Goal: Transaction & Acquisition: Purchase product/service

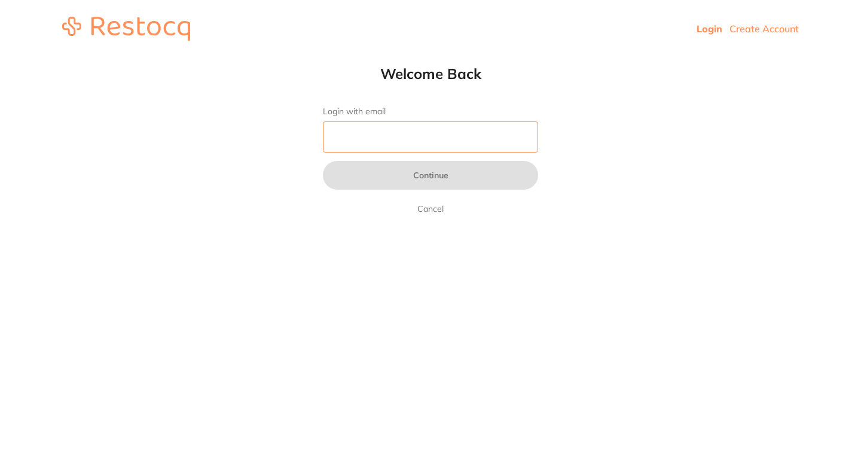
click at [353, 130] on input "Login with email" at bounding box center [430, 136] width 215 height 31
click at [224, 57] on html "Login Create Account Welcome Back Login with email Continue Cancel Welcome back…" at bounding box center [430, 28] width 861 height 57
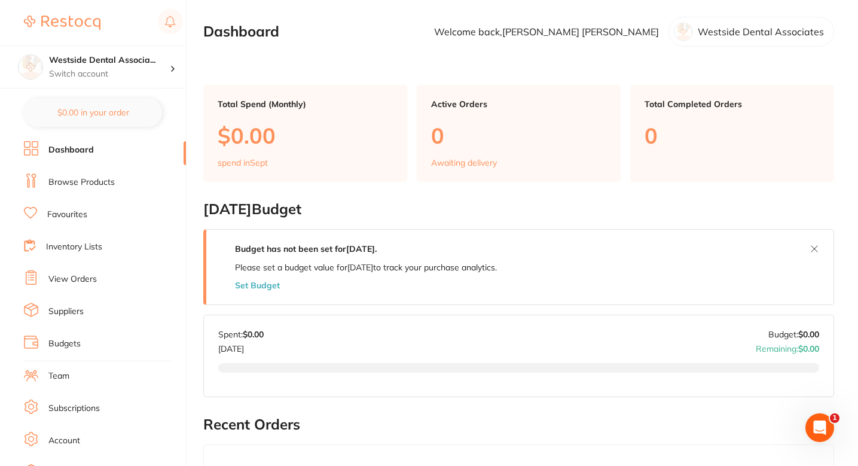
click at [101, 192] on ul "Dashboard Browse Products Favourites Inventory Lists View Orders Suppliers Budg…" at bounding box center [105, 347] width 162 height 413
click at [97, 188] on li "Browse Products" at bounding box center [105, 182] width 162 height 18
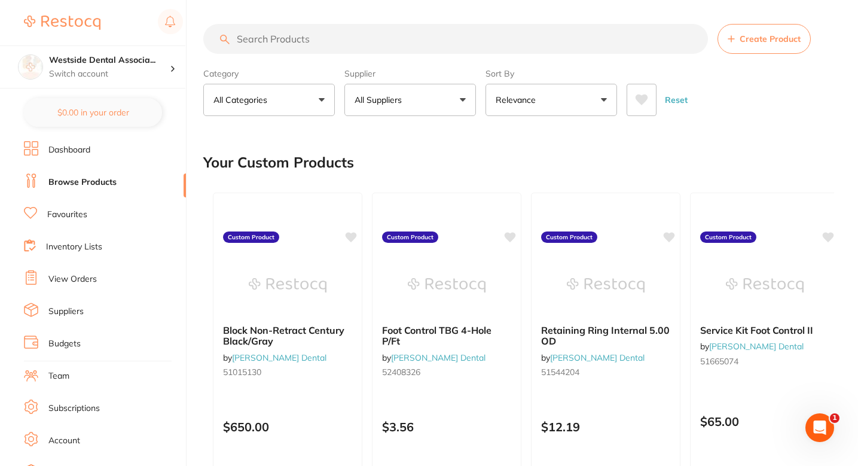
click at [408, 77] on label "Supplier" at bounding box center [410, 73] width 132 height 11
click at [408, 90] on button "All Suppliers" at bounding box center [410, 100] width 132 height 32
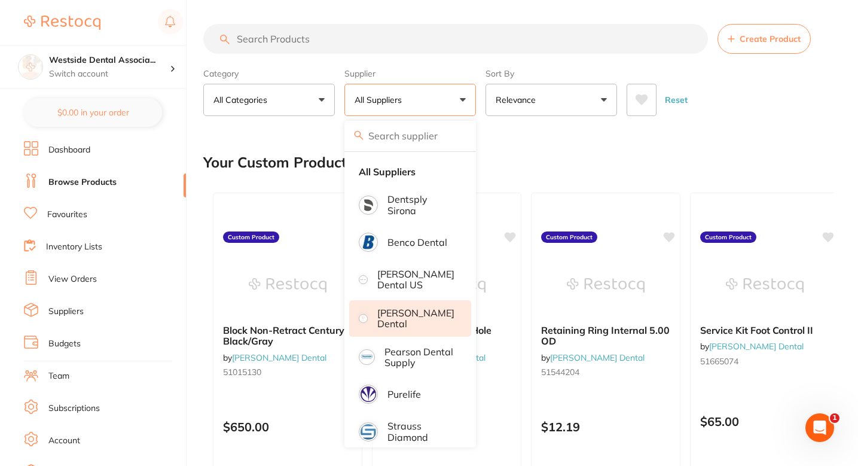
click at [419, 311] on p "[PERSON_NAME] Dental" at bounding box center [415, 318] width 77 height 22
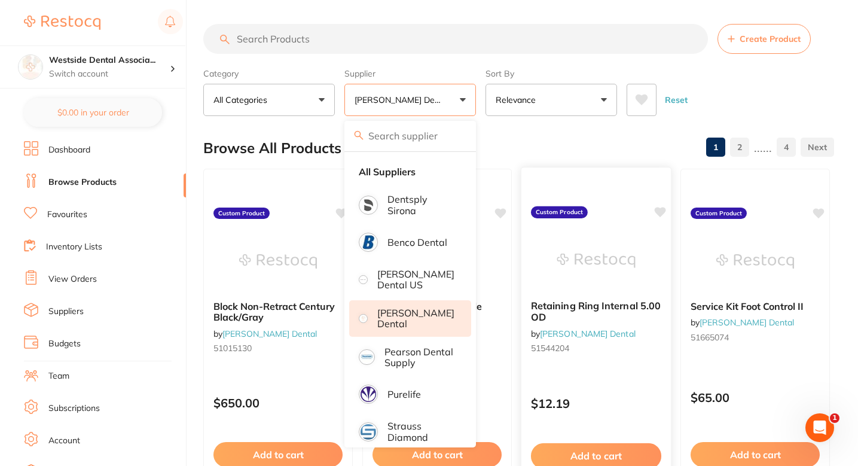
click at [566, 172] on div at bounding box center [597, 182] width 150 height 31
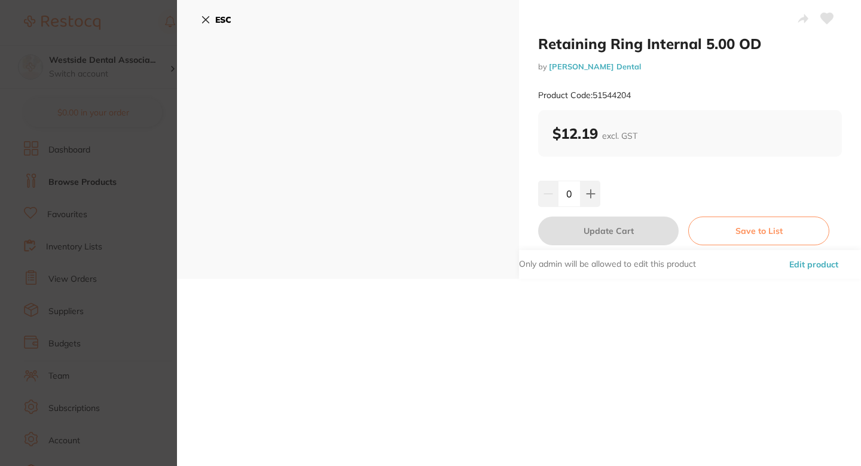
click at [212, 23] on button "ESC" at bounding box center [216, 20] width 31 height 20
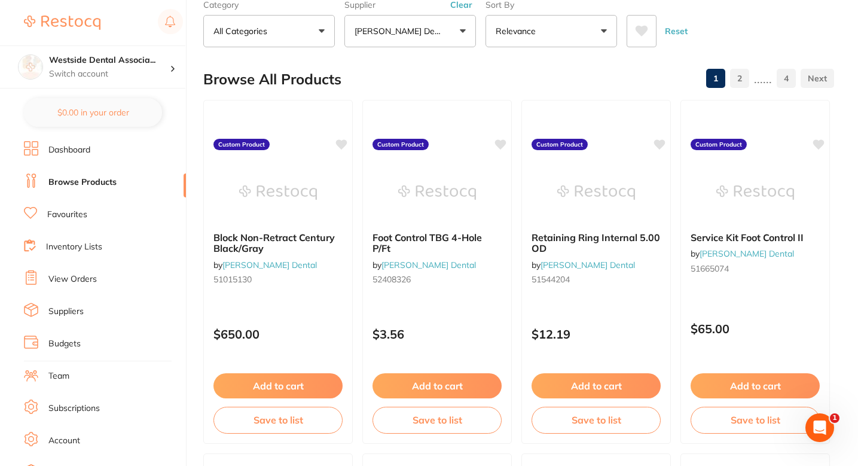
click at [507, 88] on div "Browse All Products 1 2 ...... 4" at bounding box center [518, 79] width 631 height 40
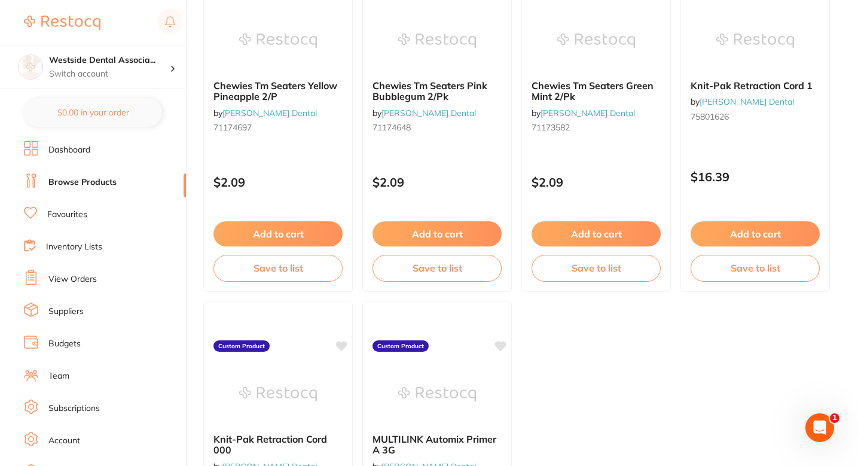
scroll to position [4704, 0]
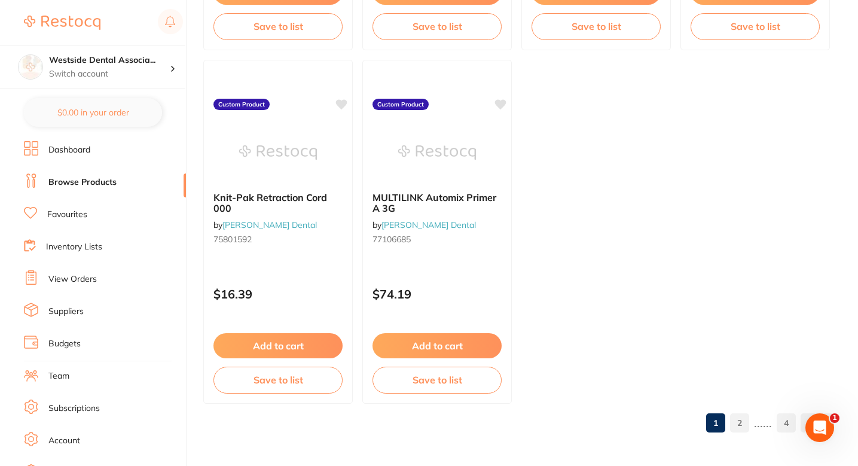
click at [784, 422] on link "4" at bounding box center [786, 423] width 19 height 24
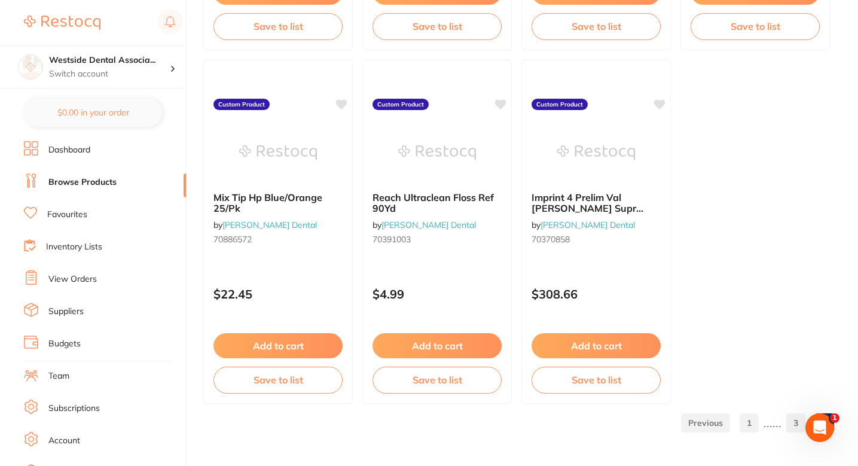
scroll to position [0, 0]
click at [754, 419] on link "1" at bounding box center [749, 423] width 19 height 24
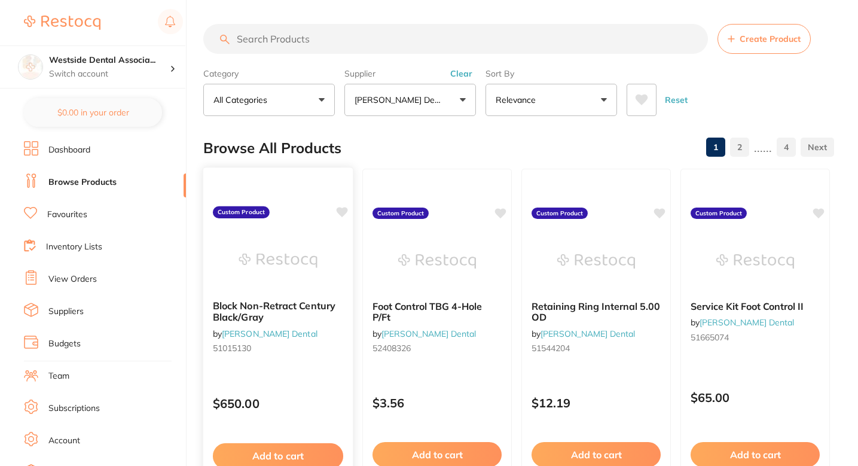
click at [344, 209] on icon at bounding box center [342, 212] width 11 height 10
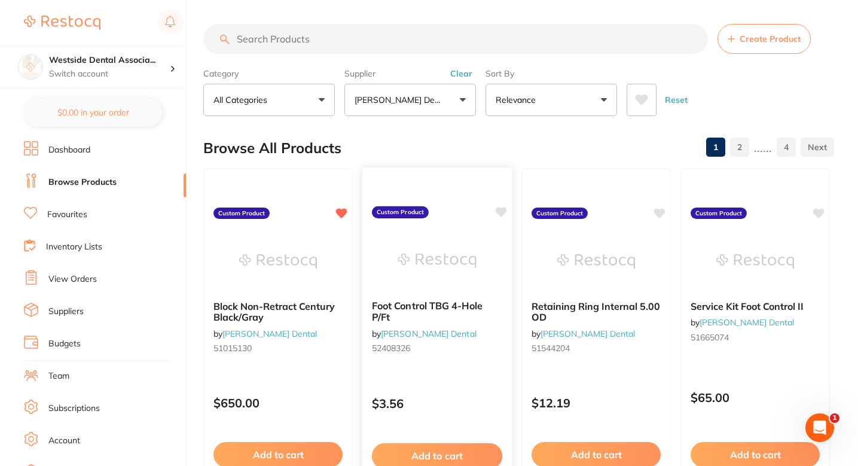
click at [503, 211] on icon at bounding box center [501, 212] width 11 height 10
click at [661, 211] on icon at bounding box center [660, 212] width 11 height 10
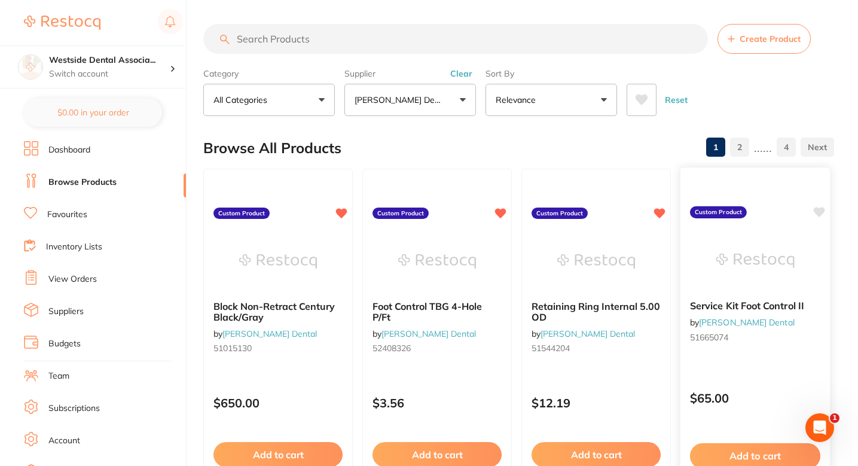
click at [821, 210] on icon at bounding box center [819, 212] width 11 height 10
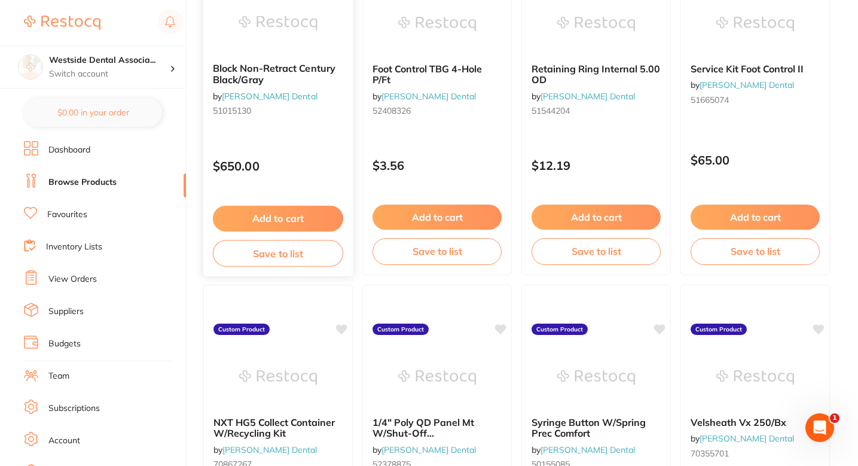
scroll to position [304, 0]
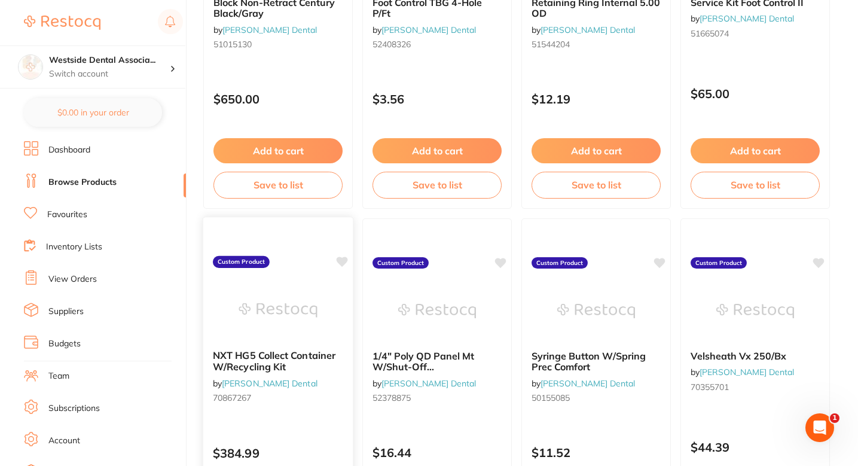
click at [343, 266] on icon at bounding box center [342, 262] width 12 height 12
click at [502, 257] on icon at bounding box center [501, 262] width 11 height 10
click at [662, 257] on icon at bounding box center [660, 262] width 11 height 10
click at [821, 260] on icon at bounding box center [819, 262] width 11 height 10
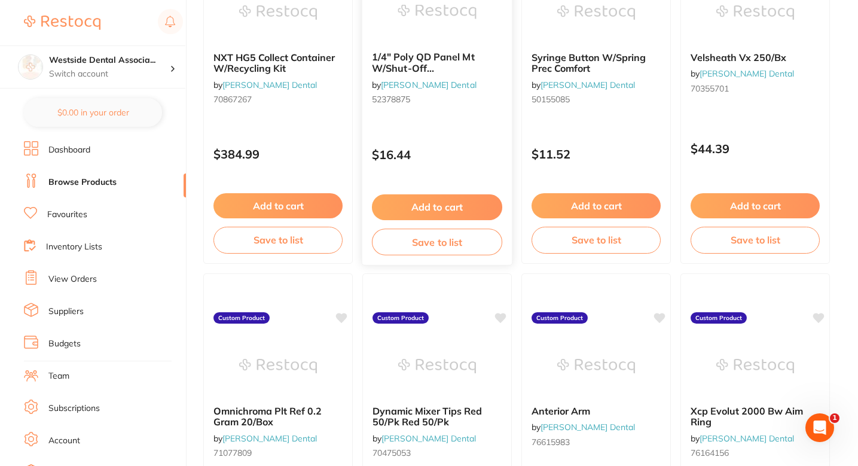
scroll to position [658, 0]
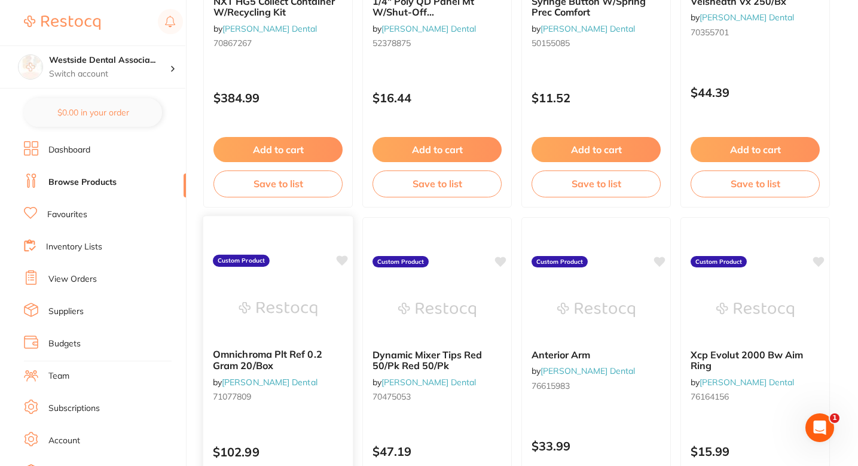
click at [340, 265] on icon at bounding box center [342, 261] width 12 height 12
click at [500, 258] on icon at bounding box center [501, 260] width 11 height 10
click at [657, 258] on icon at bounding box center [660, 260] width 11 height 10
click at [820, 258] on icon at bounding box center [819, 260] width 11 height 10
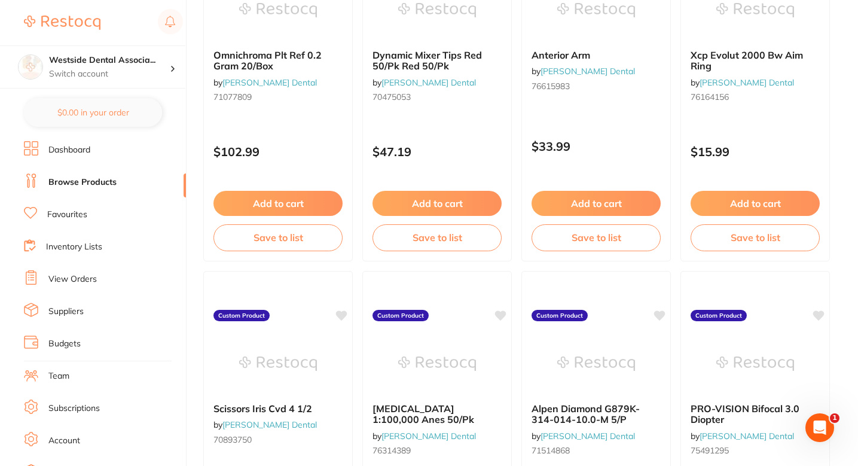
scroll to position [1103, 0]
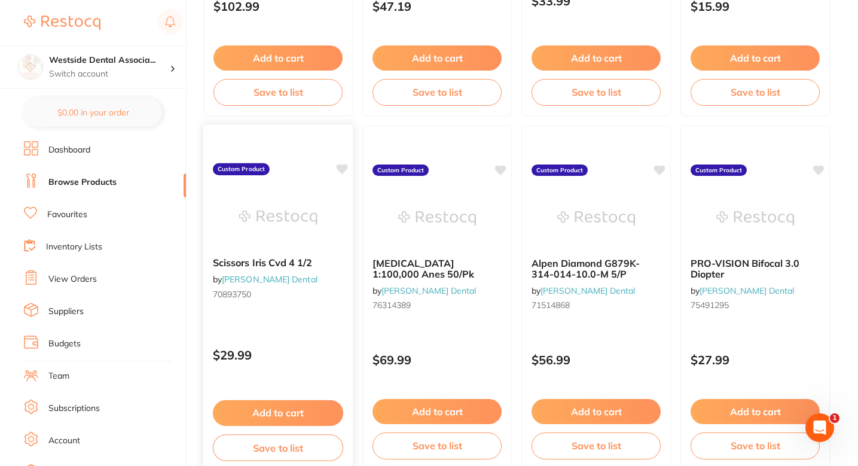
click at [343, 172] on icon at bounding box center [342, 169] width 11 height 10
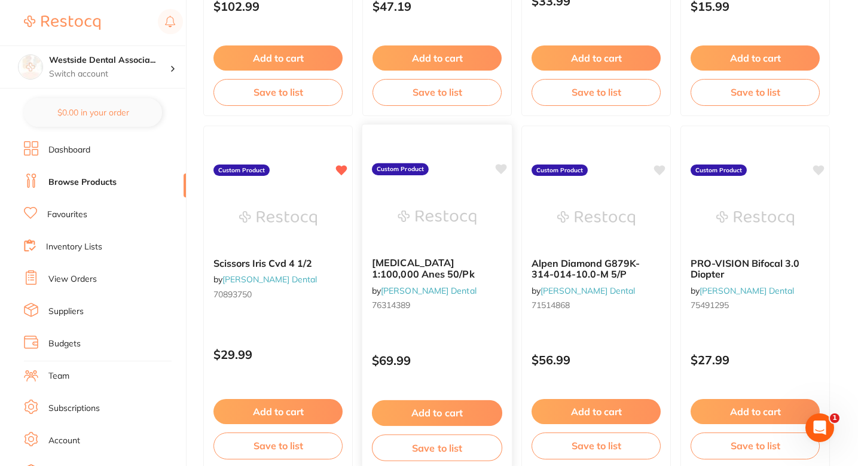
click at [505, 167] on icon at bounding box center [501, 169] width 11 height 10
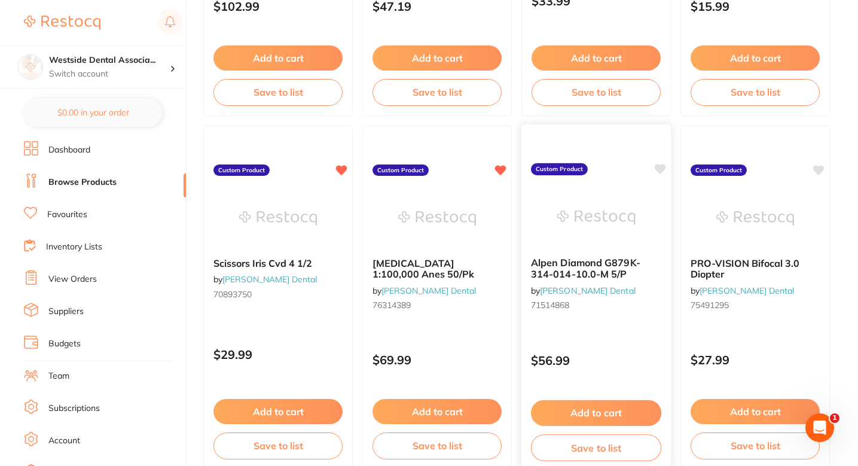
click at [663, 169] on icon at bounding box center [660, 169] width 11 height 10
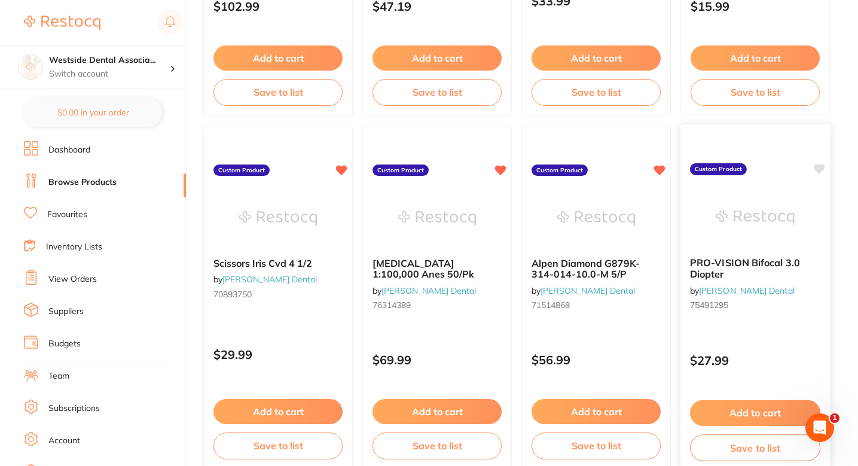
click at [824, 169] on icon at bounding box center [819, 169] width 12 height 12
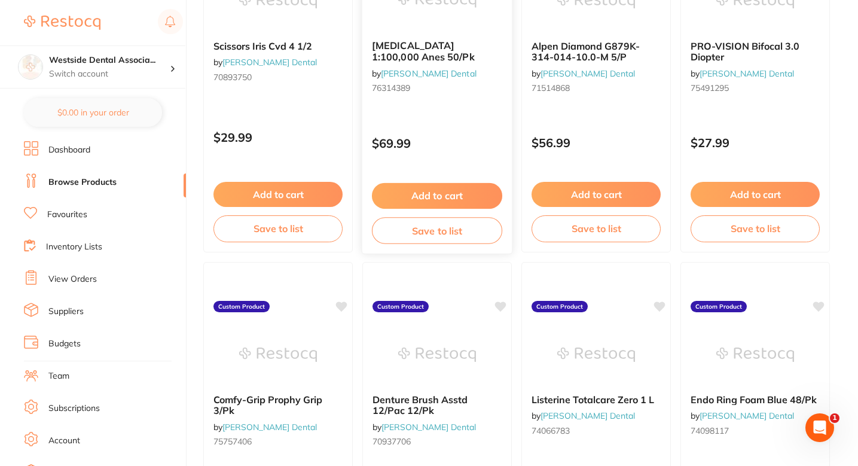
scroll to position [1366, 0]
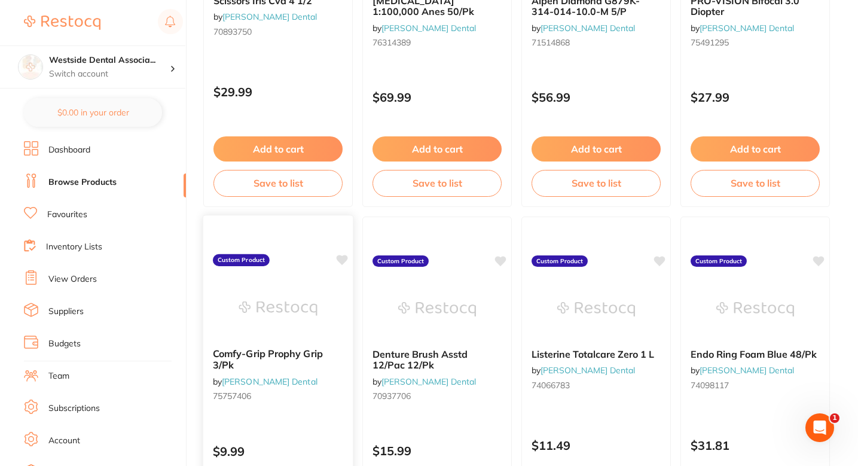
click at [341, 255] on icon at bounding box center [342, 260] width 11 height 10
click at [498, 261] on icon at bounding box center [501, 260] width 11 height 10
click at [660, 257] on icon at bounding box center [660, 260] width 11 height 10
click at [813, 261] on icon at bounding box center [819, 260] width 12 height 12
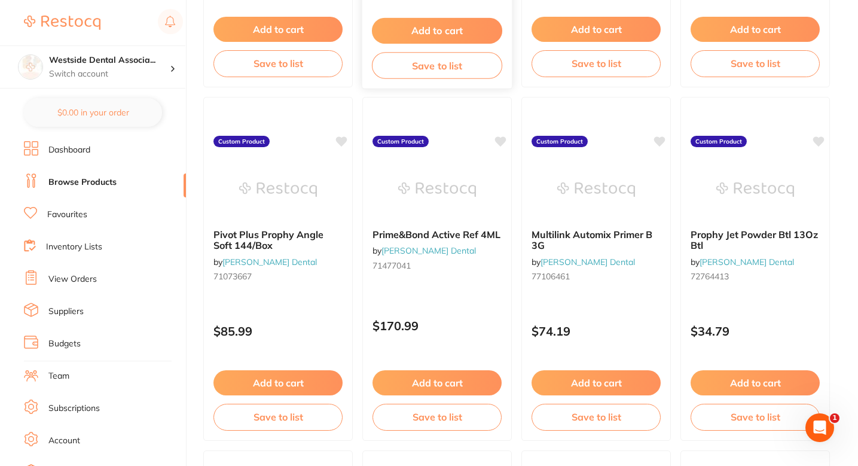
scroll to position [1860, 0]
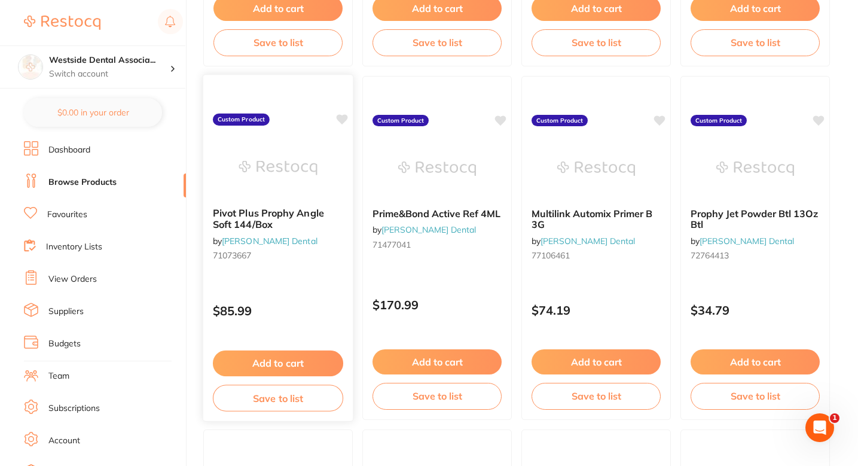
click at [343, 120] on icon at bounding box center [342, 119] width 11 height 10
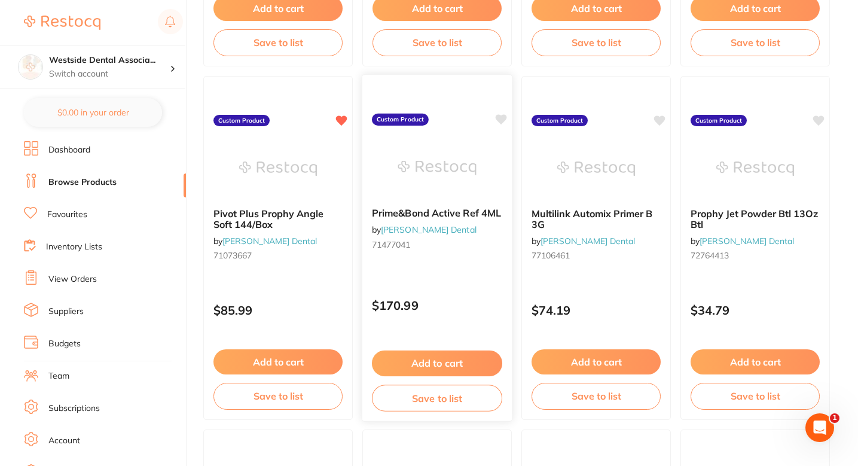
click at [499, 117] on icon at bounding box center [501, 119] width 11 height 10
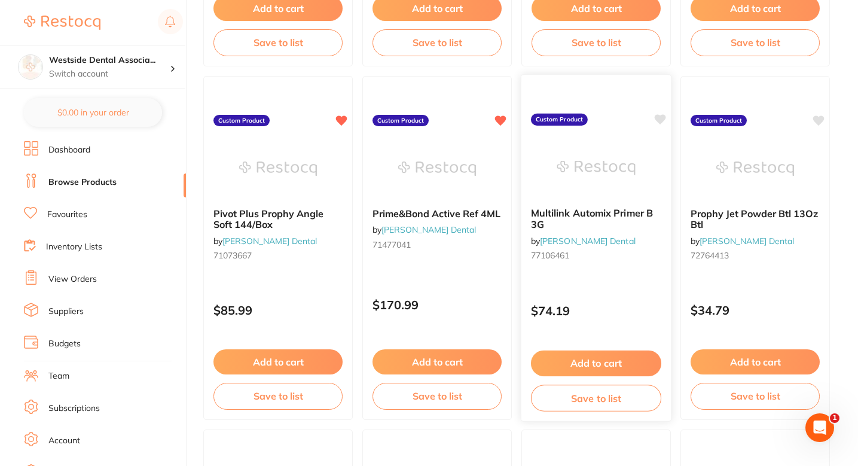
click at [661, 119] on icon at bounding box center [660, 119] width 11 height 10
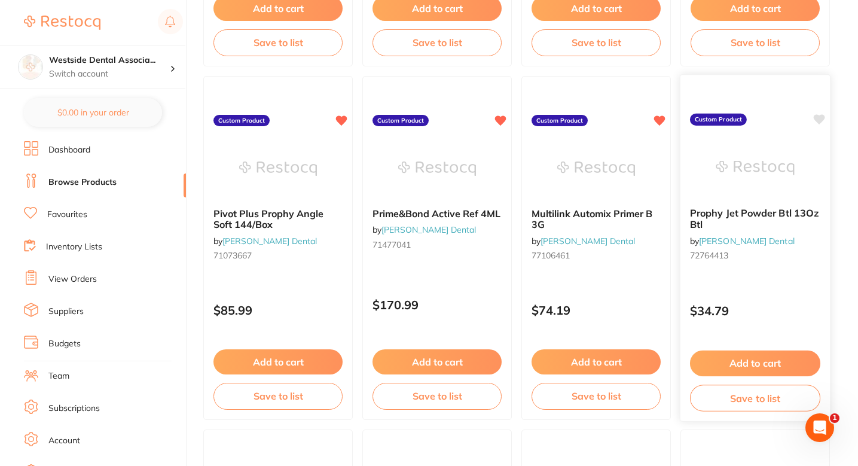
click at [825, 119] on div "Prophy Jet Powder Btl 13Oz Btl by Patterson Dental 72764413 Custom Product $34.…" at bounding box center [755, 247] width 151 height 347
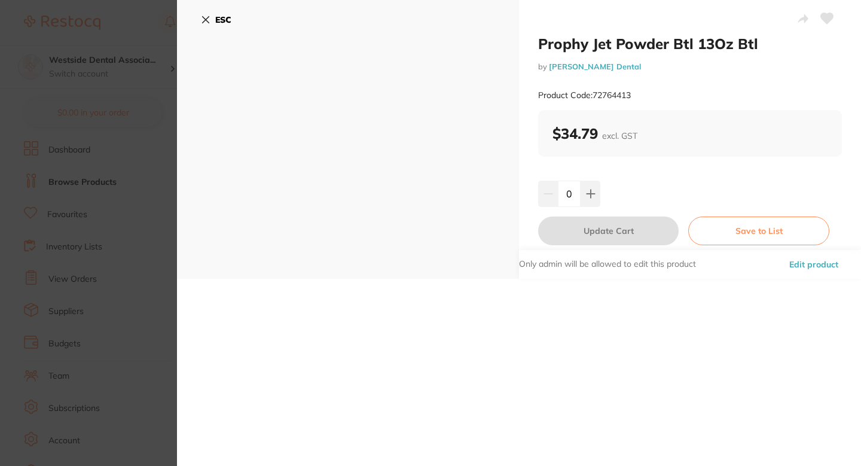
click at [136, 194] on section "Prophy Jet Powder Btl 13Oz Btl by Patterson Dental Product Code: 72764413 ESC P…" at bounding box center [430, 233] width 861 height 466
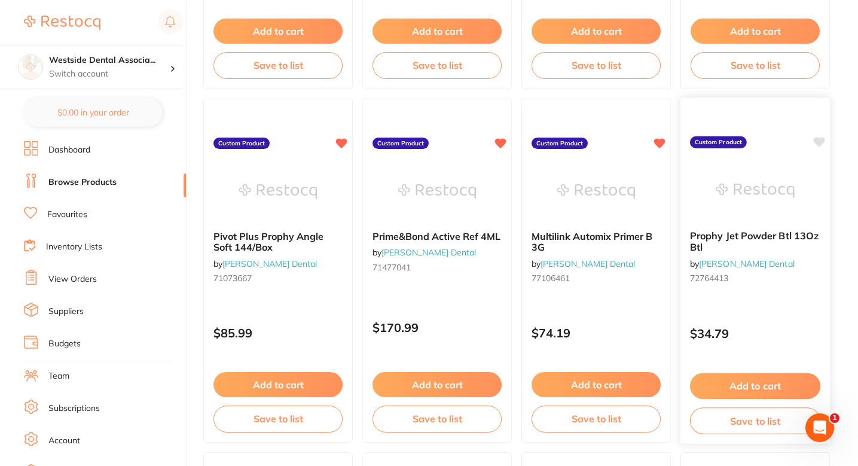
click at [818, 141] on icon at bounding box center [819, 142] width 11 height 10
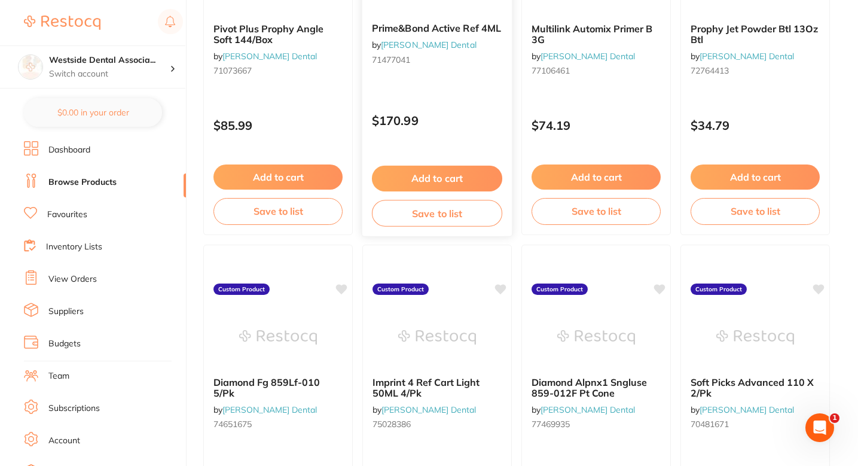
scroll to position [2170, 0]
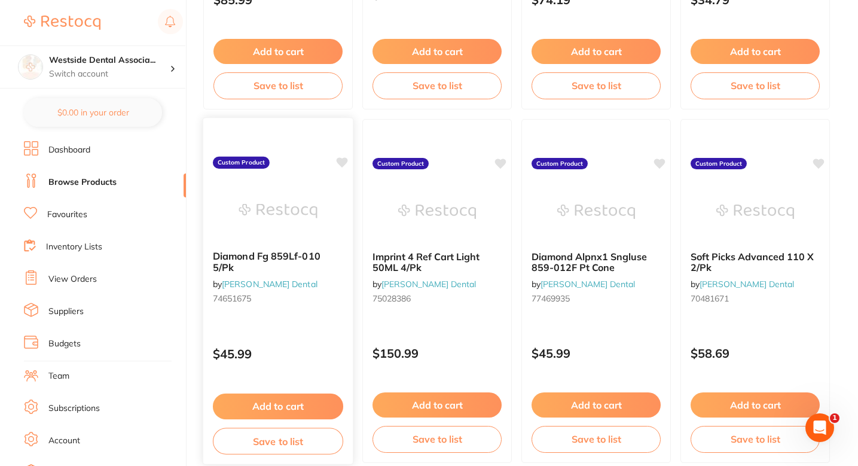
click at [344, 160] on icon at bounding box center [342, 162] width 11 height 10
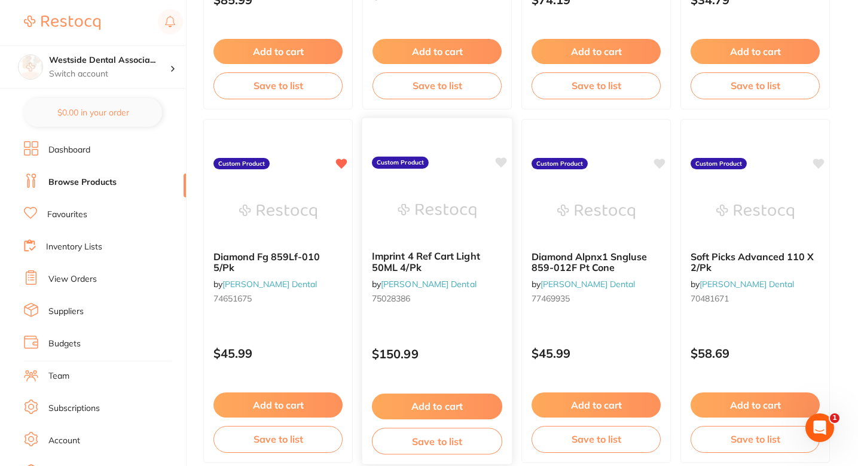
click at [504, 163] on icon at bounding box center [501, 162] width 11 height 10
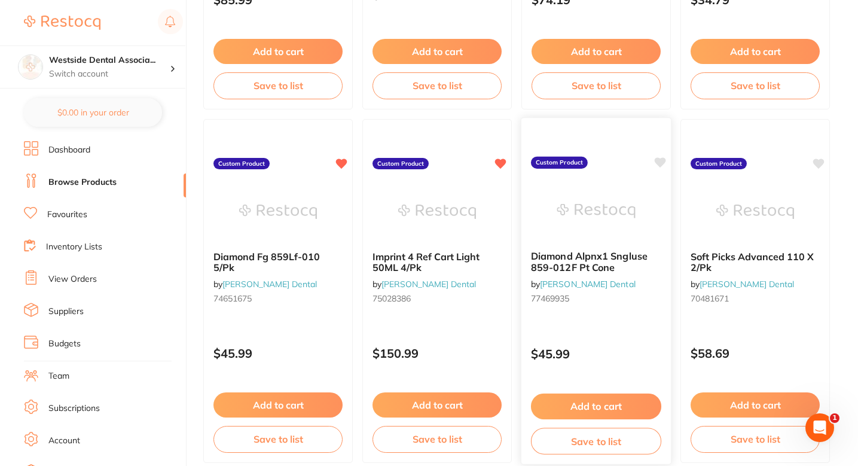
click at [660, 160] on icon at bounding box center [660, 162] width 11 height 10
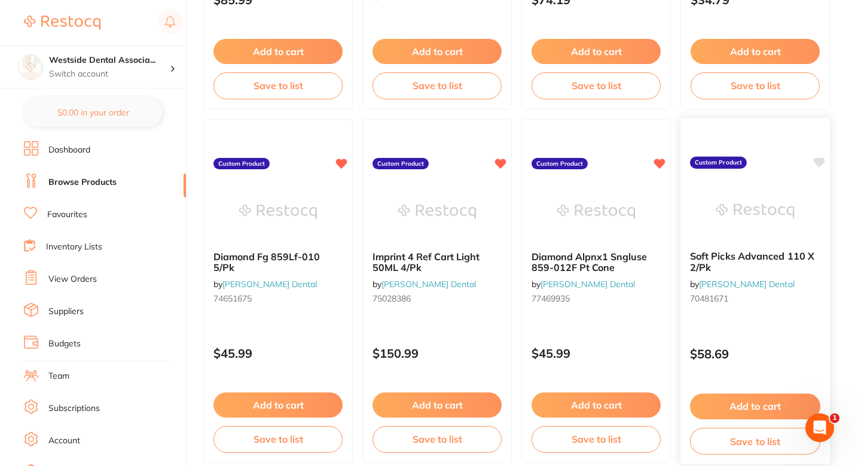
click at [820, 163] on icon at bounding box center [819, 162] width 11 height 10
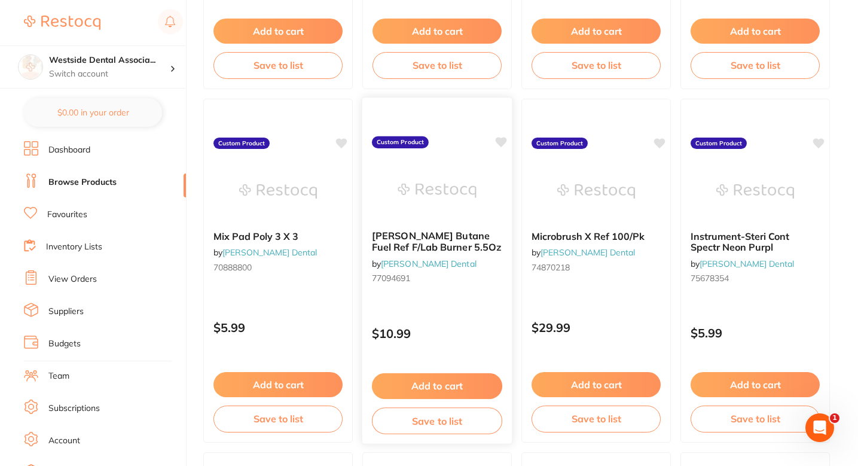
scroll to position [2557, 0]
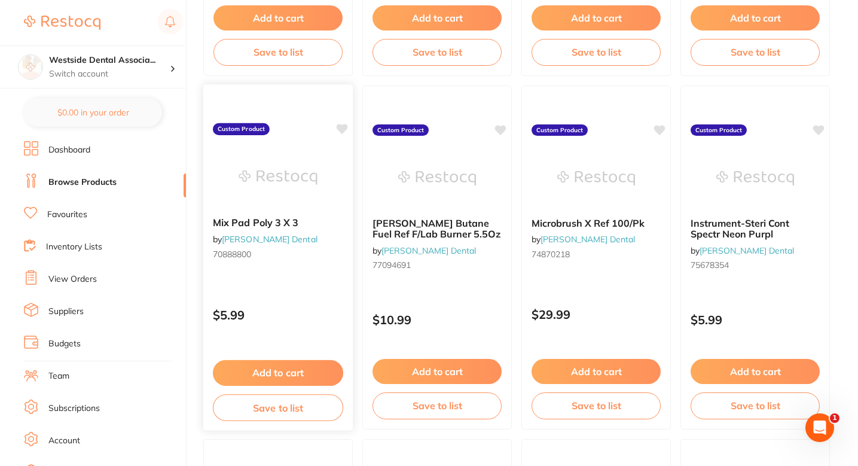
click at [343, 132] on icon at bounding box center [342, 129] width 11 height 10
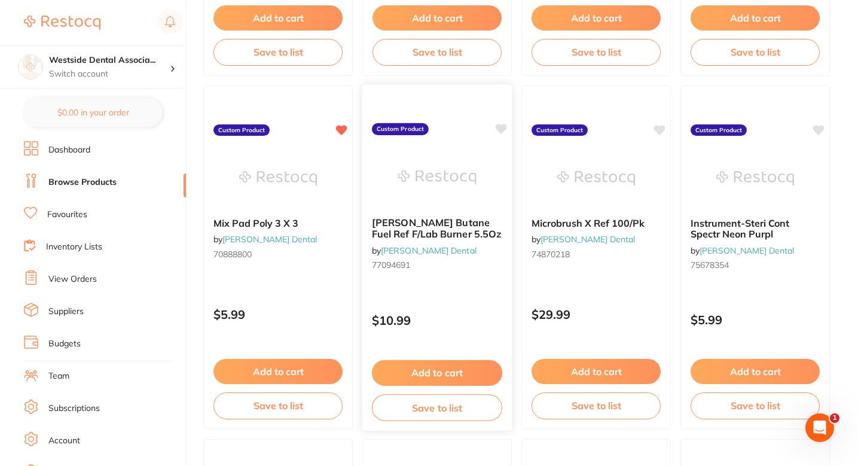
click at [503, 129] on icon at bounding box center [501, 129] width 11 height 10
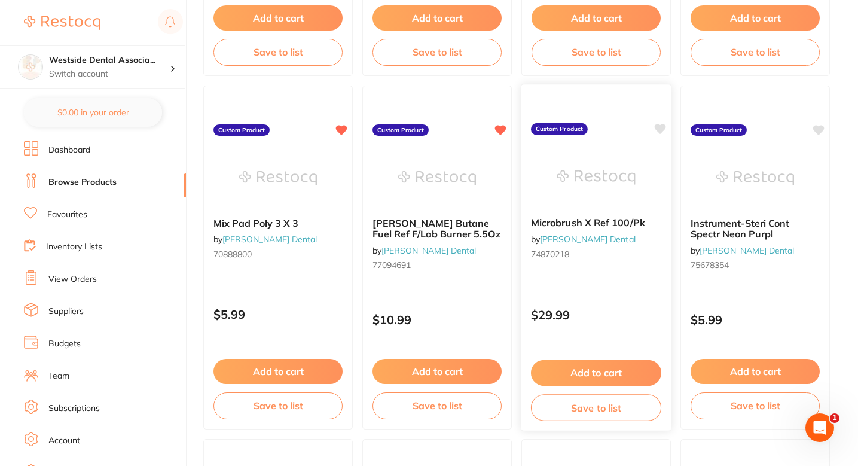
click at [660, 128] on icon at bounding box center [660, 129] width 11 height 10
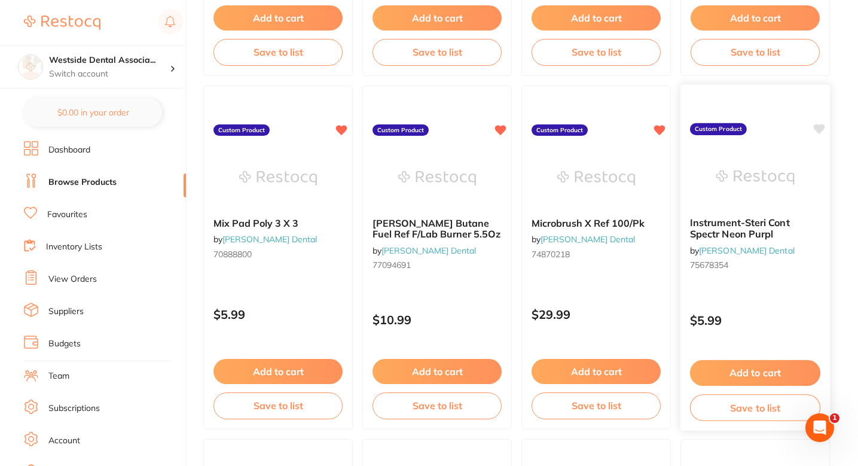
click at [819, 129] on icon at bounding box center [819, 129] width 11 height 10
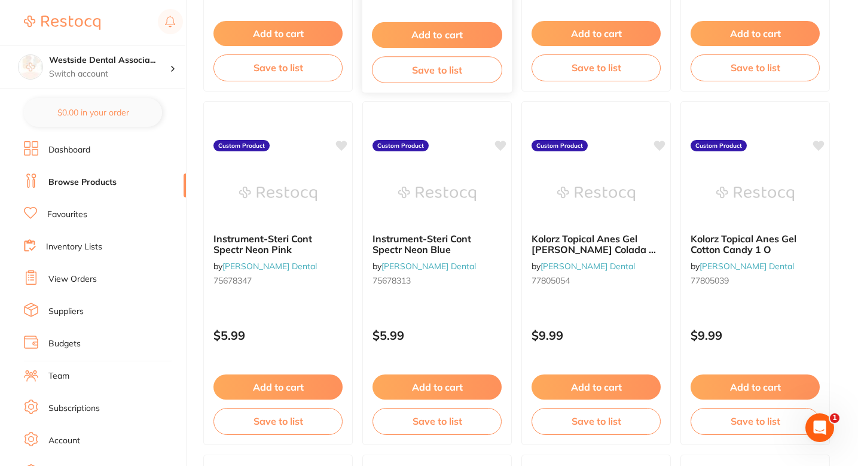
scroll to position [2924, 0]
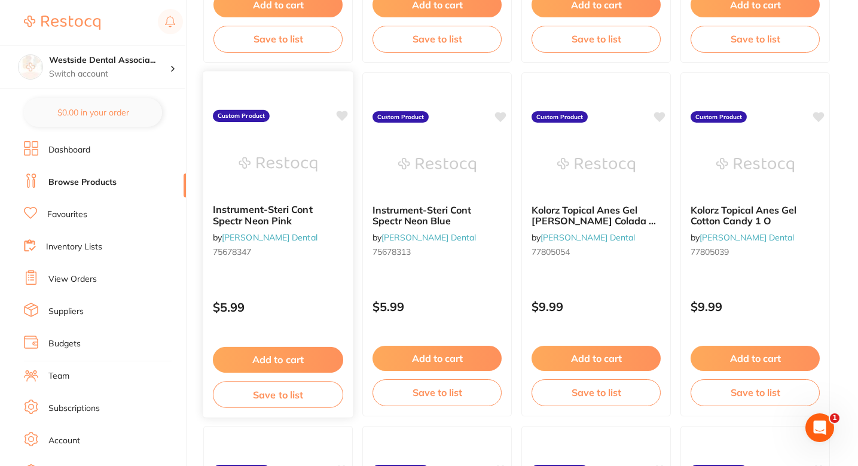
click at [344, 117] on icon at bounding box center [342, 116] width 11 height 10
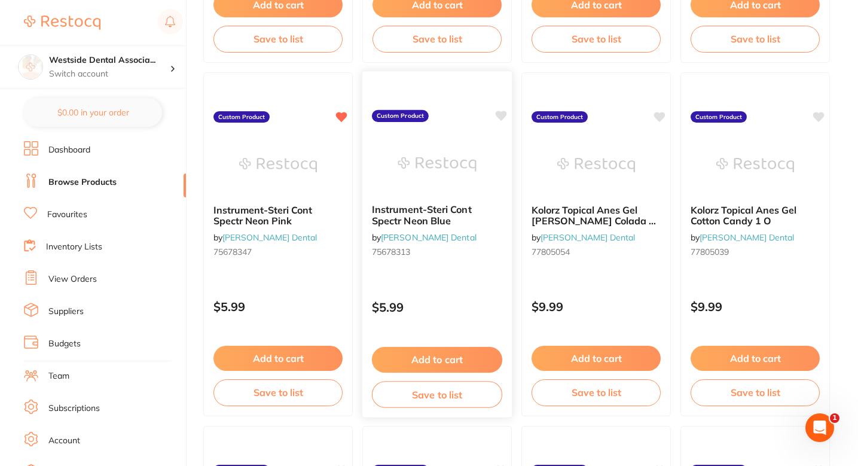
click at [501, 115] on icon at bounding box center [501, 116] width 11 height 10
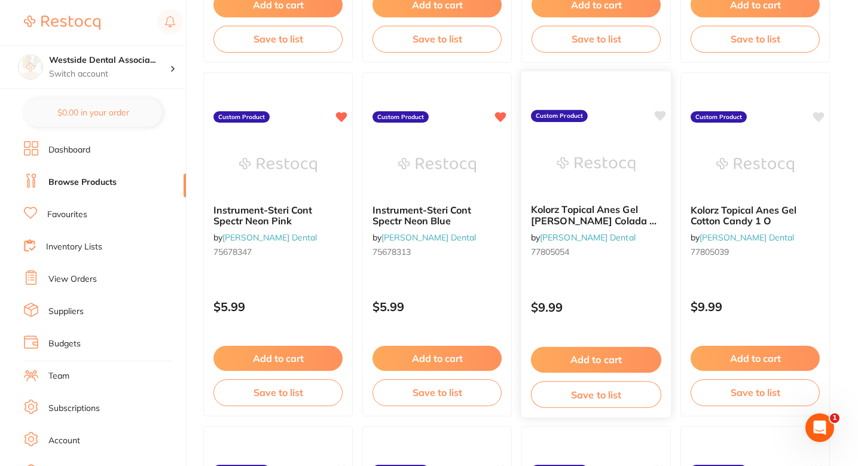
click at [662, 114] on icon at bounding box center [660, 116] width 11 height 10
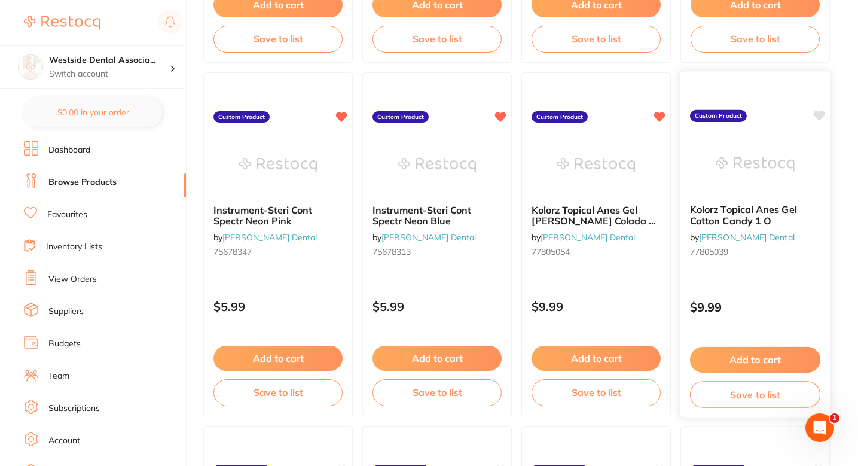
click at [819, 115] on icon at bounding box center [819, 116] width 11 height 10
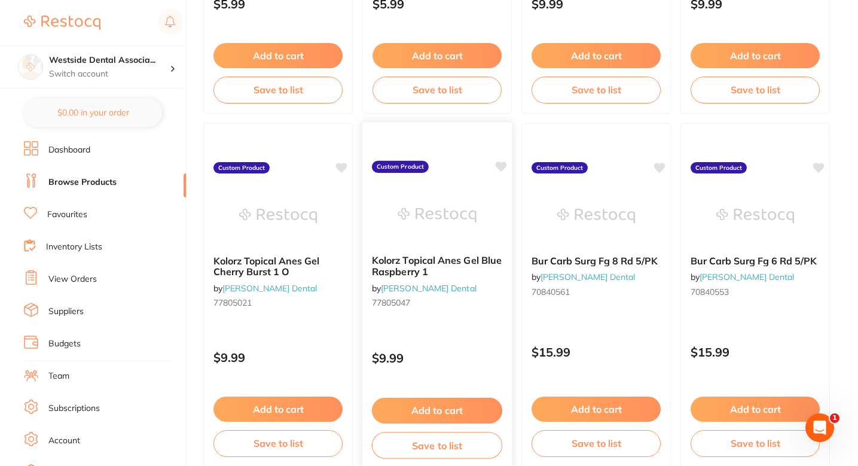
scroll to position [3227, 0]
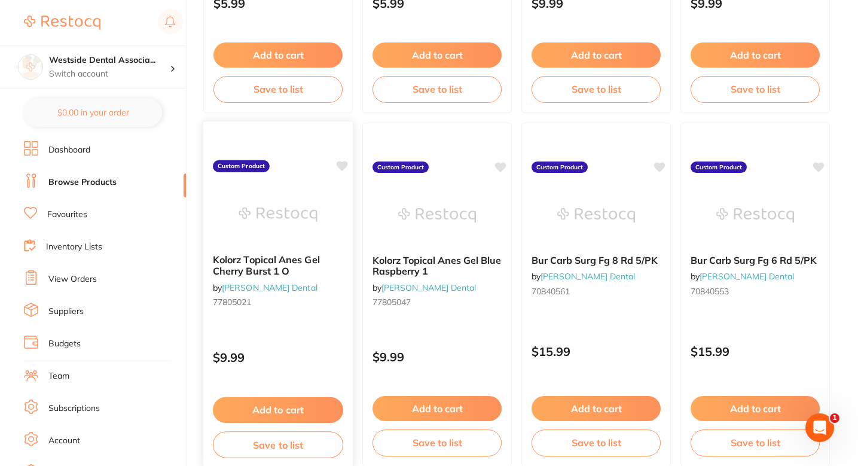
click at [343, 163] on icon at bounding box center [342, 166] width 11 height 10
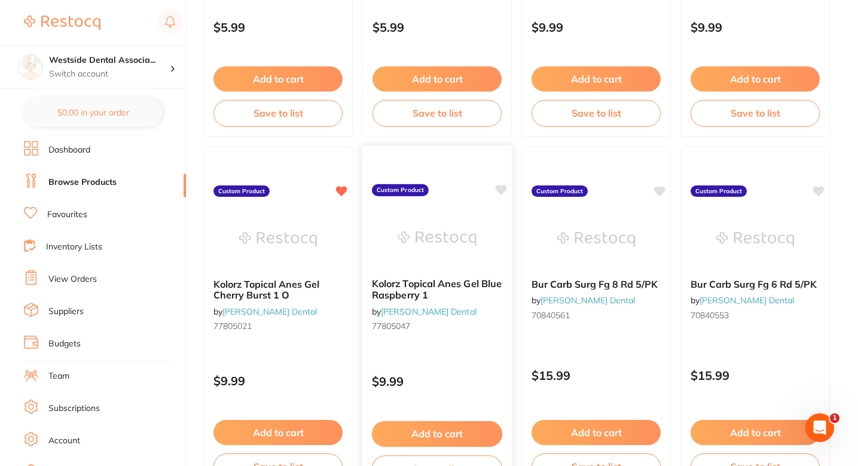
scroll to position [3222, 0]
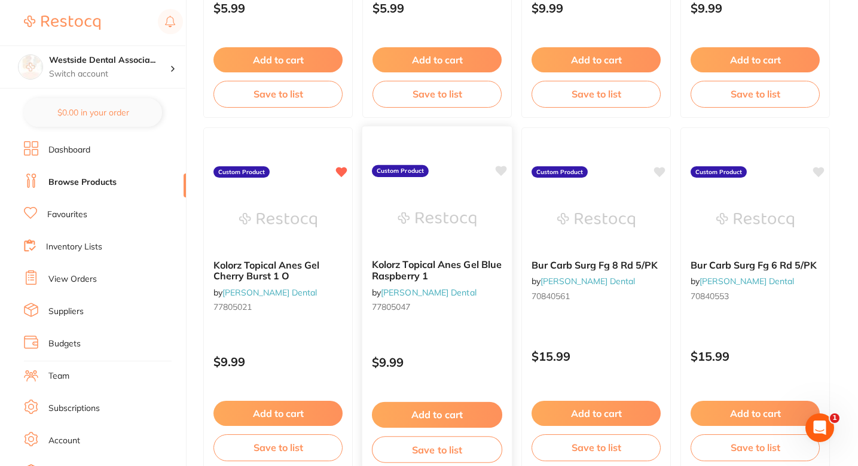
click at [501, 171] on icon at bounding box center [501, 171] width 11 height 10
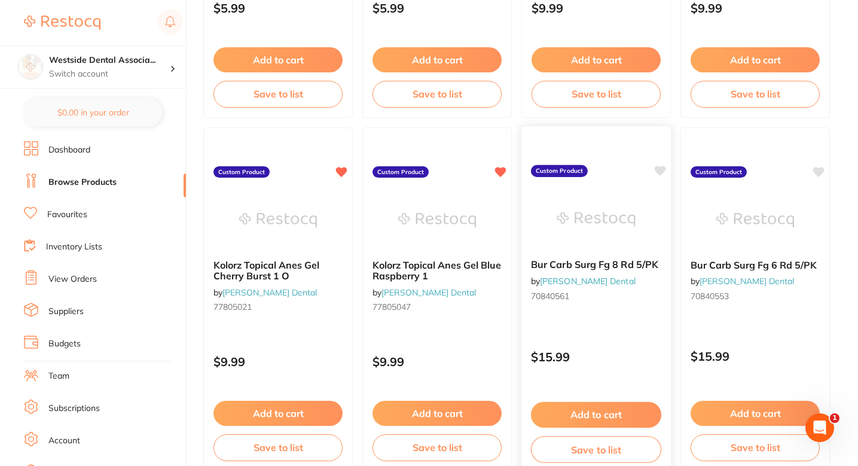
click at [657, 169] on icon at bounding box center [660, 171] width 11 height 10
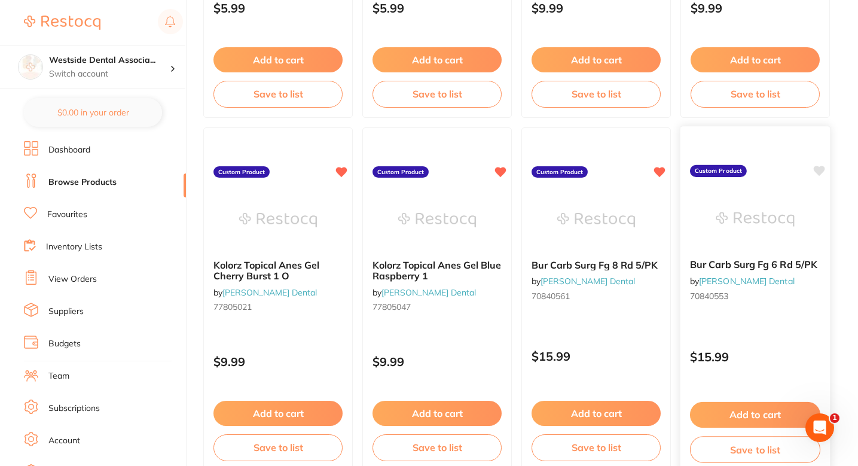
click at [818, 171] on icon at bounding box center [819, 171] width 11 height 10
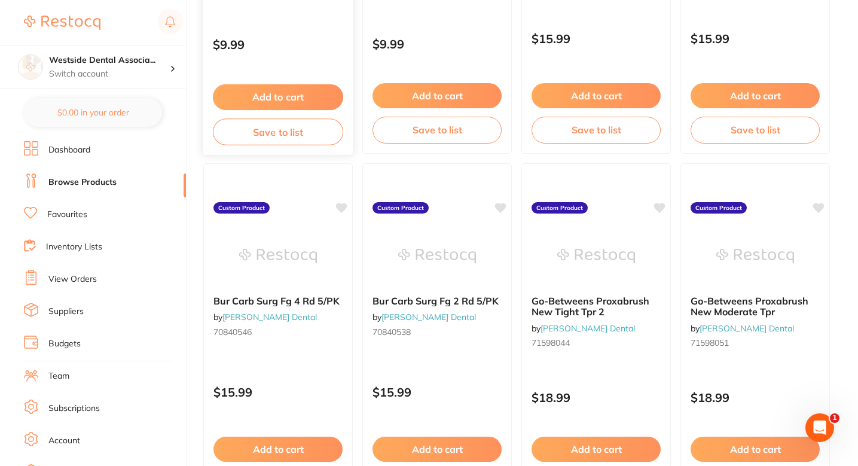
scroll to position [3552, 0]
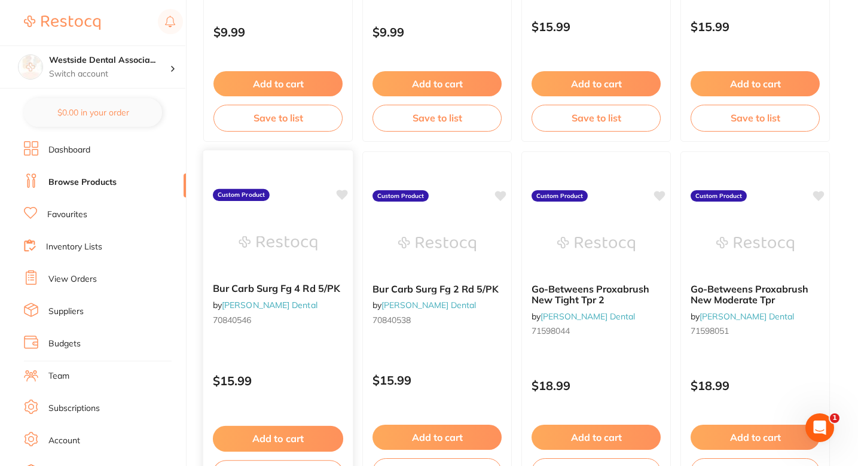
click at [343, 194] on icon at bounding box center [342, 195] width 11 height 10
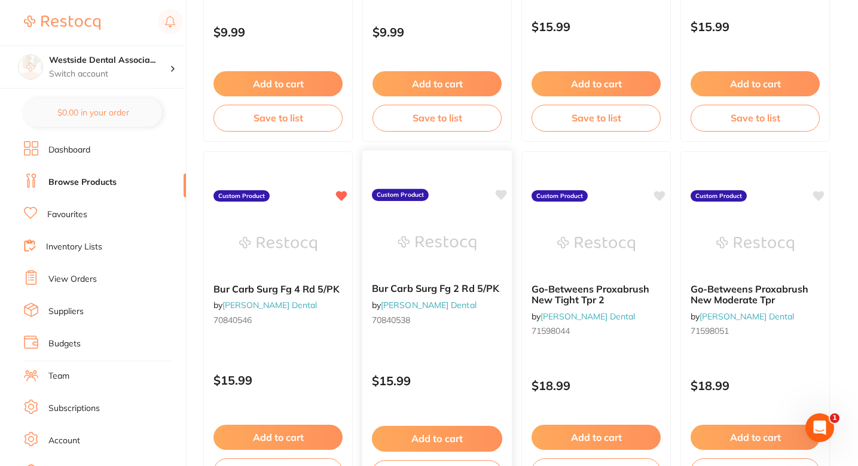
click at [504, 193] on icon at bounding box center [501, 195] width 11 height 10
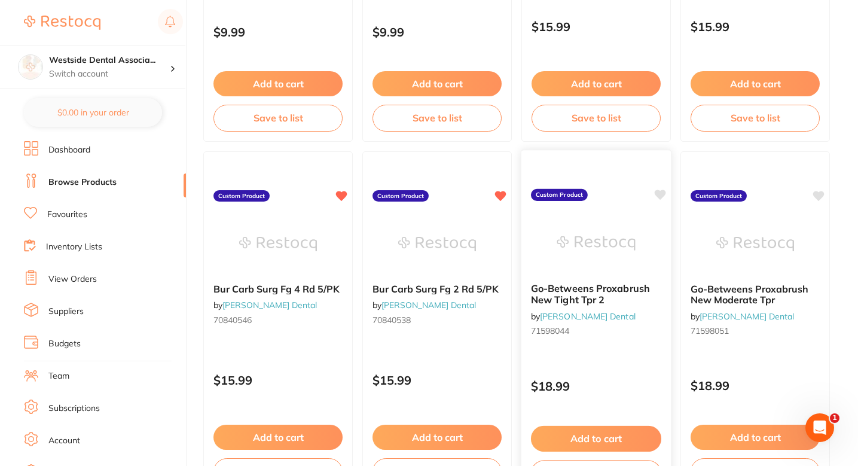
click at [663, 195] on icon at bounding box center [660, 195] width 11 height 10
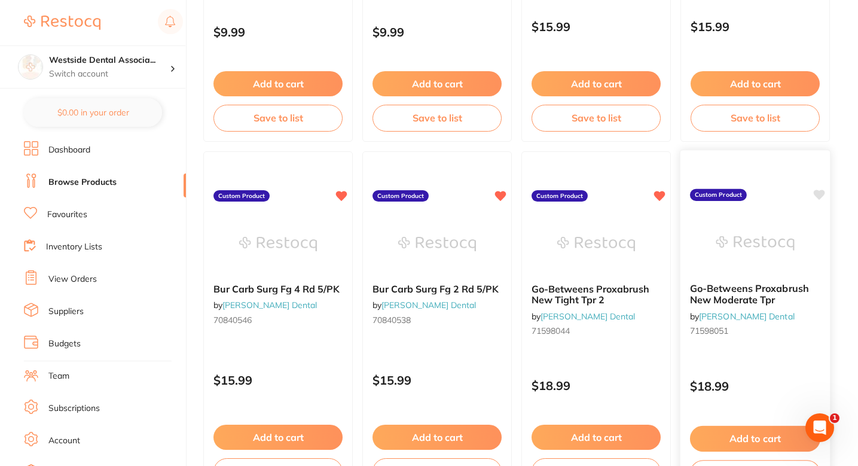
click at [817, 192] on icon at bounding box center [819, 195] width 11 height 10
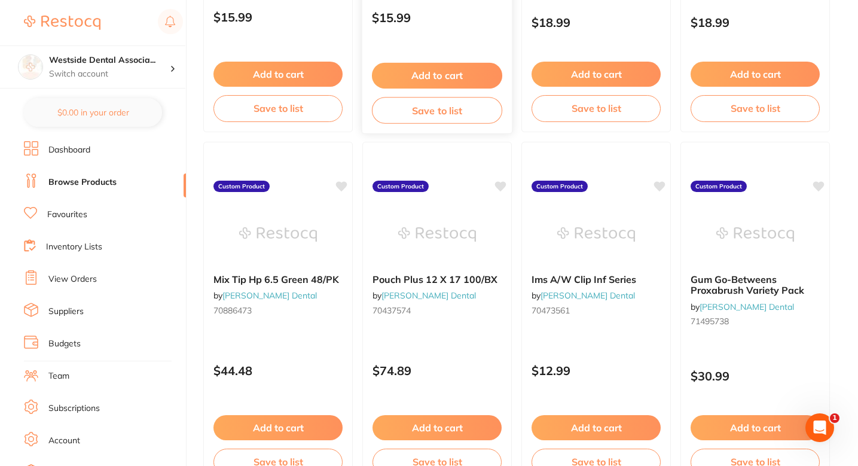
scroll to position [3941, 0]
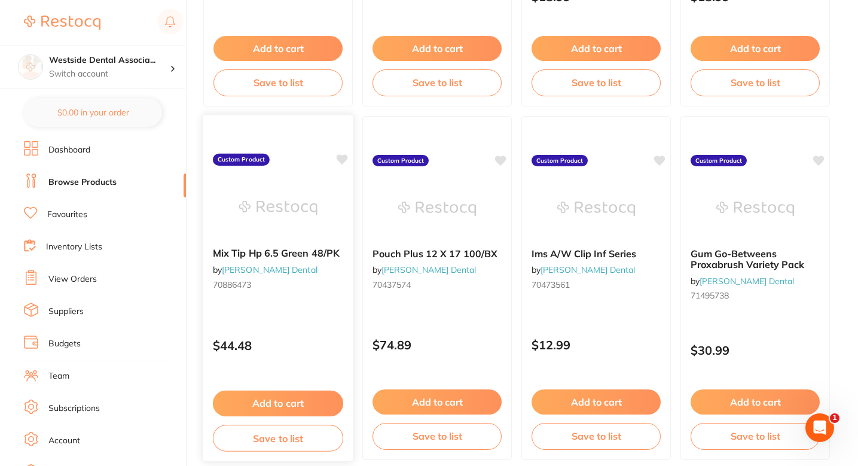
click at [342, 161] on icon at bounding box center [342, 159] width 11 height 10
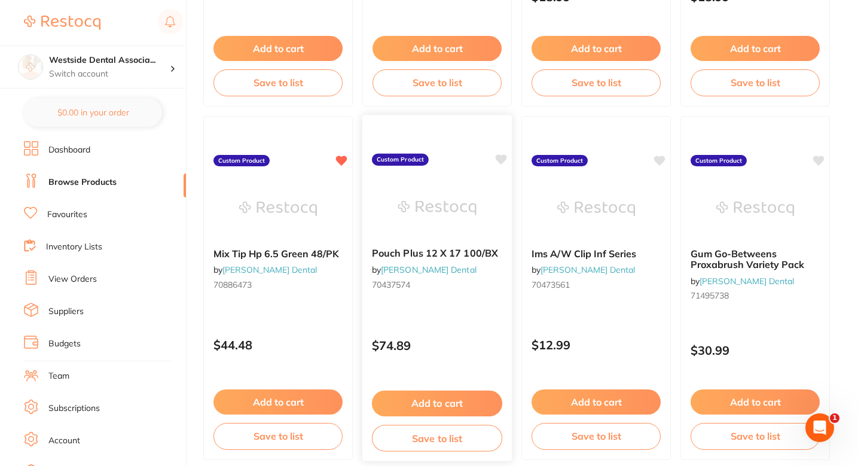
click at [504, 160] on icon at bounding box center [501, 159] width 11 height 10
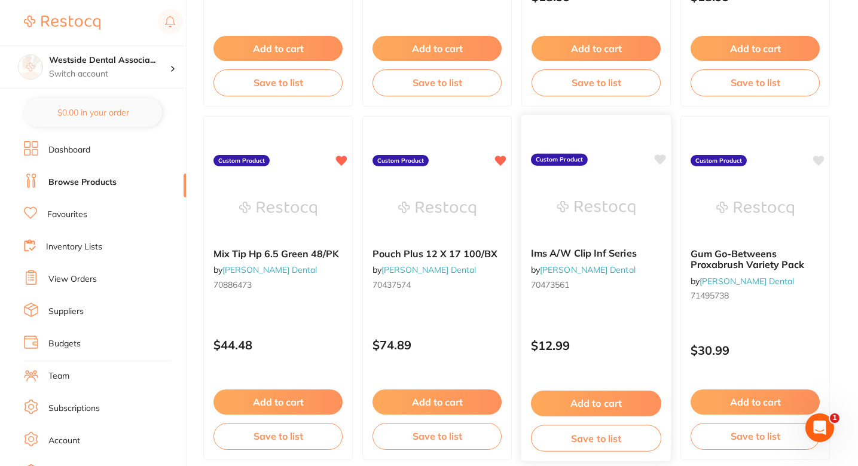
click at [658, 160] on icon at bounding box center [660, 159] width 11 height 10
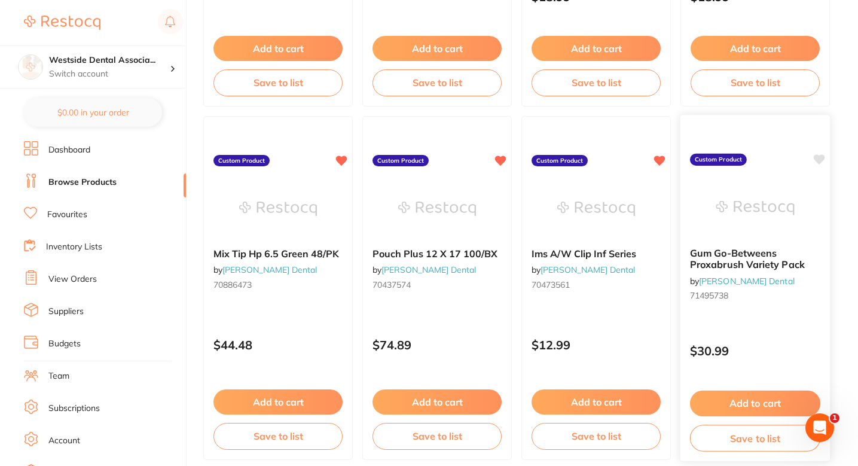
click at [821, 158] on icon at bounding box center [819, 159] width 11 height 10
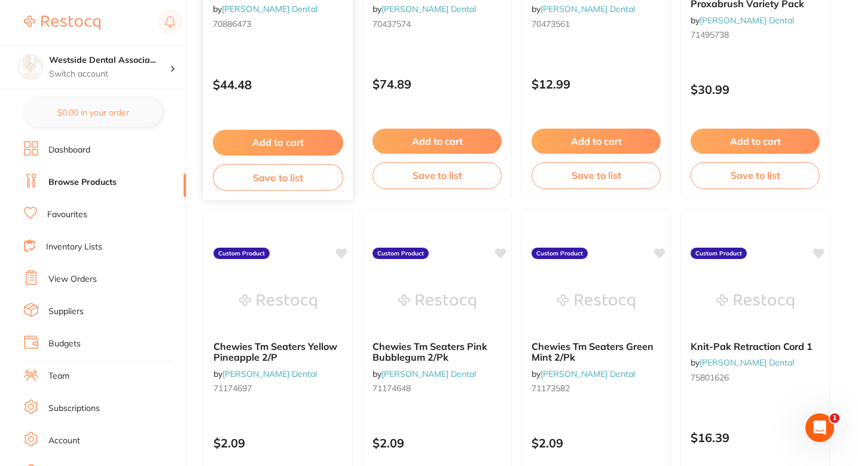
scroll to position [4211, 0]
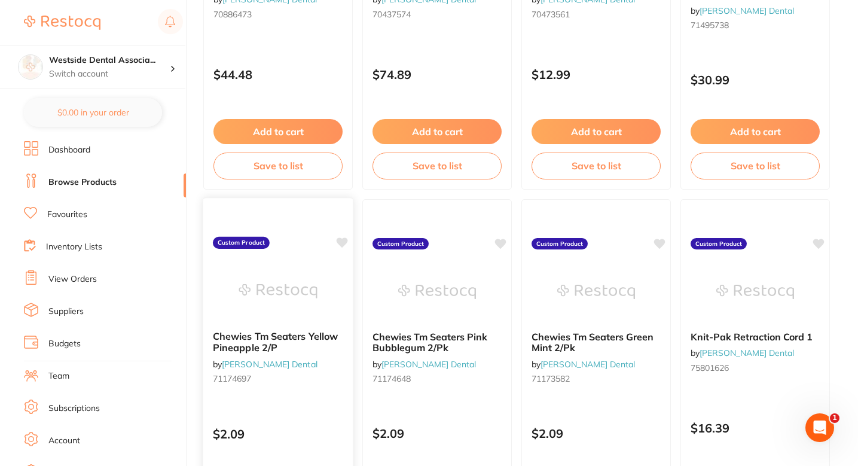
click at [340, 243] on icon at bounding box center [342, 242] width 11 height 10
click at [505, 239] on icon at bounding box center [501, 242] width 11 height 10
click at [663, 244] on icon at bounding box center [660, 242] width 11 height 10
click at [824, 241] on icon at bounding box center [819, 242] width 11 height 10
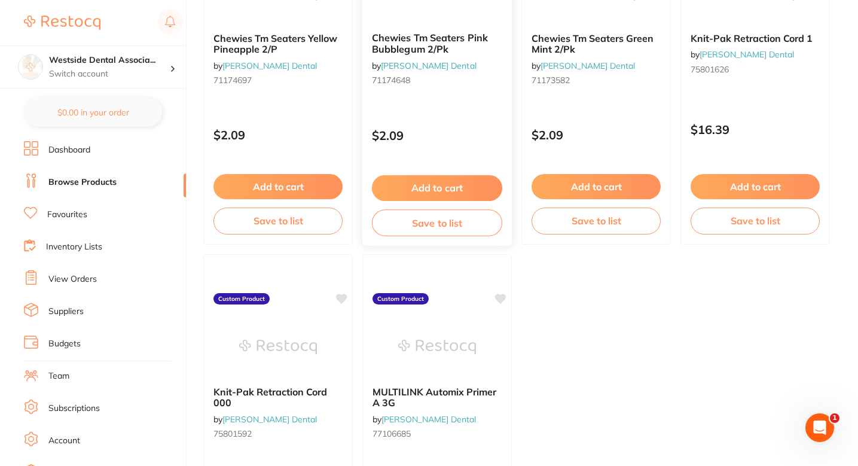
scroll to position [4564, 0]
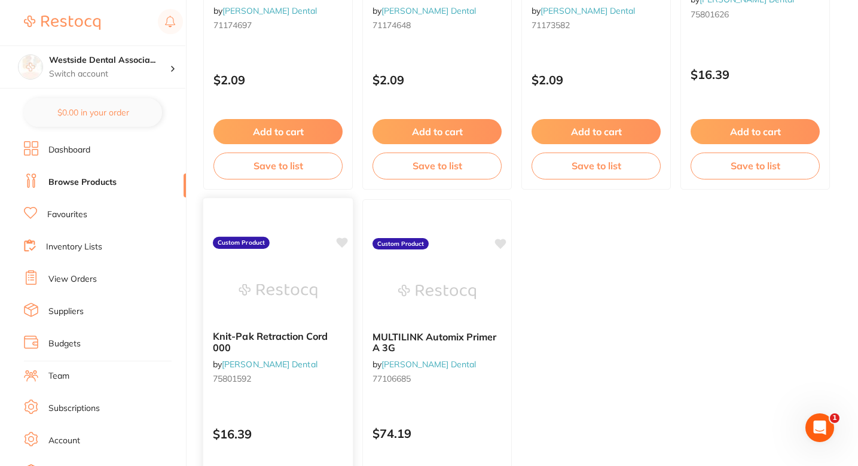
click at [342, 243] on icon at bounding box center [342, 242] width 11 height 10
click at [502, 242] on icon at bounding box center [501, 242] width 11 height 10
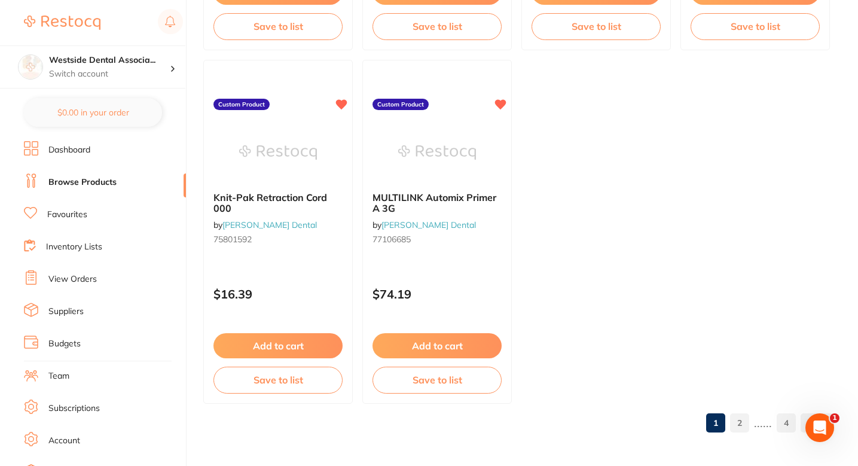
click at [744, 433] on link "2" at bounding box center [739, 423] width 19 height 24
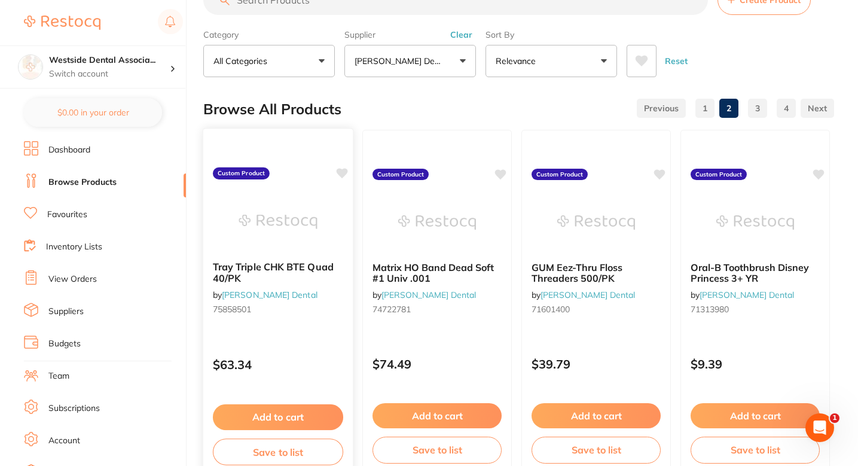
scroll to position [45, 0]
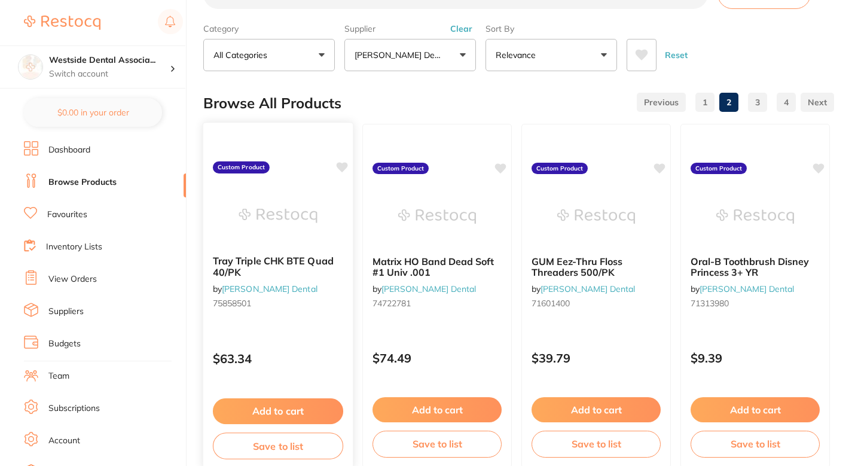
click at [345, 164] on icon at bounding box center [342, 167] width 11 height 10
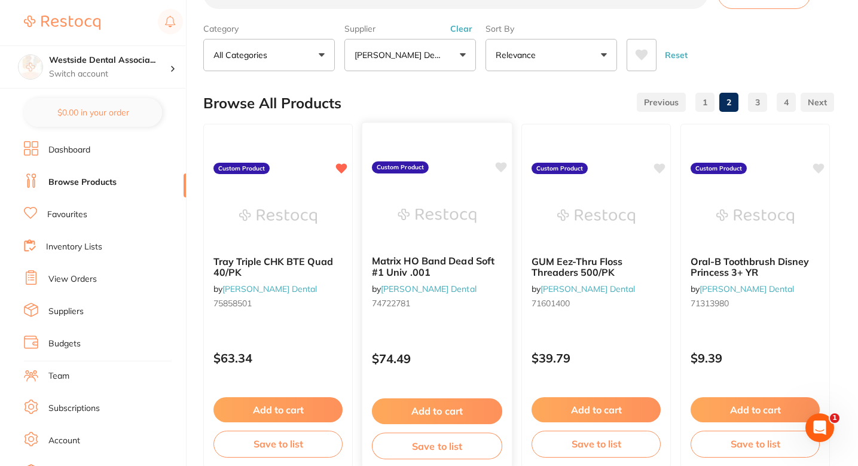
scroll to position [0, 0]
click at [505, 161] on icon at bounding box center [501, 167] width 12 height 12
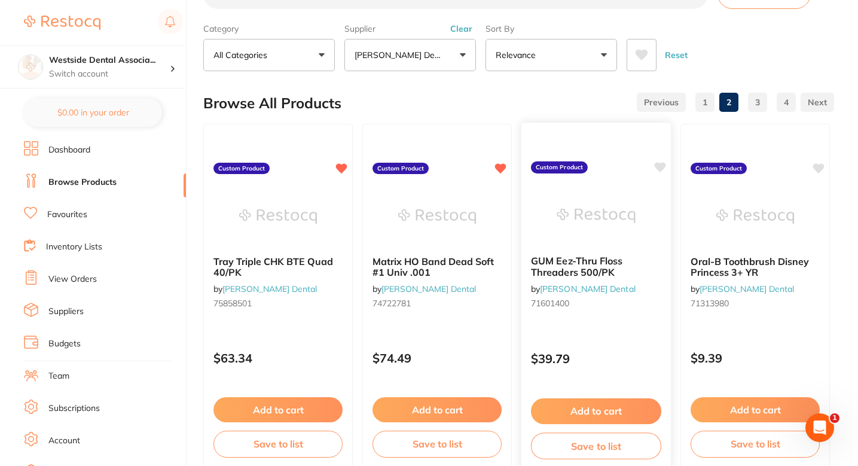
click at [666, 167] on icon at bounding box center [660, 167] width 12 height 12
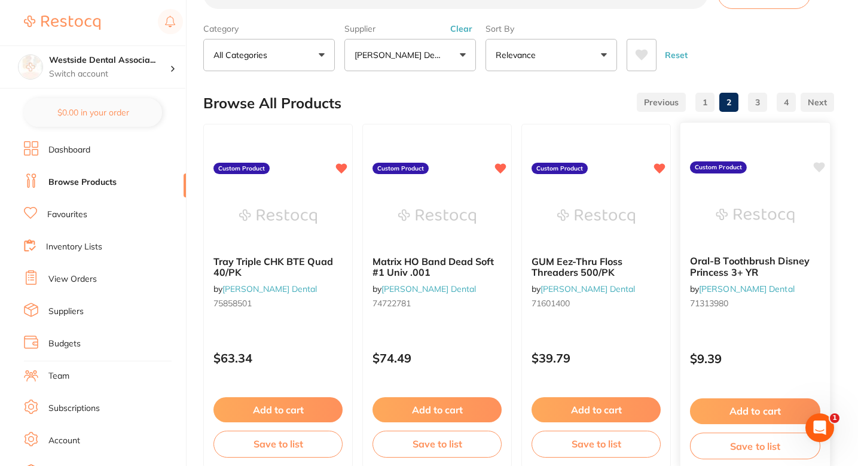
click at [818, 167] on icon at bounding box center [819, 167] width 11 height 10
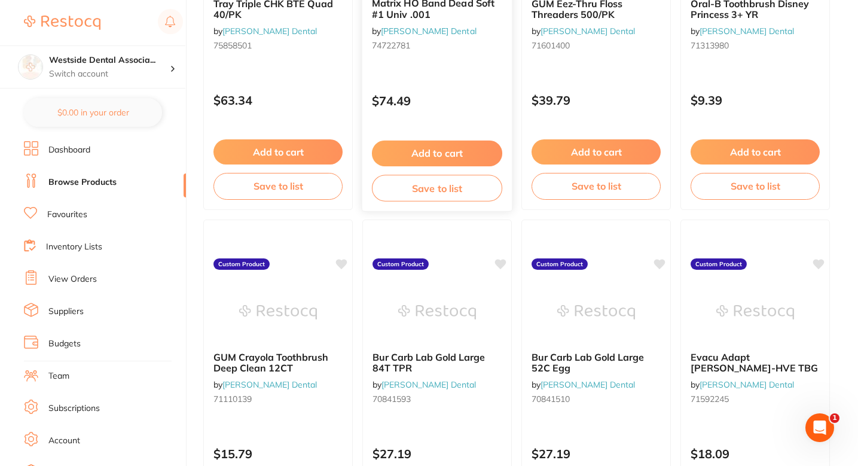
scroll to position [459, 0]
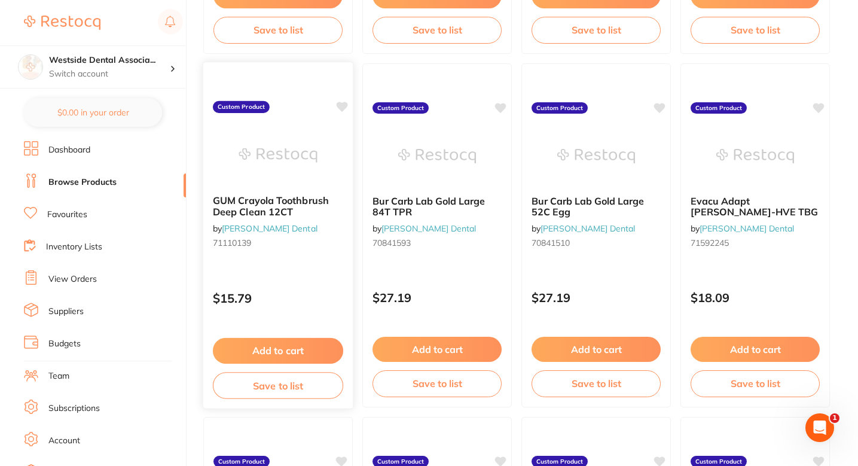
click at [343, 108] on icon at bounding box center [342, 107] width 11 height 10
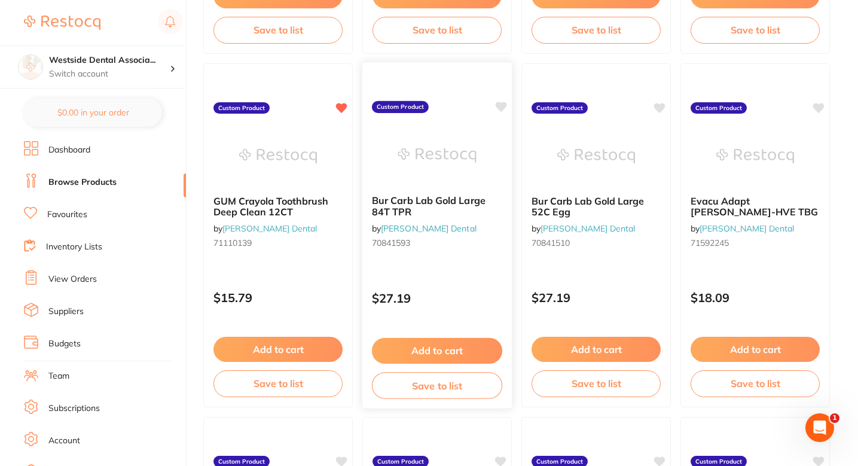
click at [502, 107] on icon at bounding box center [501, 107] width 11 height 10
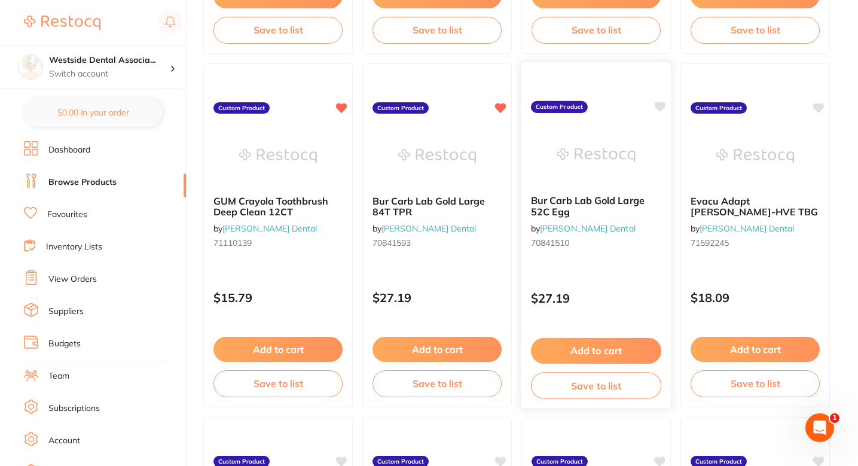
click at [657, 105] on icon at bounding box center [660, 107] width 11 height 10
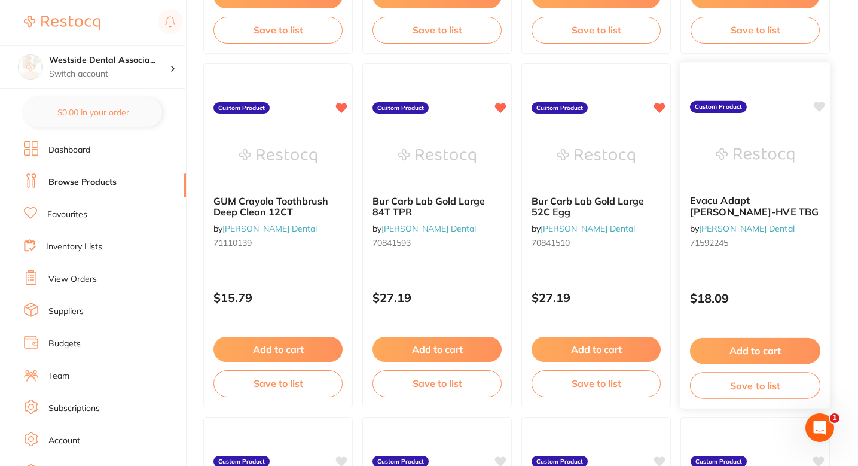
click at [818, 109] on icon at bounding box center [819, 107] width 11 height 10
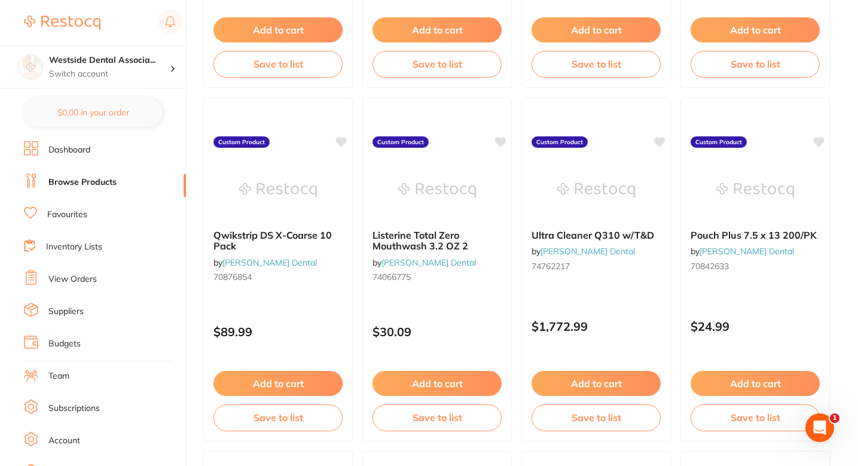
scroll to position [783, 0]
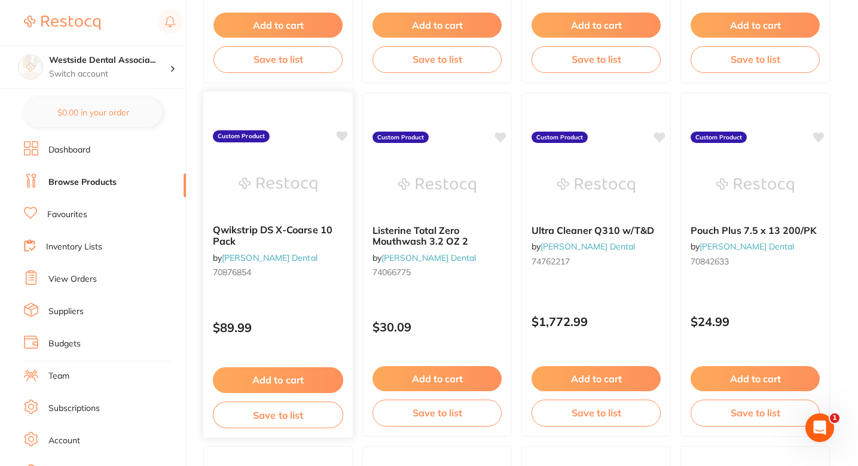
click at [343, 133] on icon at bounding box center [342, 136] width 11 height 10
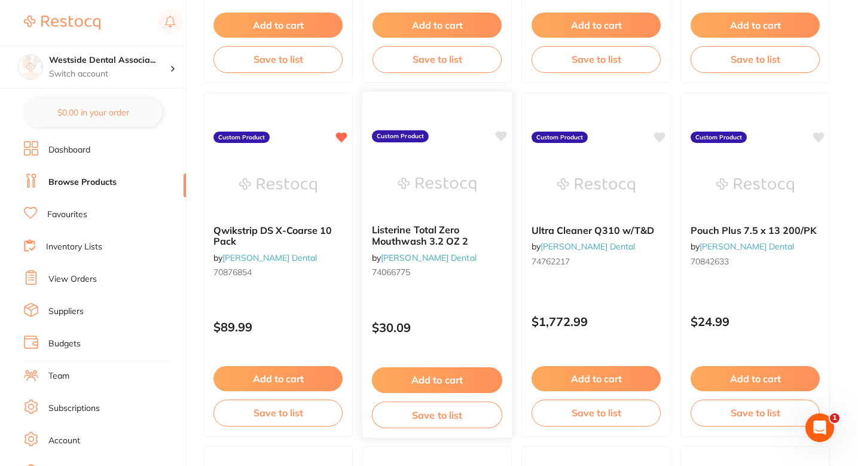
click at [507, 135] on icon at bounding box center [501, 136] width 11 height 10
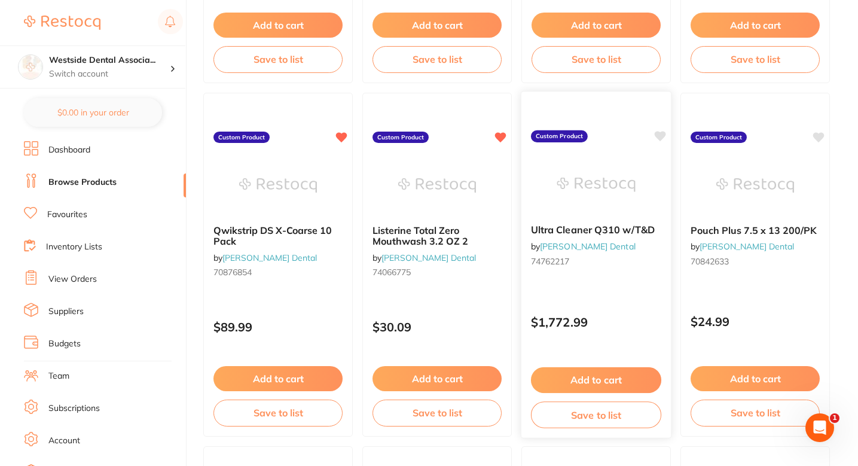
click at [658, 133] on icon at bounding box center [660, 136] width 11 height 10
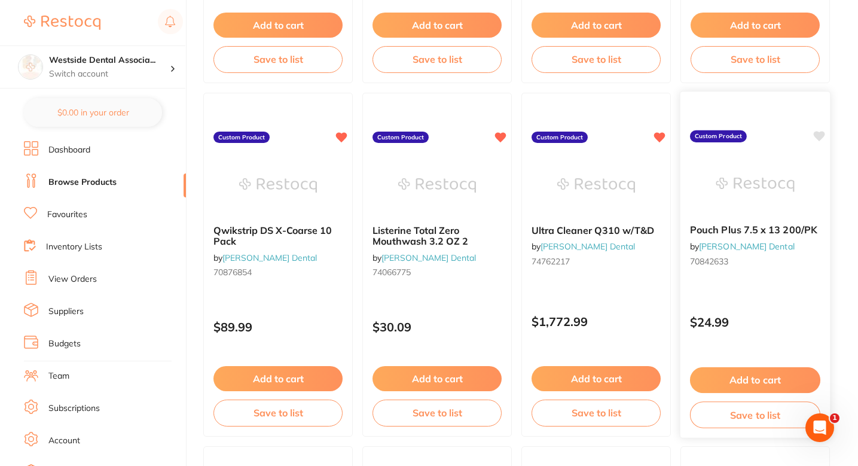
click at [822, 134] on icon at bounding box center [819, 136] width 11 height 10
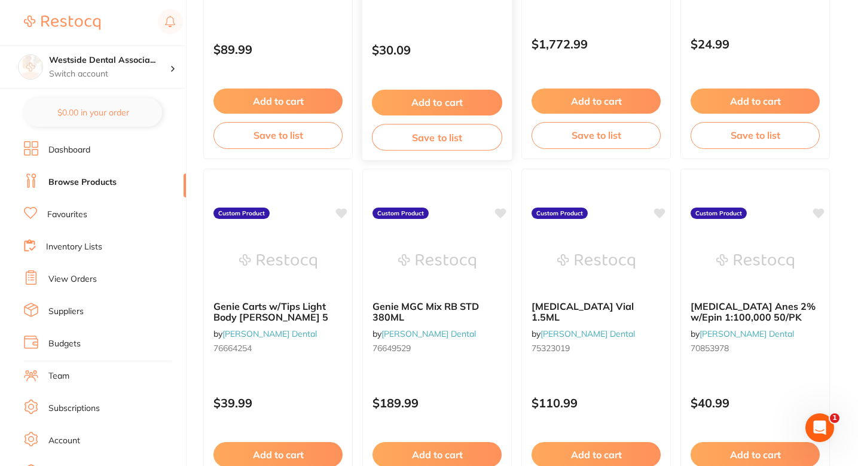
scroll to position [1090, 0]
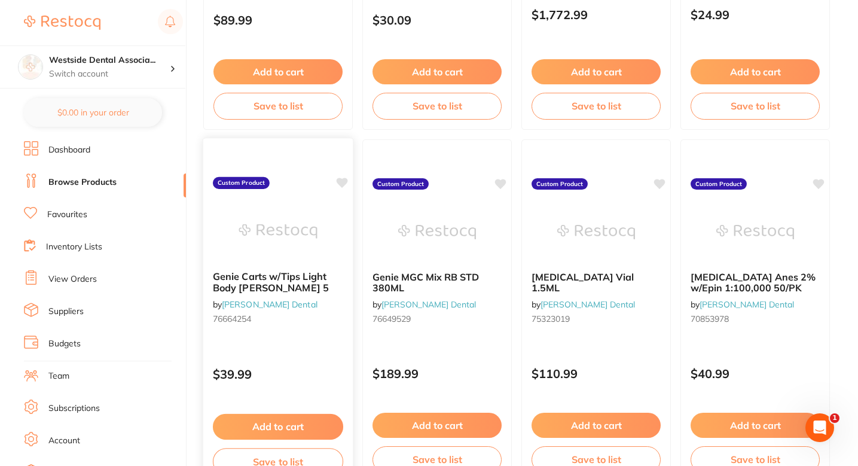
click at [343, 183] on icon at bounding box center [342, 183] width 11 height 10
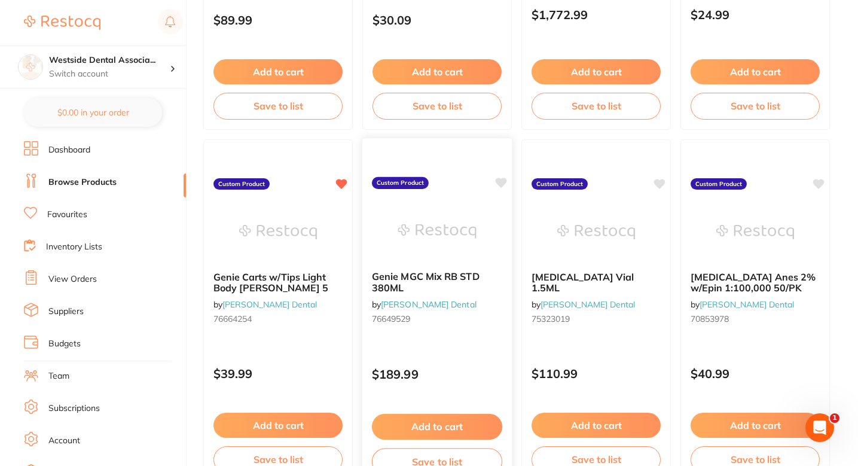
click at [499, 182] on icon at bounding box center [501, 183] width 11 height 10
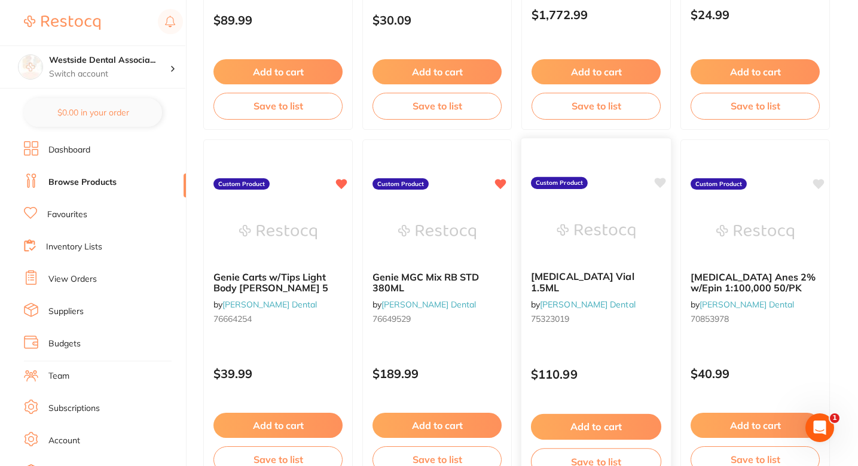
click at [663, 183] on icon at bounding box center [660, 183] width 11 height 10
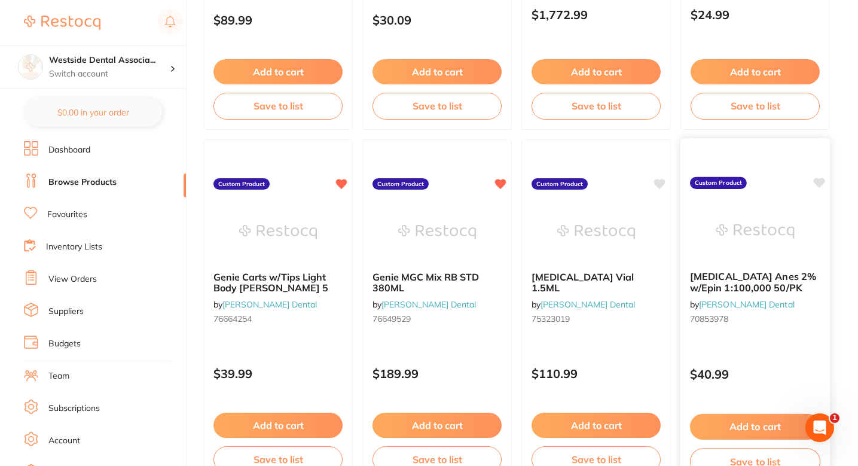
click at [822, 182] on icon at bounding box center [819, 183] width 11 height 10
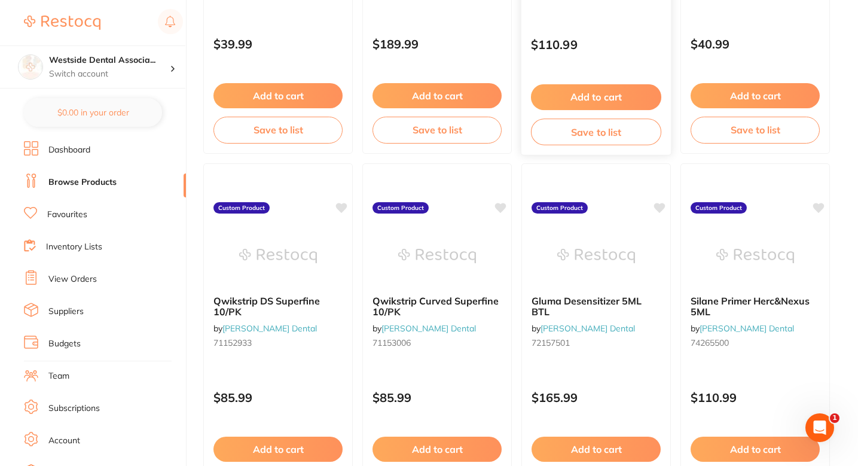
scroll to position [1447, 0]
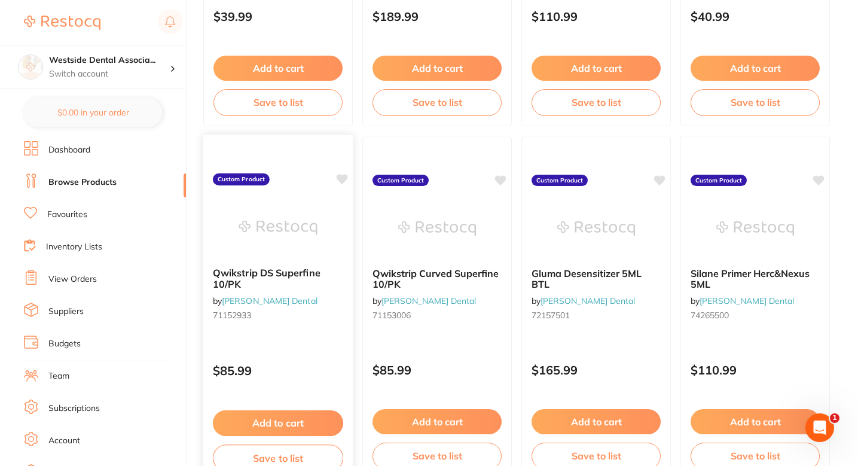
click at [340, 182] on icon at bounding box center [342, 179] width 11 height 10
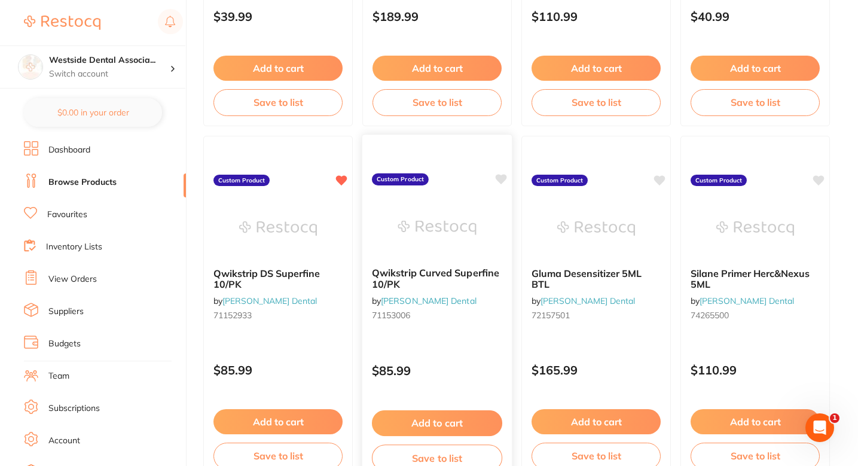
click at [495, 183] on icon at bounding box center [501, 179] width 12 height 12
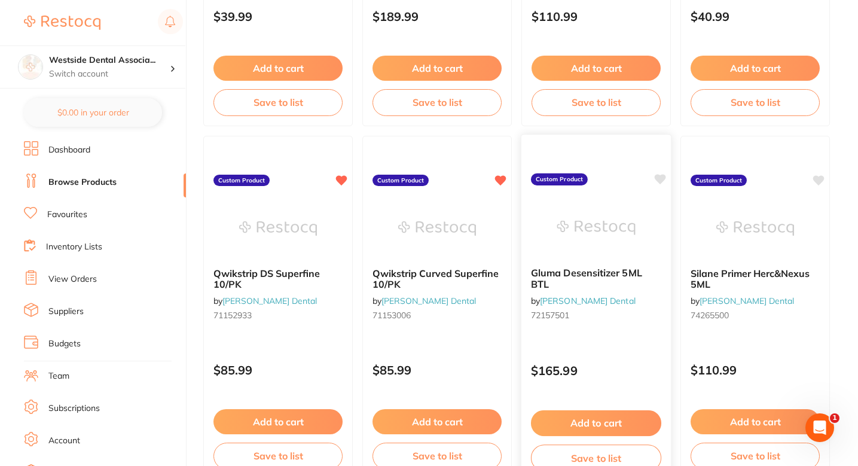
click at [658, 179] on icon at bounding box center [660, 179] width 11 height 10
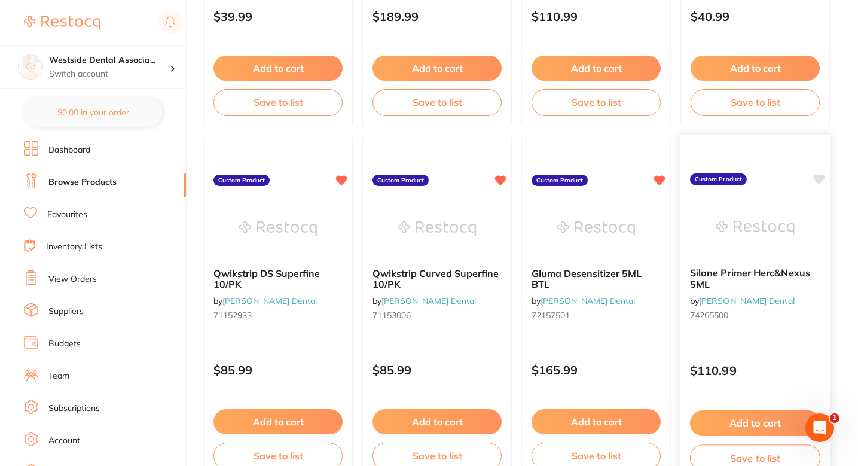
click at [823, 179] on icon at bounding box center [819, 179] width 11 height 10
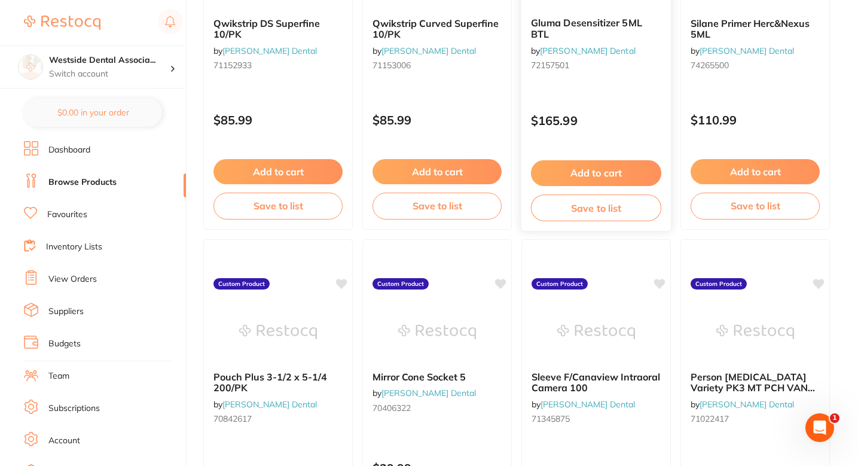
scroll to position [1782, 0]
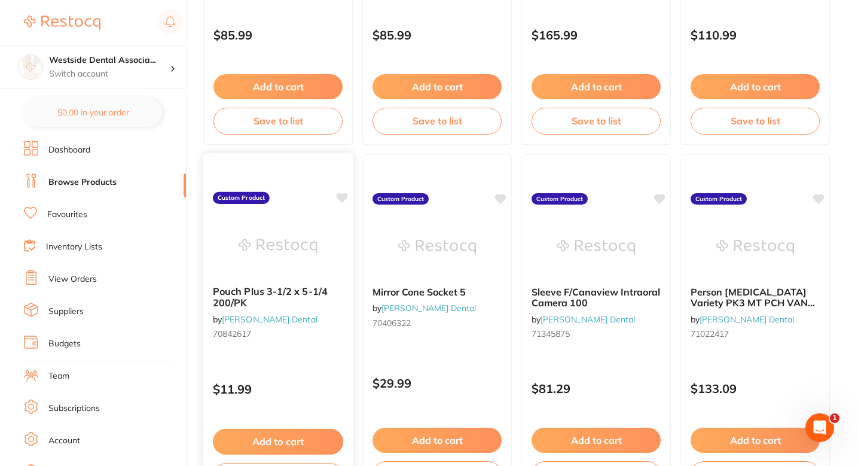
click at [343, 199] on icon at bounding box center [342, 198] width 11 height 10
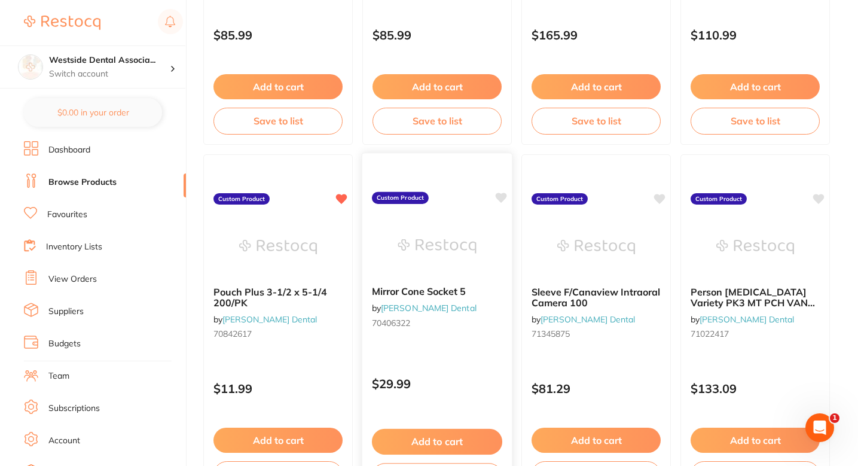
click at [504, 199] on icon at bounding box center [501, 198] width 12 height 12
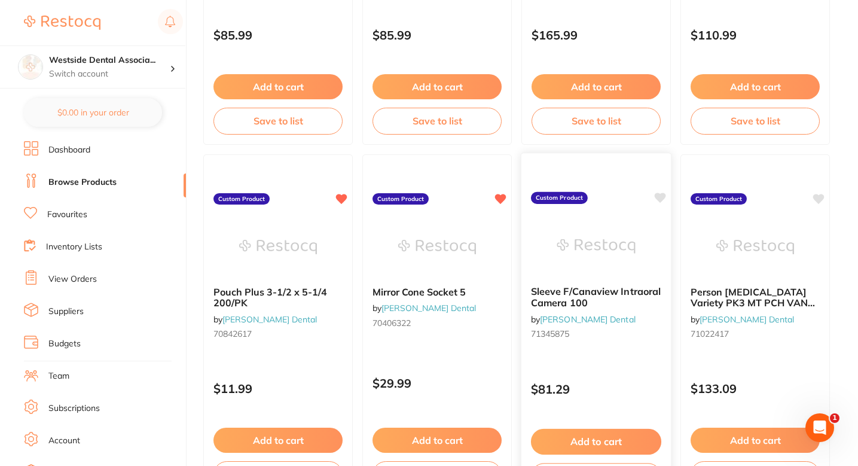
click at [660, 196] on icon at bounding box center [660, 198] width 11 height 10
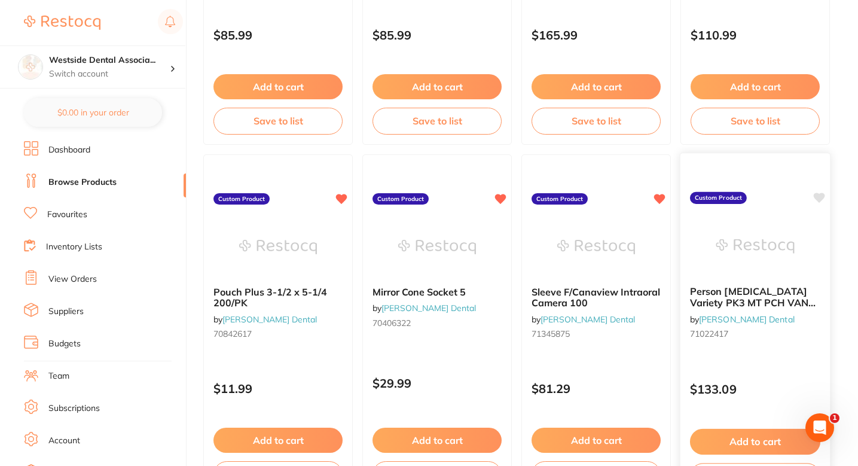
click at [822, 195] on icon at bounding box center [819, 198] width 11 height 10
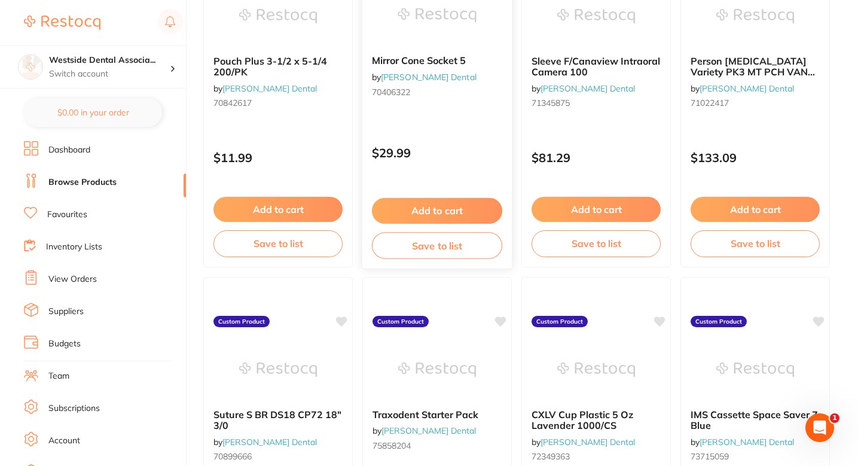
scroll to position [2038, 0]
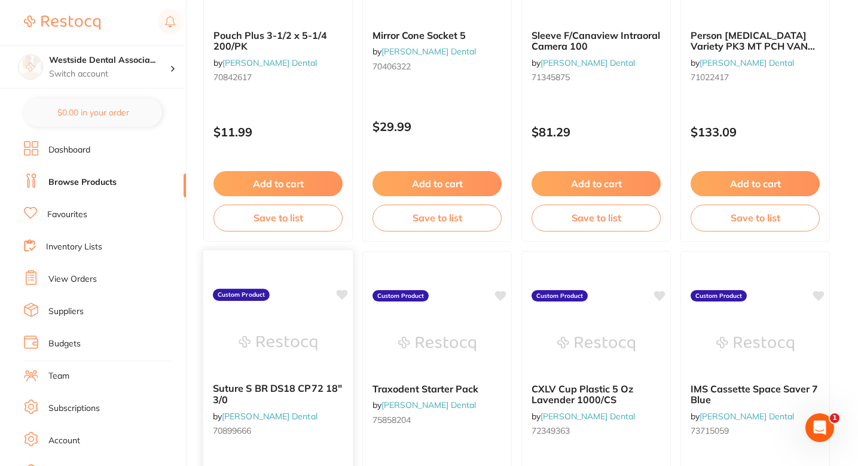
click at [346, 291] on icon at bounding box center [342, 294] width 11 height 10
click at [504, 291] on icon at bounding box center [501, 294] width 11 height 10
click at [655, 295] on icon at bounding box center [660, 294] width 11 height 10
click at [824, 294] on icon at bounding box center [819, 294] width 11 height 10
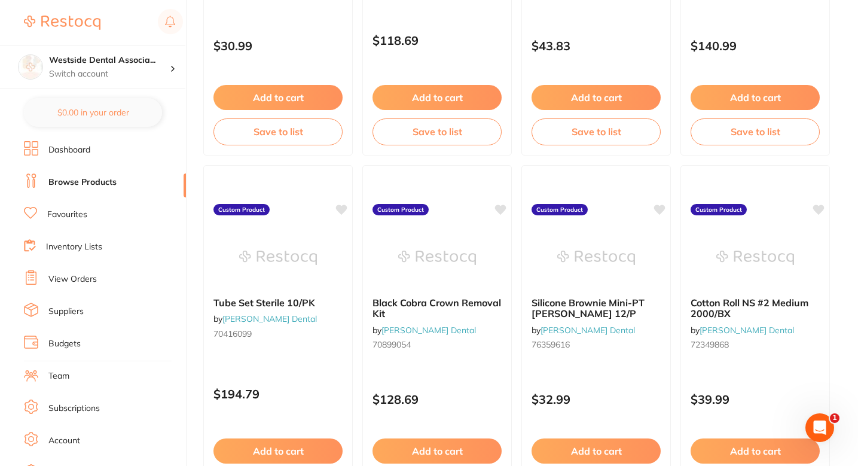
scroll to position [2511, 0]
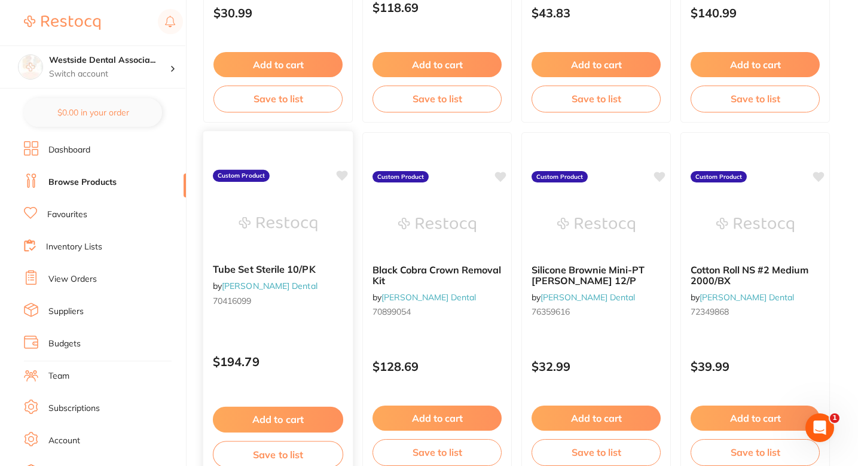
click at [341, 178] on icon at bounding box center [342, 175] width 11 height 10
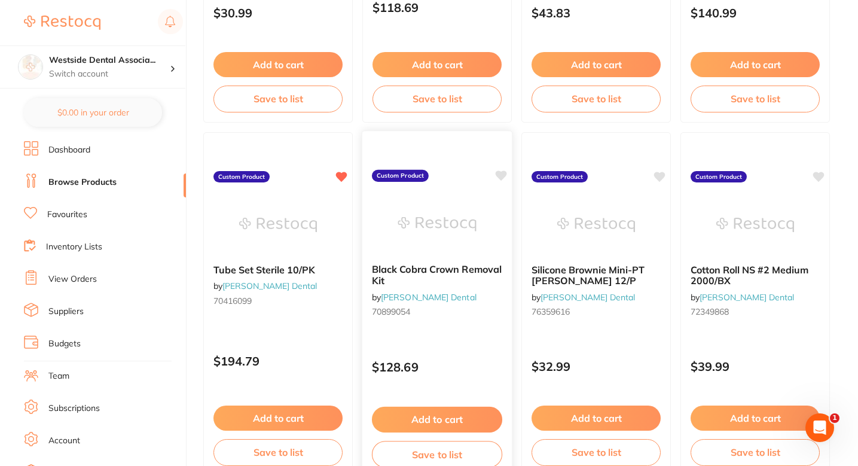
click at [502, 172] on icon at bounding box center [501, 175] width 11 height 10
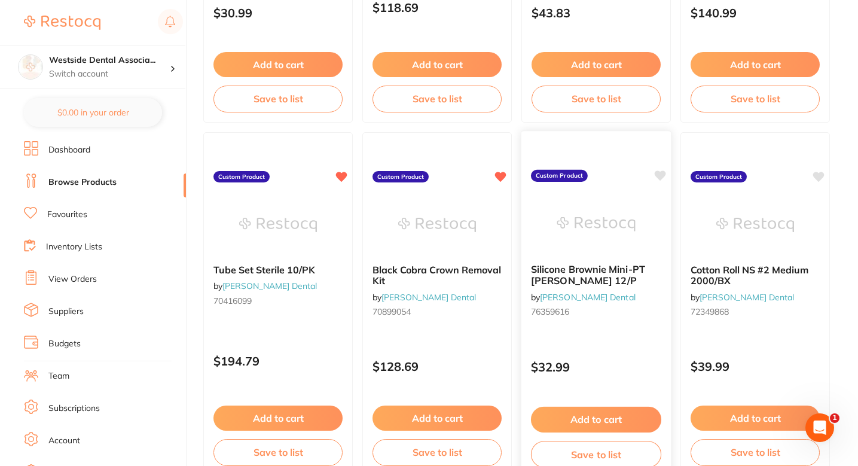
click at [663, 174] on icon at bounding box center [660, 175] width 11 height 10
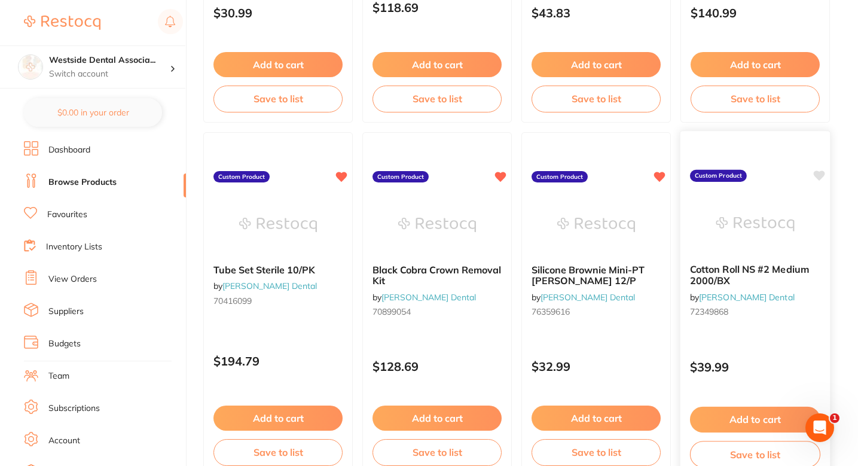
click at [820, 175] on icon at bounding box center [819, 175] width 11 height 10
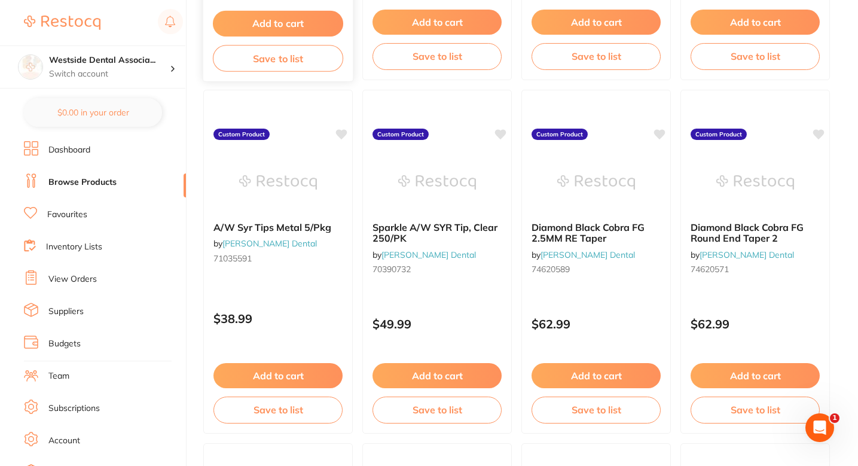
scroll to position [2923, 0]
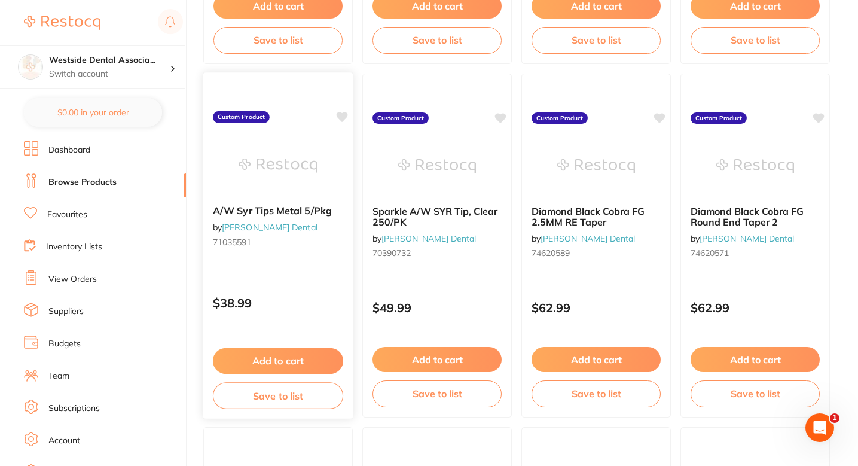
click at [340, 117] on icon at bounding box center [342, 117] width 11 height 10
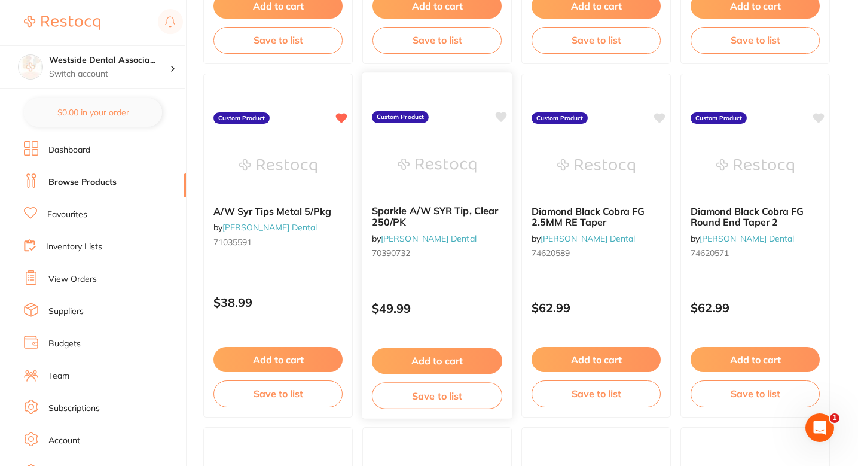
click at [503, 114] on icon at bounding box center [501, 117] width 11 height 10
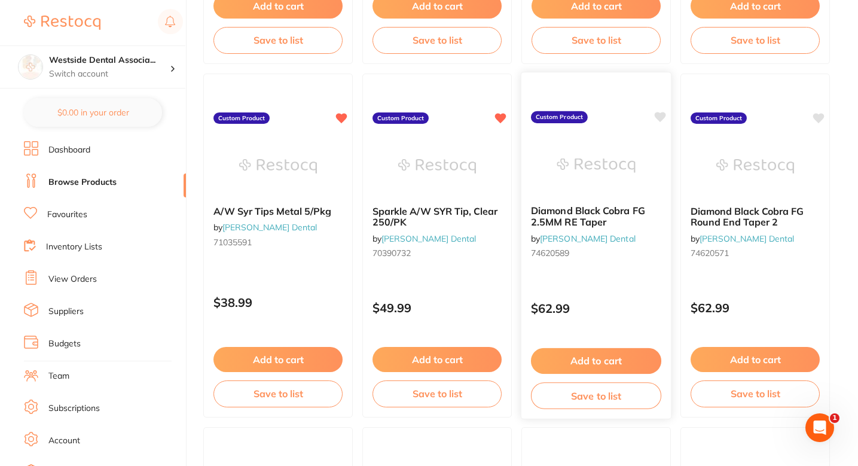
click at [660, 118] on icon at bounding box center [660, 117] width 11 height 10
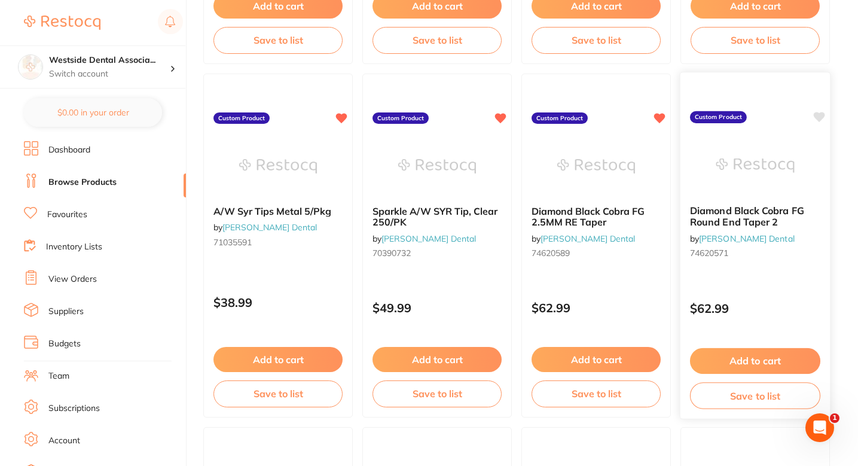
click at [820, 118] on icon at bounding box center [819, 117] width 11 height 10
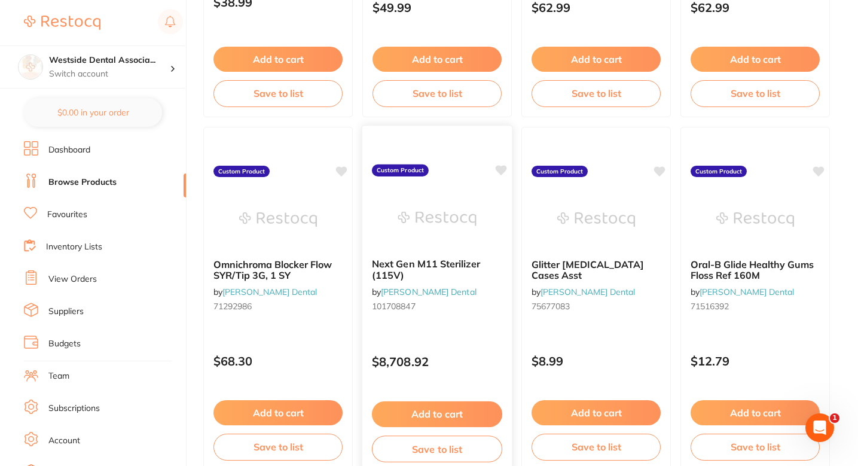
scroll to position [3246, 0]
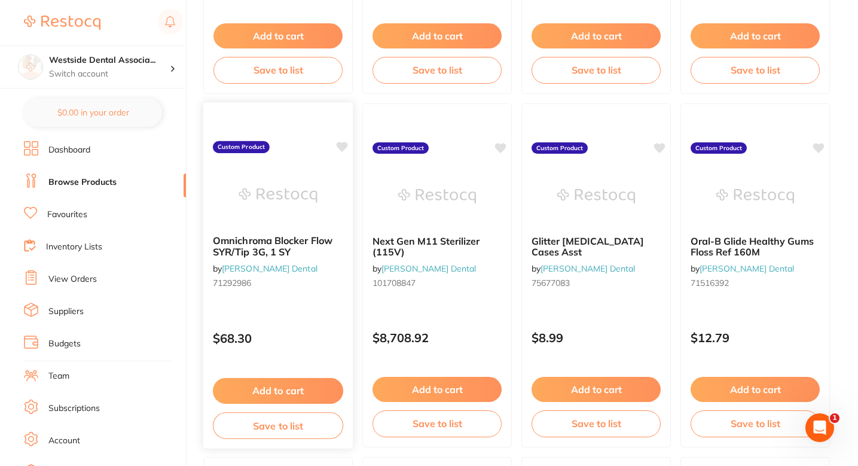
click at [342, 149] on icon at bounding box center [342, 147] width 11 height 10
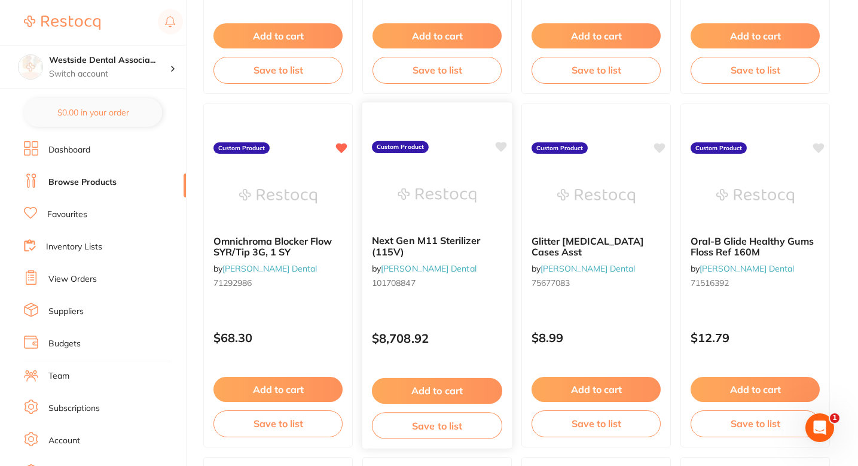
click at [504, 144] on icon at bounding box center [501, 147] width 11 height 10
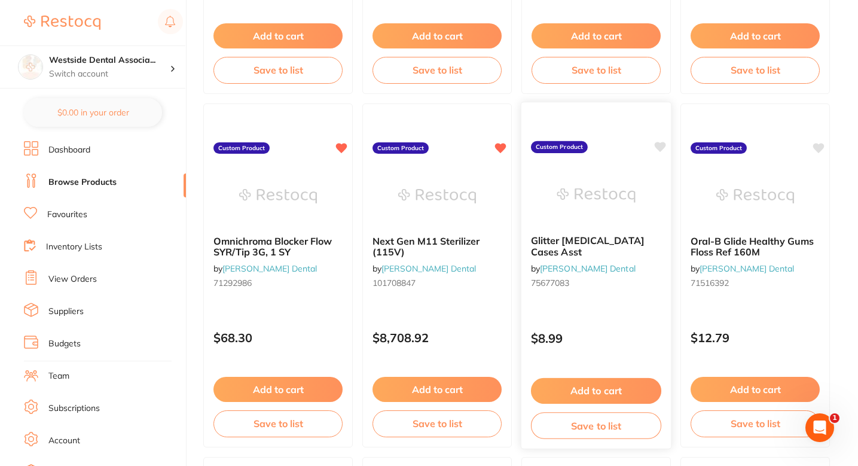
click at [660, 147] on icon at bounding box center [660, 147] width 11 height 10
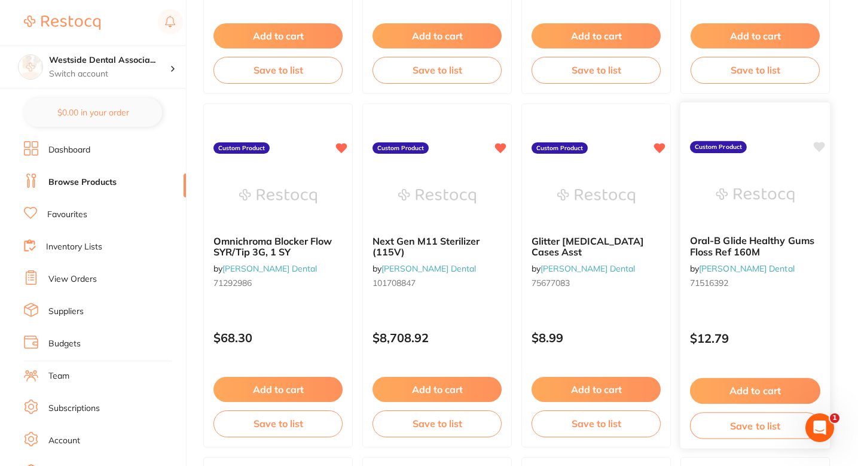
click at [818, 142] on icon at bounding box center [819, 147] width 11 height 10
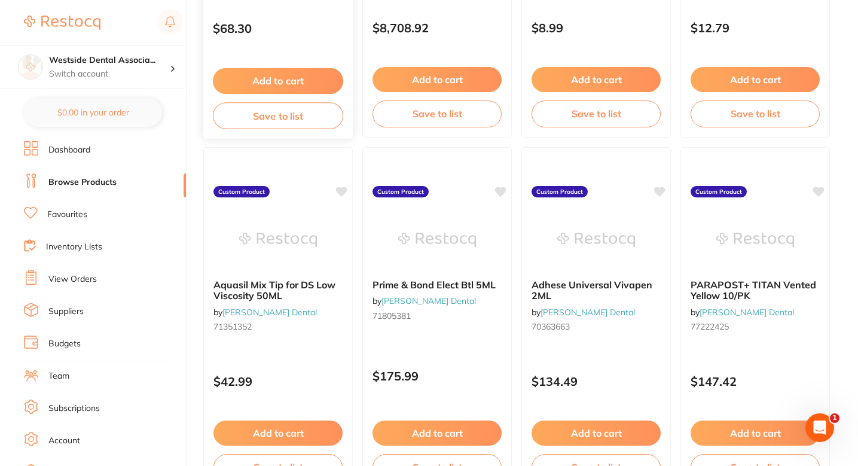
scroll to position [3649, 0]
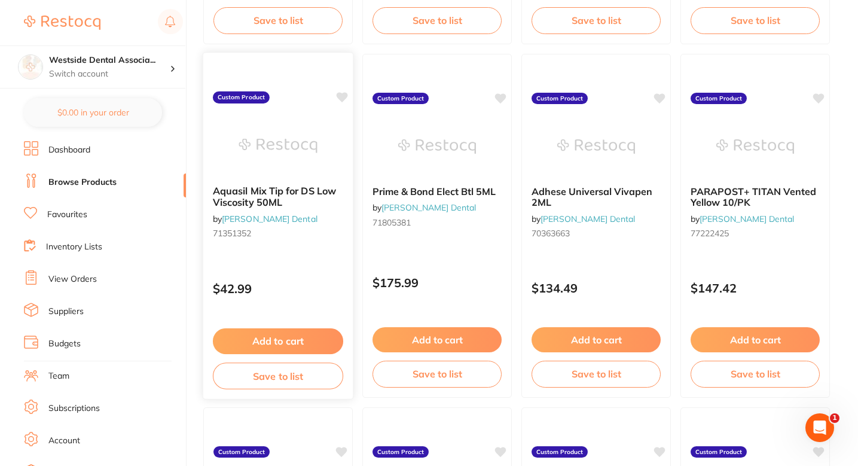
click at [340, 101] on icon at bounding box center [342, 98] width 12 height 12
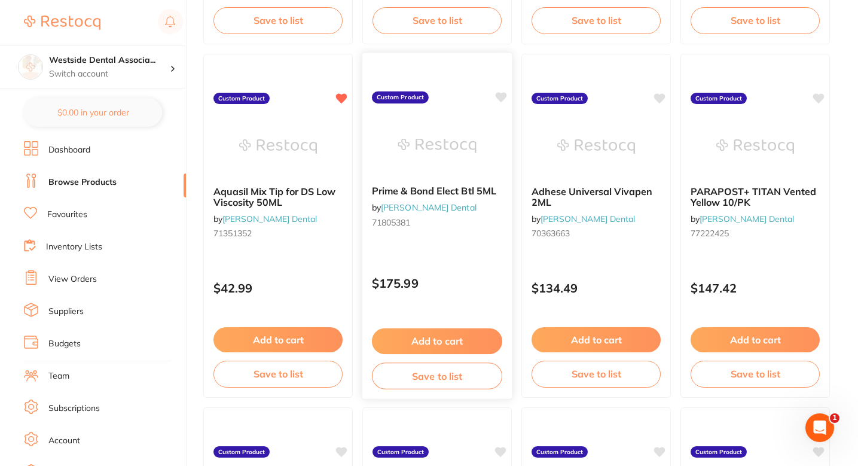
click at [498, 95] on icon at bounding box center [501, 97] width 11 height 10
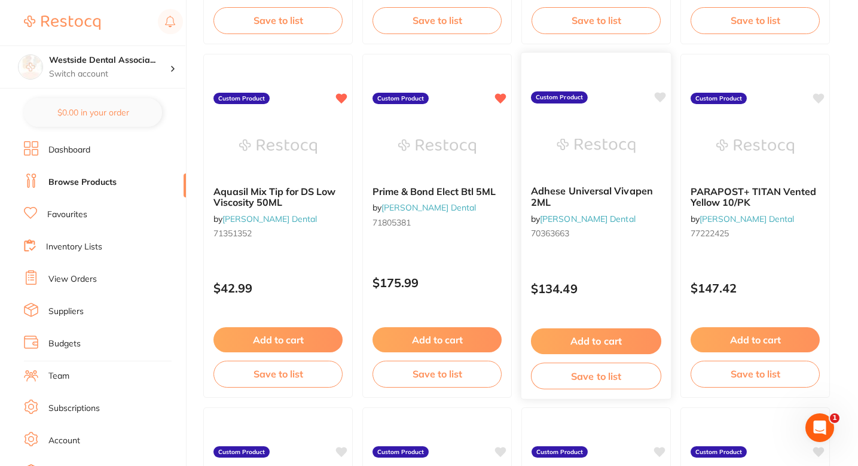
click at [662, 95] on icon at bounding box center [660, 97] width 11 height 10
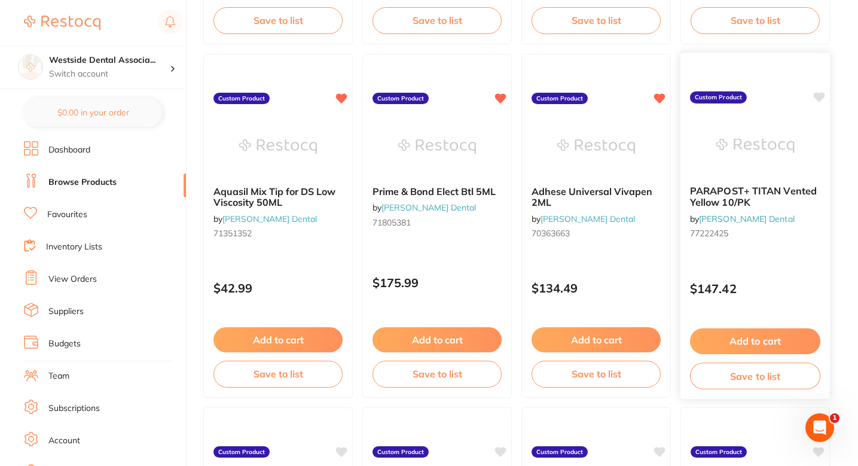
click at [826, 93] on div "PARAPOST+ TITAN Vented Yellow 10/PK by Patterson Dental 77222425 Custom Product…" at bounding box center [755, 225] width 151 height 347
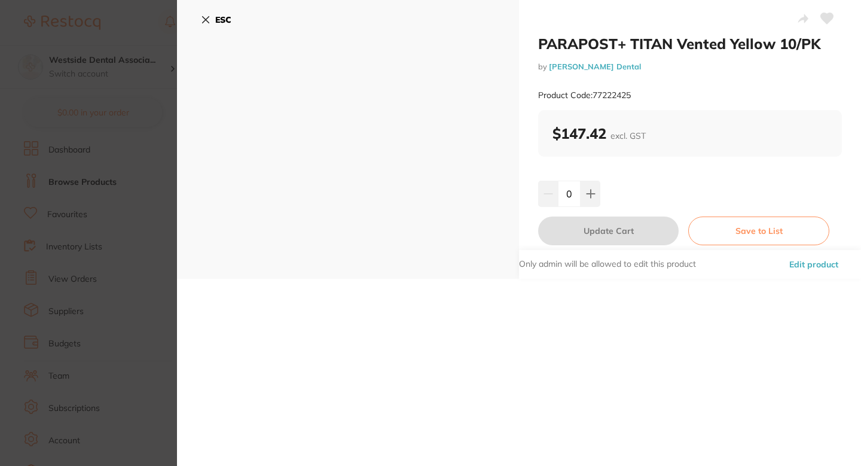
click at [205, 118] on div "ESC" at bounding box center [348, 139] width 342 height 279
click at [96, 158] on section "PARAPOST+ TITAN Vented Yellow 10/PK by Patterson Dental Product Code: 77222425 …" at bounding box center [430, 233] width 861 height 466
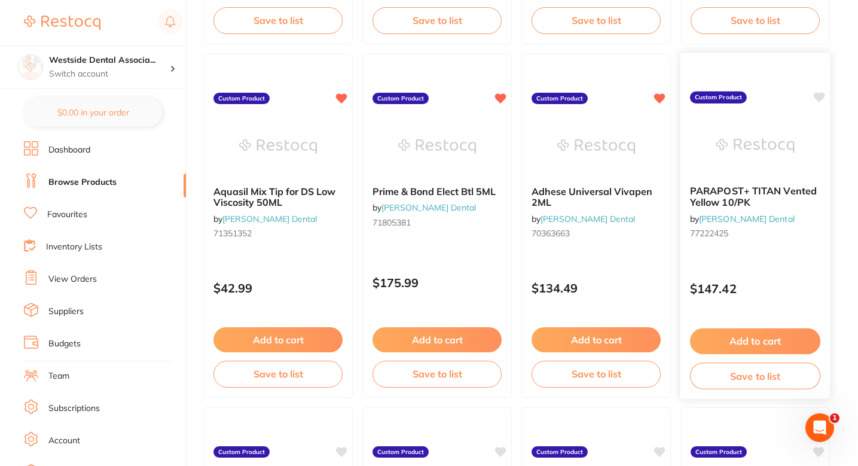
click at [819, 96] on icon at bounding box center [819, 97] width 11 height 10
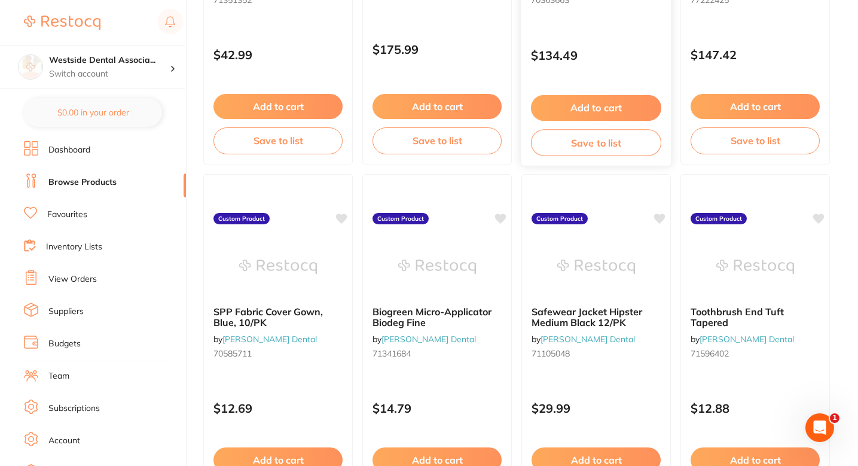
scroll to position [3887, 0]
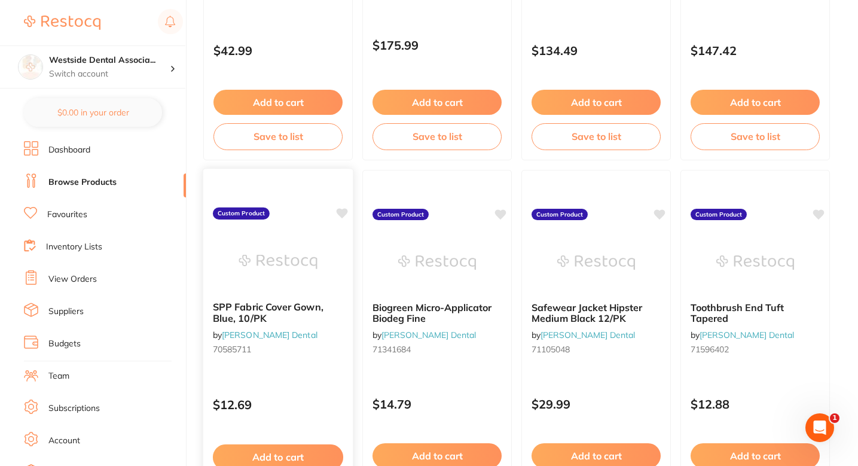
click at [343, 216] on icon at bounding box center [342, 213] width 11 height 10
click at [501, 211] on icon at bounding box center [501, 213] width 11 height 10
click at [663, 214] on icon at bounding box center [660, 213] width 11 height 10
click at [819, 213] on icon at bounding box center [819, 213] width 11 height 10
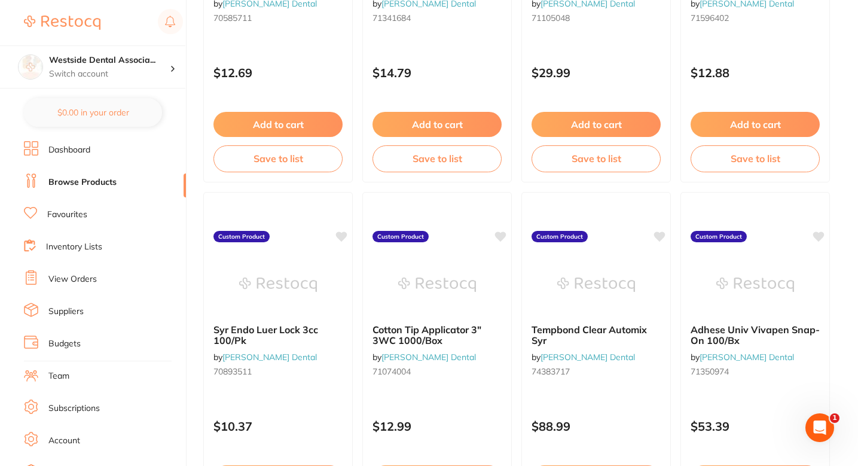
scroll to position [4243, 0]
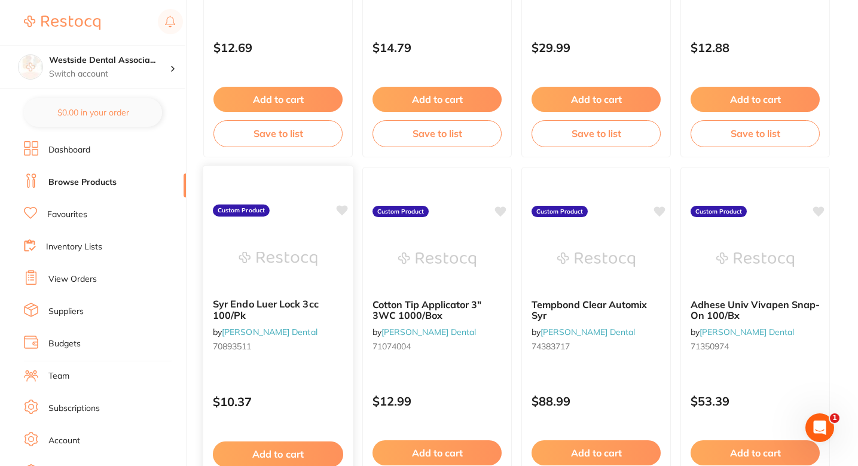
click at [343, 211] on icon at bounding box center [342, 210] width 11 height 10
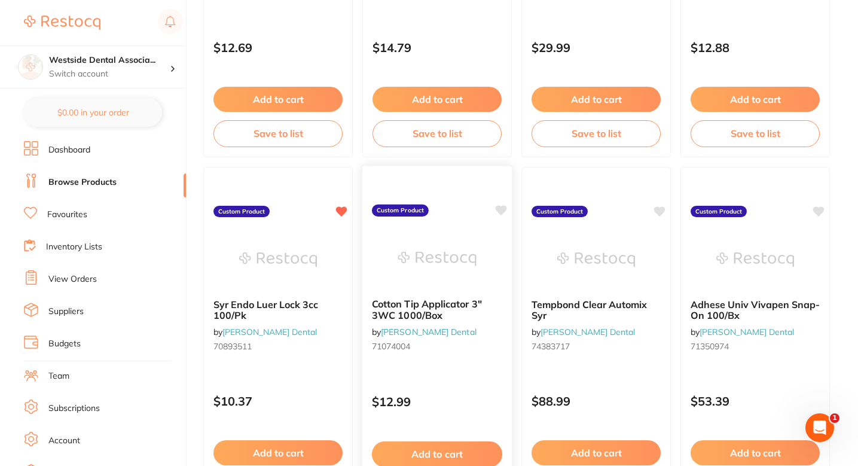
click at [499, 208] on icon at bounding box center [501, 210] width 11 height 10
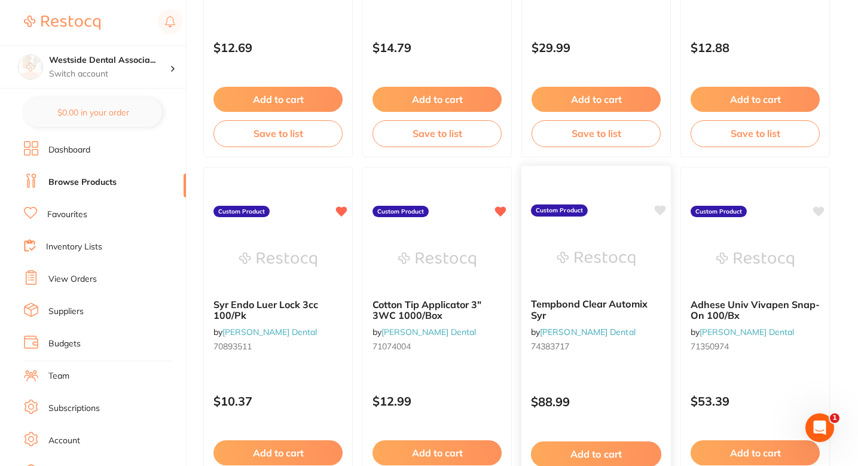
click at [660, 214] on icon at bounding box center [660, 210] width 11 height 10
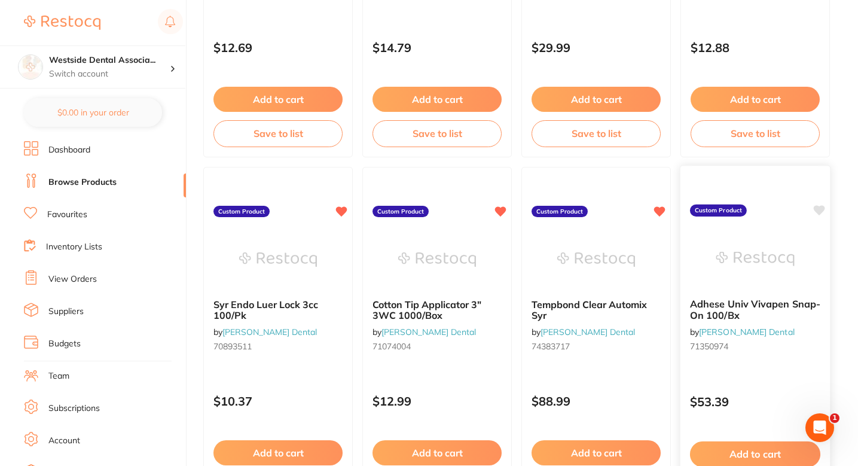
click at [818, 211] on icon at bounding box center [819, 210] width 11 height 10
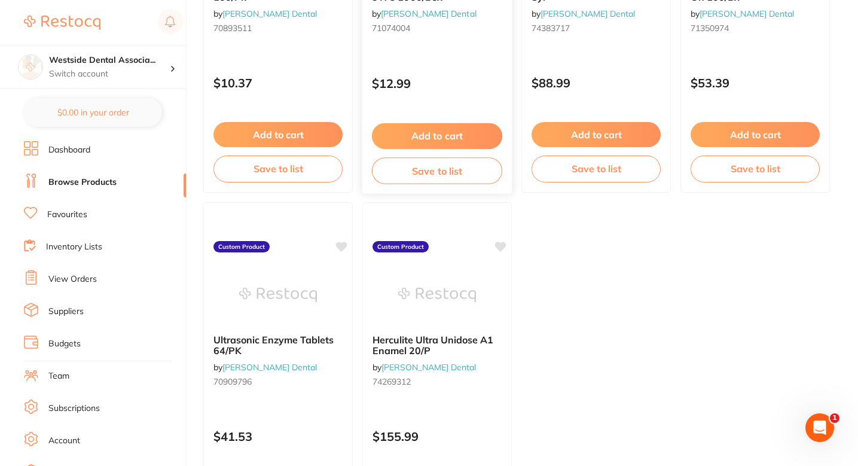
scroll to position [4597, 0]
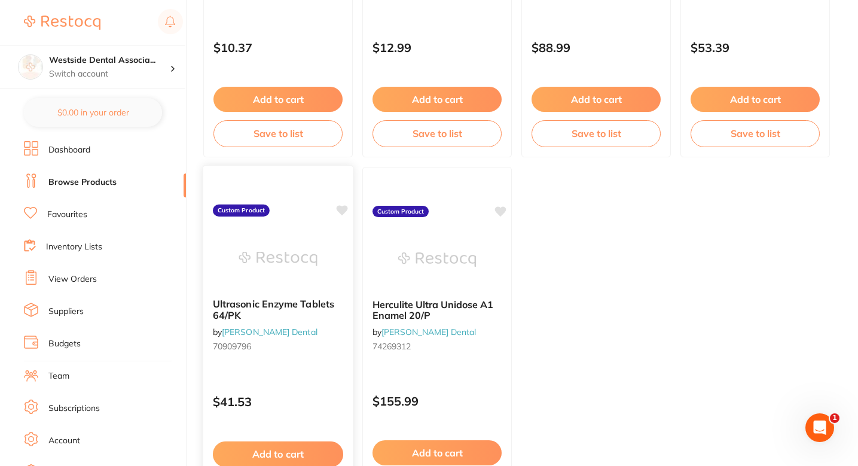
click at [345, 211] on icon at bounding box center [342, 210] width 11 height 10
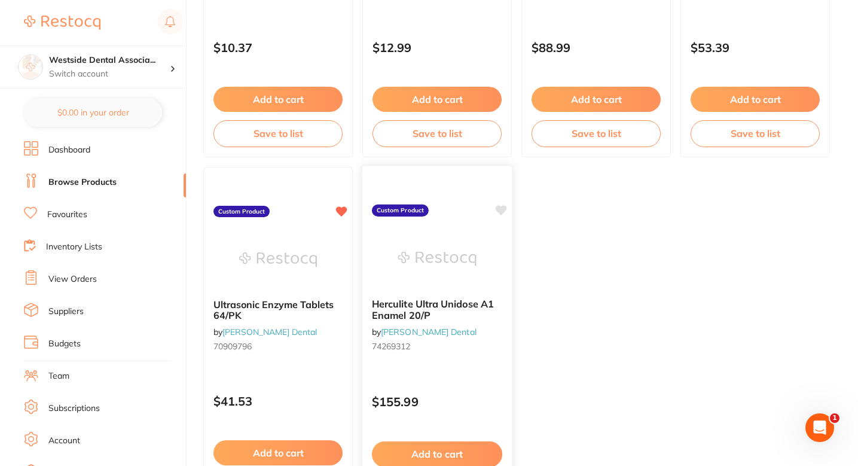
click at [504, 211] on icon at bounding box center [501, 210] width 11 height 10
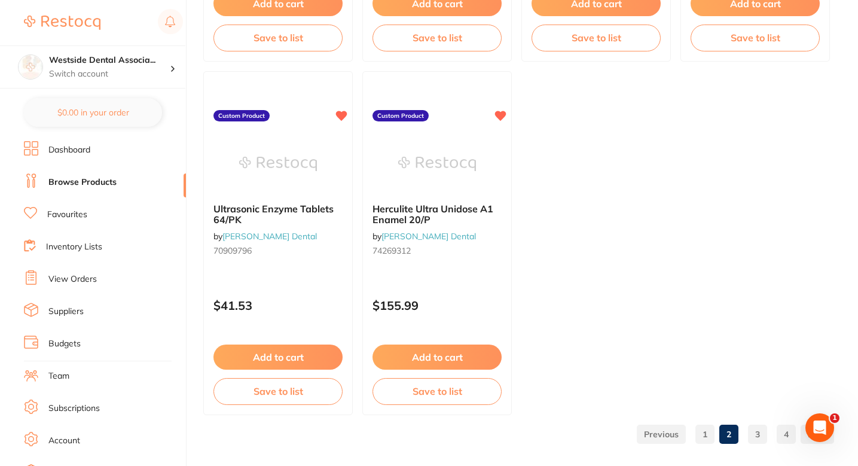
scroll to position [4704, 0]
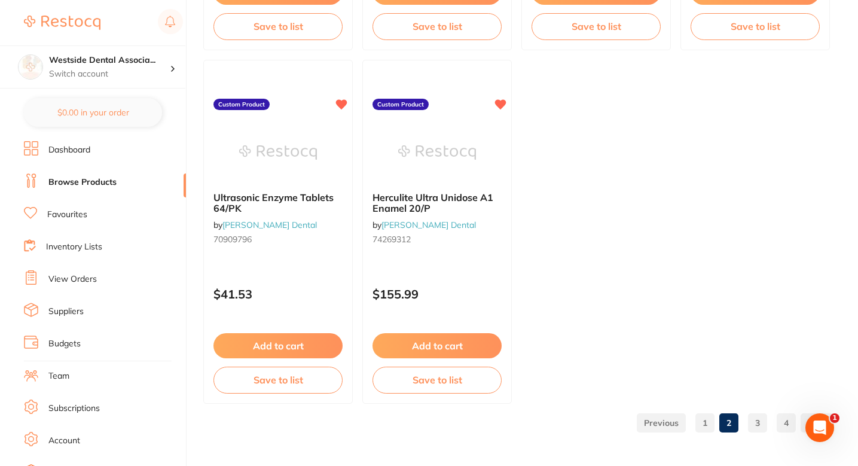
click at [755, 414] on link "3" at bounding box center [757, 423] width 19 height 24
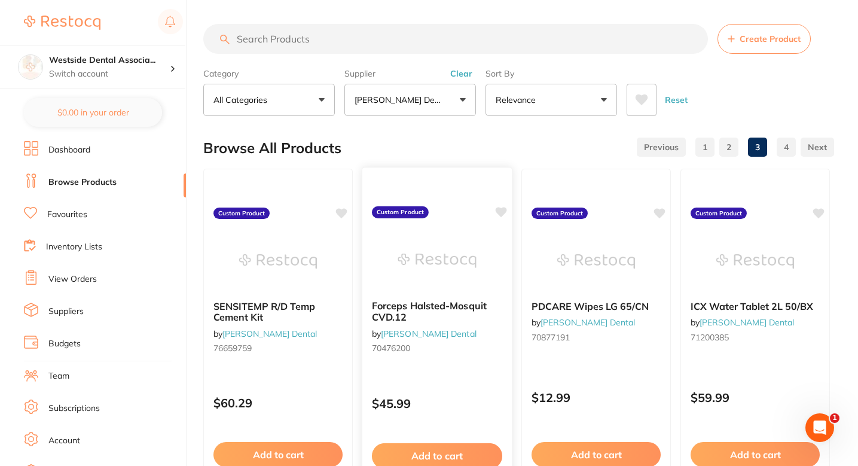
scroll to position [0, 0]
click at [343, 212] on icon at bounding box center [342, 212] width 11 height 10
click at [502, 211] on icon at bounding box center [501, 212] width 11 height 10
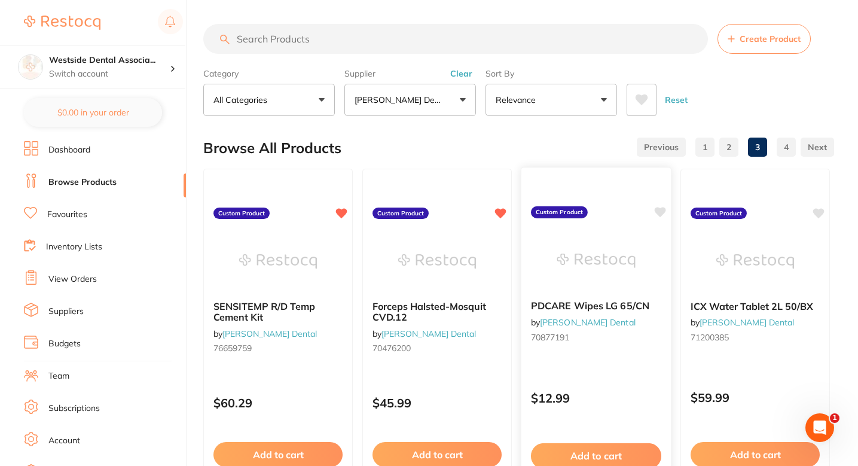
click at [655, 209] on icon at bounding box center [660, 212] width 11 height 10
click at [820, 212] on icon at bounding box center [819, 212] width 11 height 10
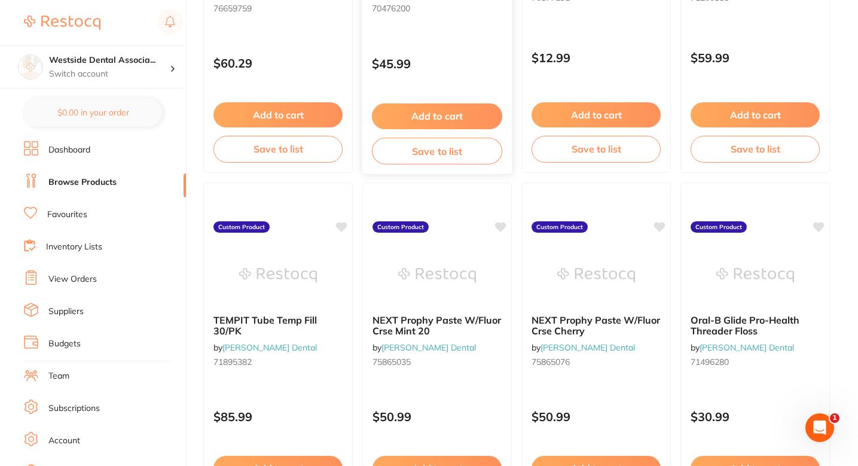
scroll to position [406, 0]
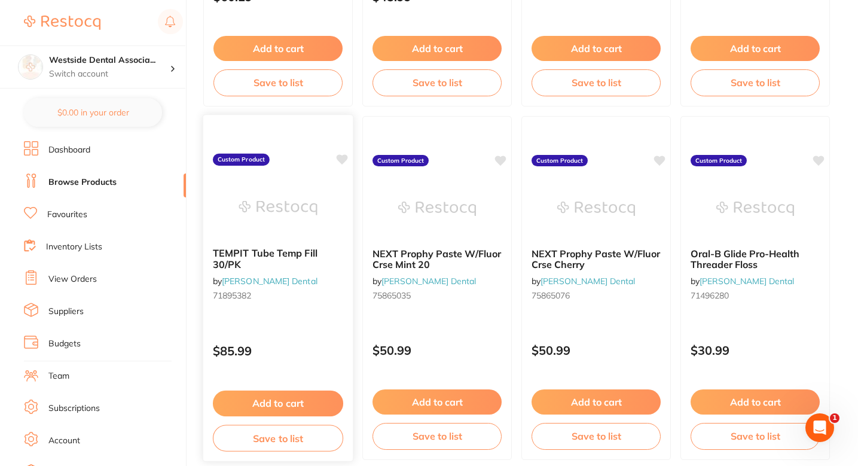
click at [341, 160] on icon at bounding box center [342, 159] width 11 height 10
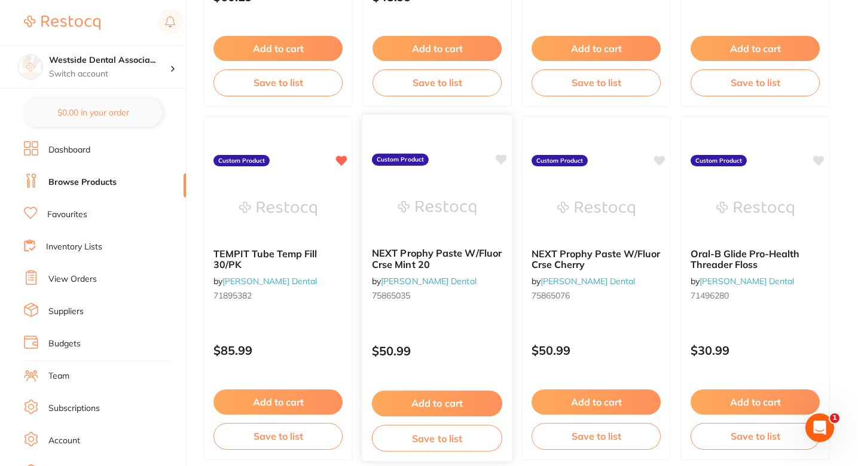
click at [497, 160] on icon at bounding box center [501, 159] width 11 height 10
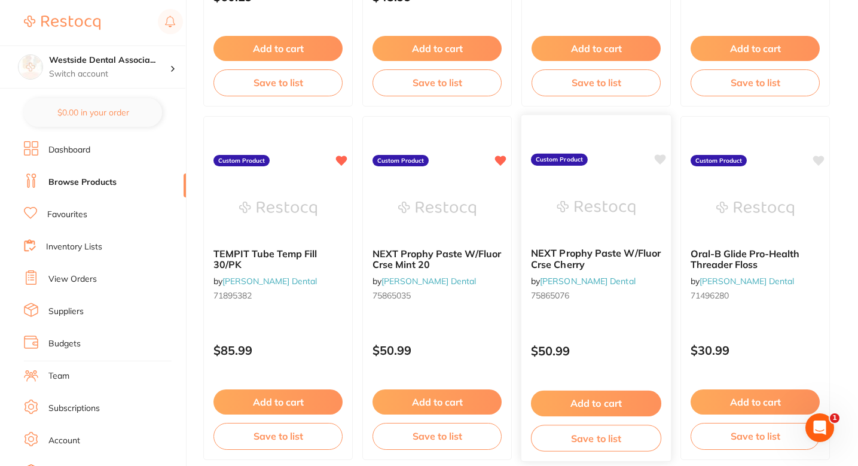
click at [660, 158] on icon at bounding box center [660, 159] width 11 height 10
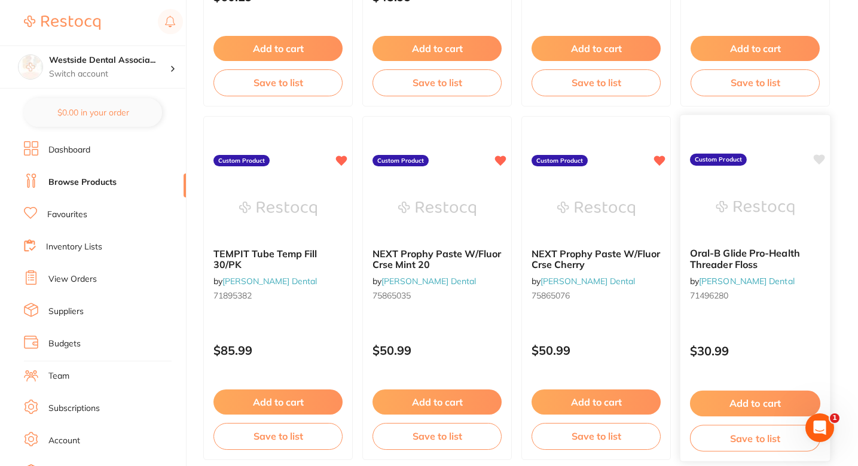
click at [818, 158] on icon at bounding box center [819, 159] width 11 height 10
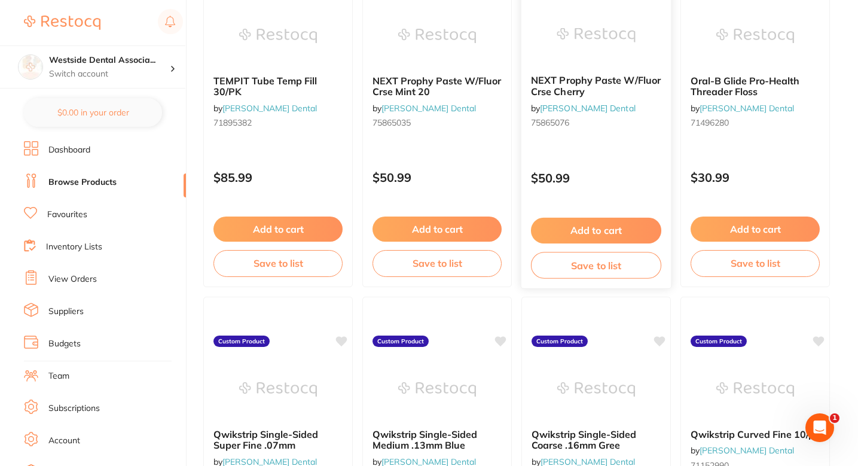
scroll to position [648, 0]
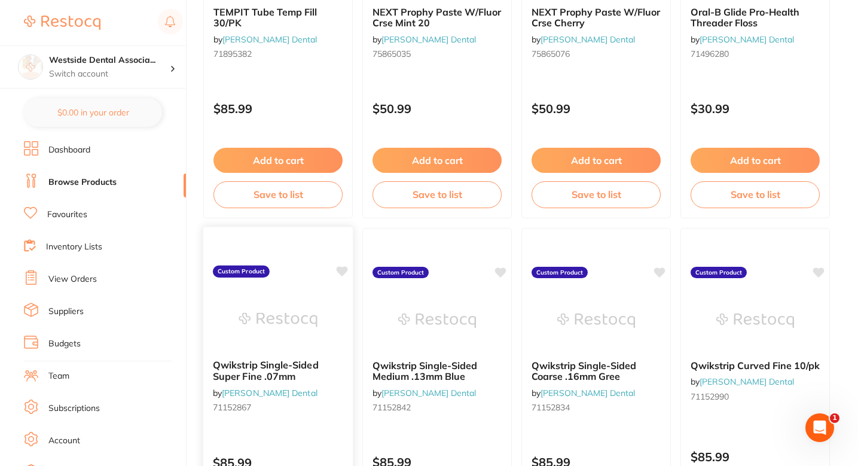
click at [343, 267] on icon at bounding box center [342, 271] width 11 height 10
click at [502, 269] on icon at bounding box center [501, 271] width 11 height 10
click at [657, 270] on icon at bounding box center [660, 271] width 11 height 10
click at [817, 270] on icon at bounding box center [819, 271] width 11 height 10
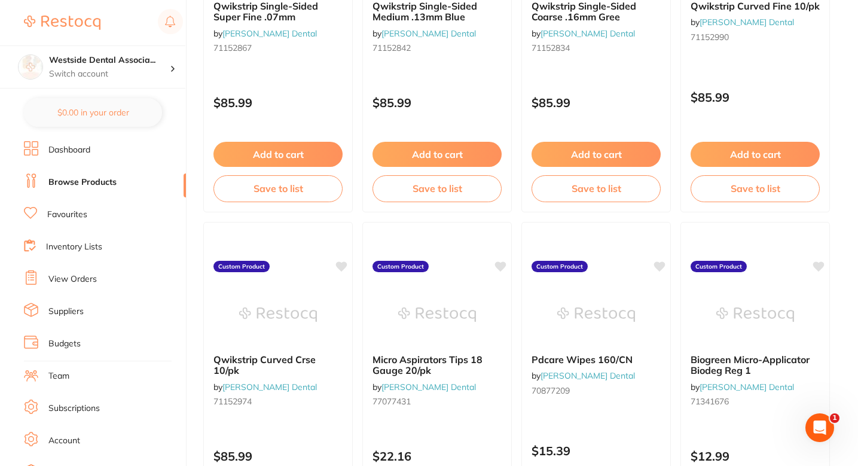
scroll to position [1042, 0]
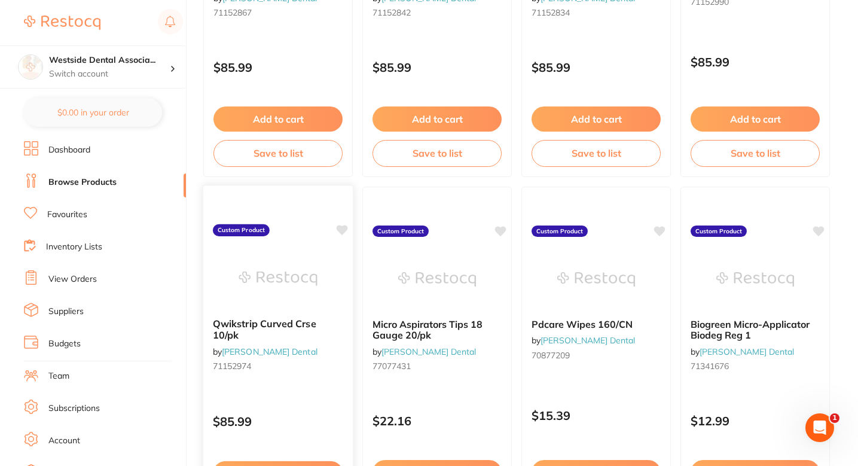
click at [340, 230] on icon at bounding box center [342, 230] width 11 height 10
click at [502, 231] on icon at bounding box center [501, 230] width 11 height 10
click at [664, 227] on icon at bounding box center [660, 230] width 11 height 10
click at [825, 226] on icon at bounding box center [819, 230] width 12 height 12
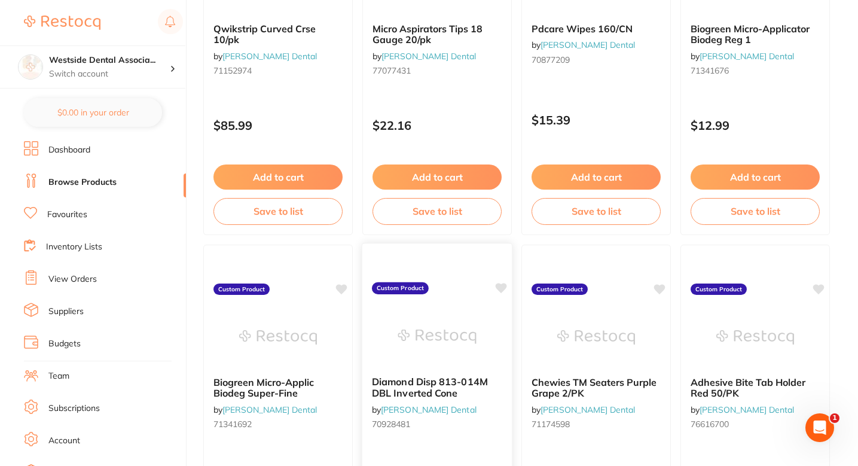
scroll to position [1402, 0]
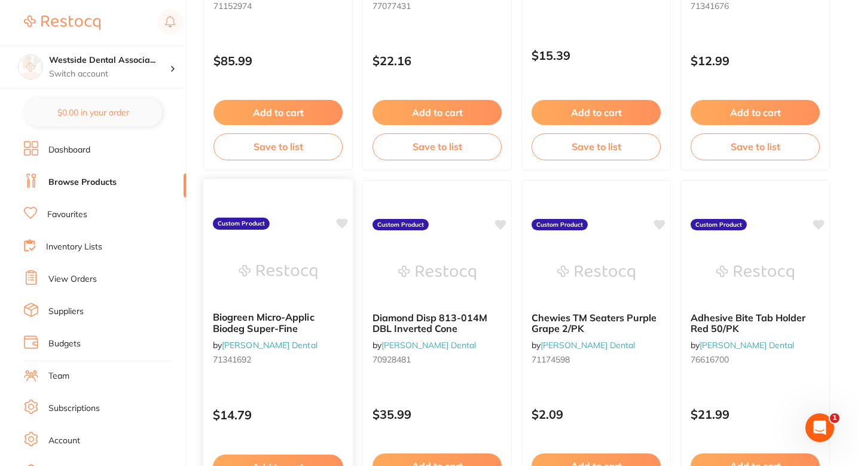
click at [344, 222] on icon at bounding box center [342, 223] width 11 height 10
click at [499, 223] on icon at bounding box center [501, 223] width 11 height 10
click at [659, 225] on icon at bounding box center [660, 223] width 11 height 10
click at [821, 224] on icon at bounding box center [819, 223] width 11 height 10
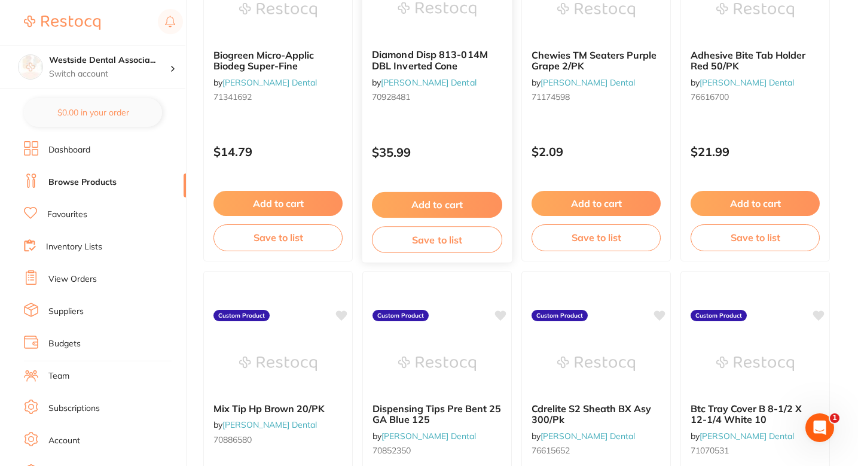
scroll to position [1721, 0]
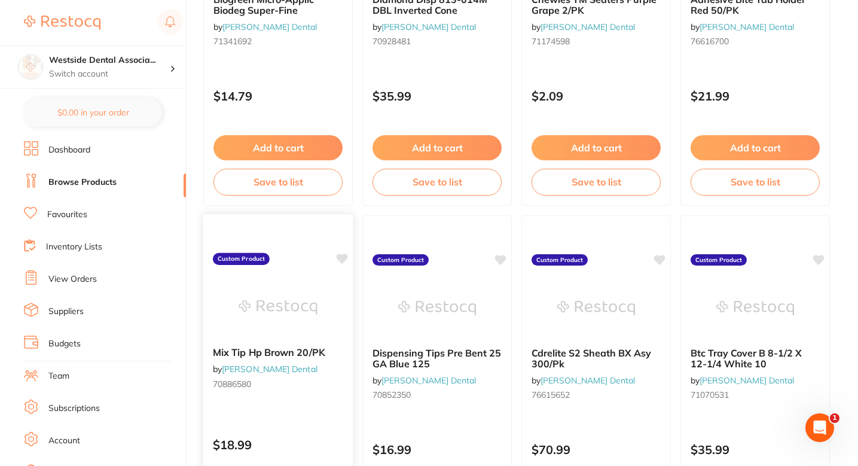
click at [344, 254] on icon at bounding box center [342, 259] width 11 height 10
click at [500, 258] on icon at bounding box center [501, 259] width 11 height 10
click at [662, 257] on icon at bounding box center [660, 259] width 11 height 10
click at [823, 257] on icon at bounding box center [819, 259] width 11 height 10
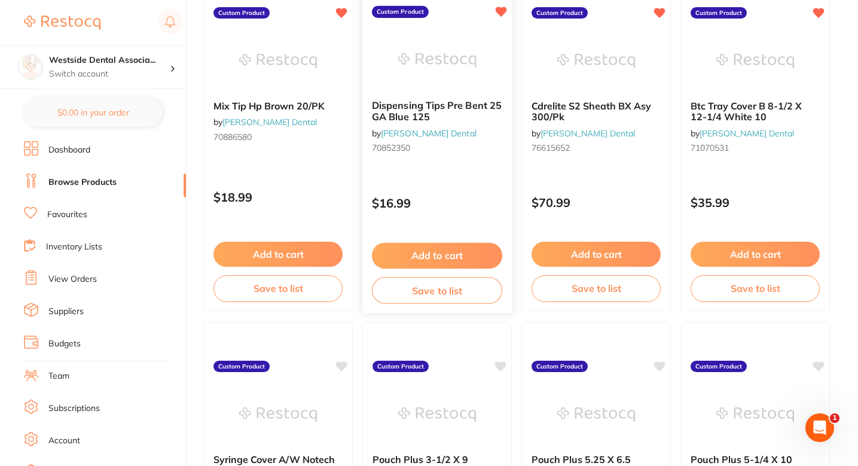
scroll to position [1997, 0]
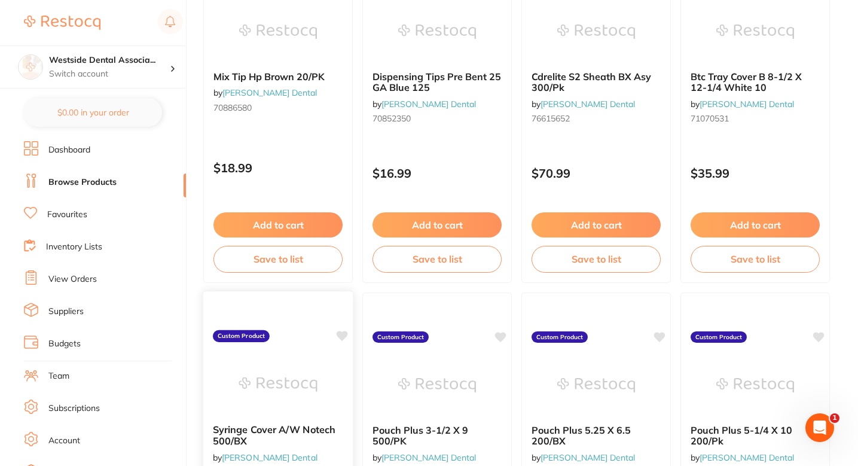
click at [343, 337] on icon at bounding box center [342, 336] width 11 height 10
click at [503, 335] on icon at bounding box center [501, 336] width 11 height 10
click at [662, 338] on icon at bounding box center [660, 336] width 11 height 10
click at [821, 336] on icon at bounding box center [819, 336] width 11 height 10
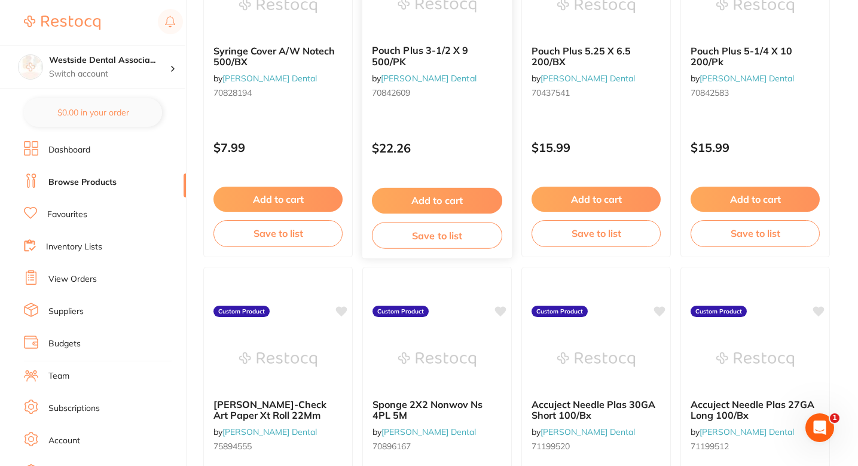
scroll to position [2493, 0]
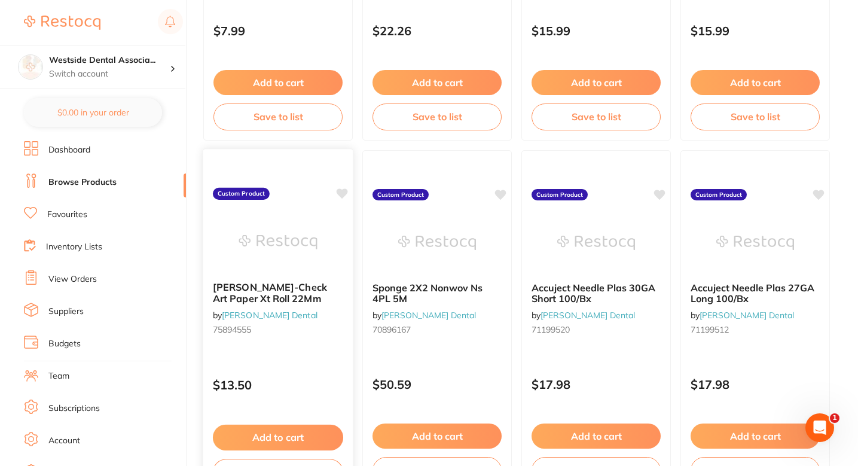
click at [342, 194] on icon at bounding box center [342, 193] width 11 height 10
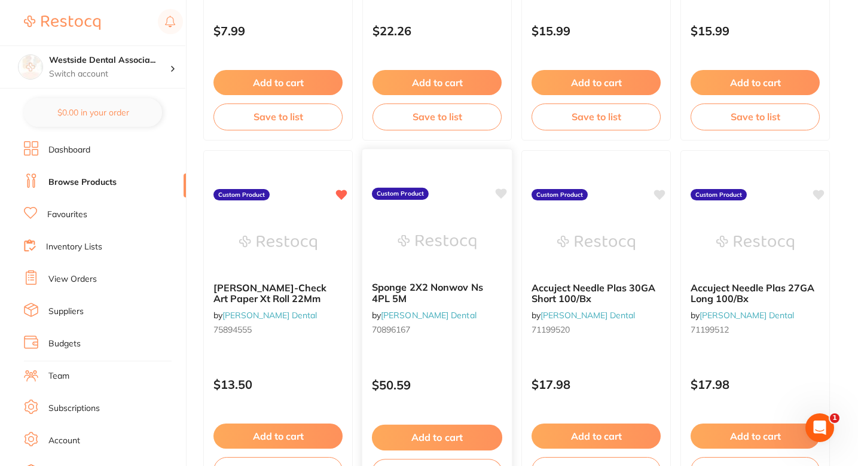
click at [501, 192] on icon at bounding box center [501, 193] width 11 height 10
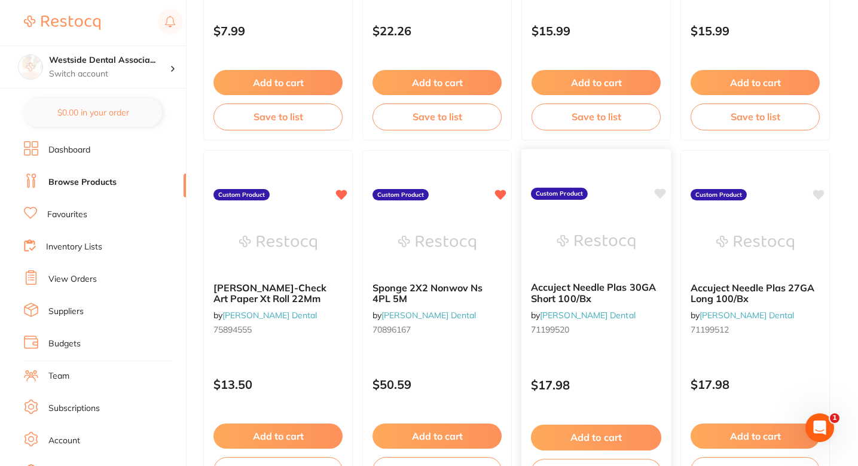
click at [662, 193] on icon at bounding box center [660, 193] width 11 height 10
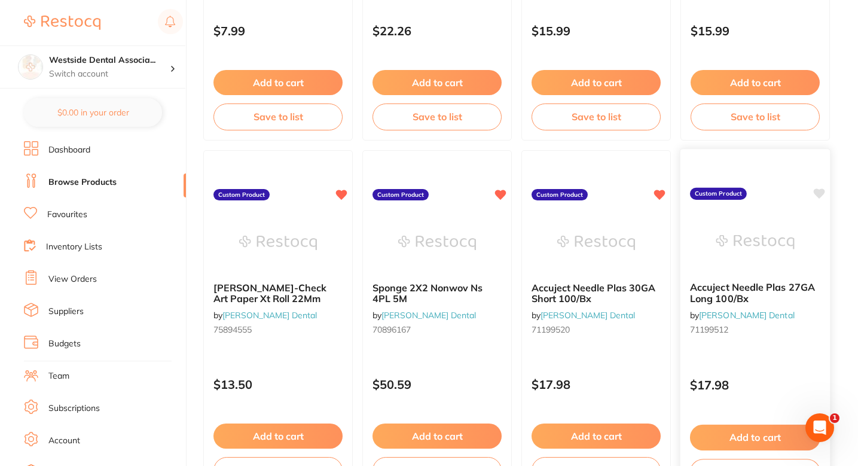
click at [819, 194] on icon at bounding box center [819, 193] width 11 height 10
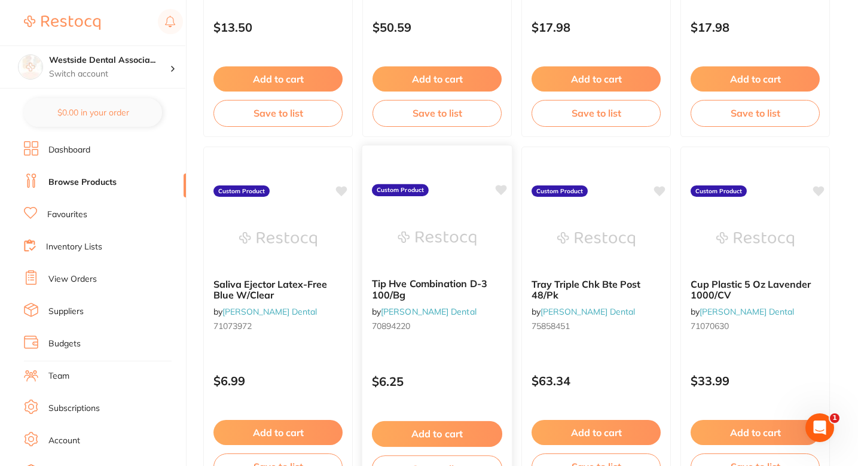
scroll to position [2859, 0]
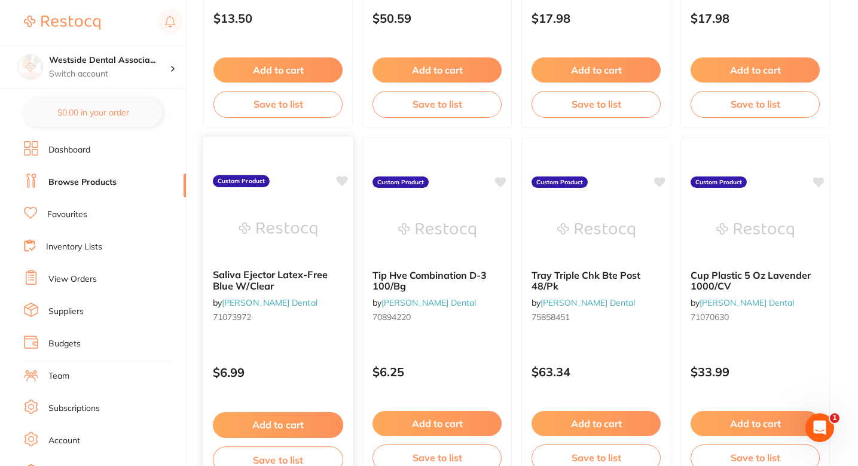
click at [348, 177] on icon at bounding box center [342, 181] width 12 height 12
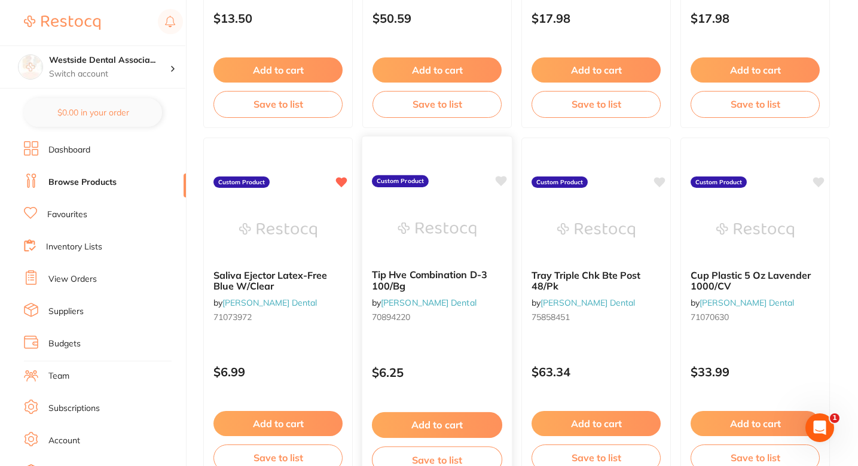
click at [498, 181] on icon at bounding box center [501, 181] width 11 height 10
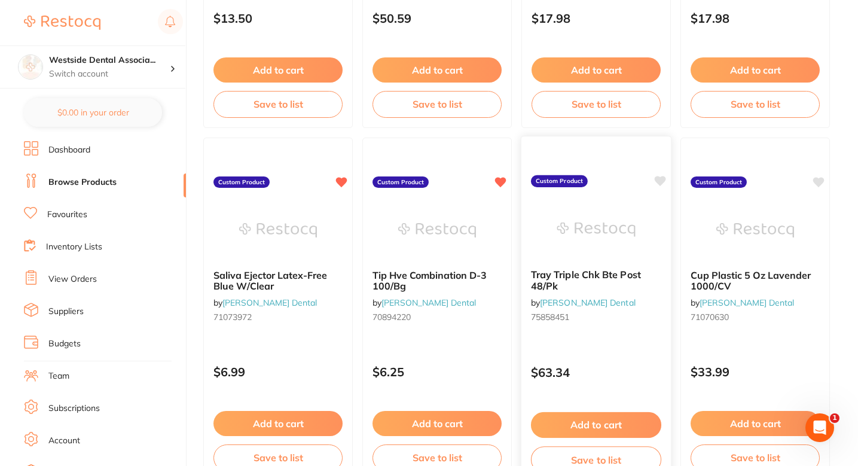
click at [658, 182] on icon at bounding box center [660, 181] width 11 height 10
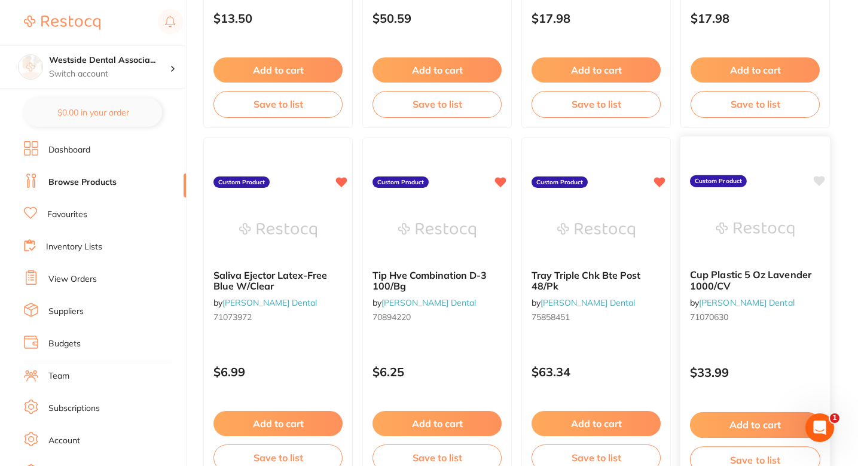
click at [819, 183] on icon at bounding box center [819, 181] width 11 height 10
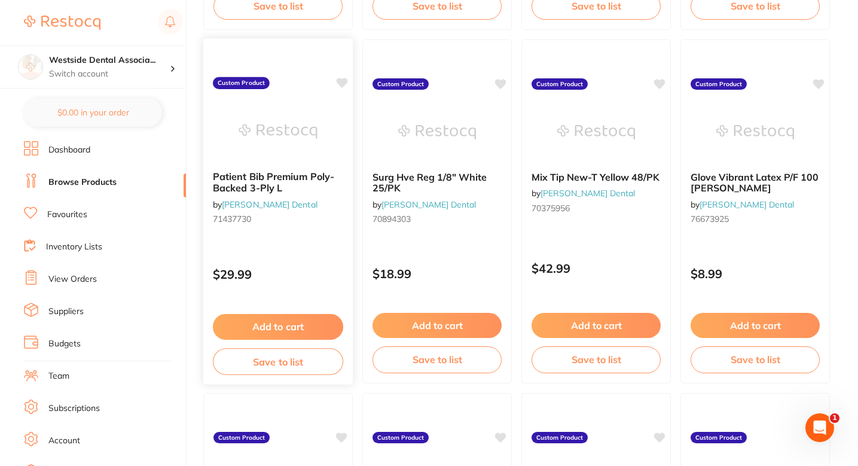
scroll to position [3317, 0]
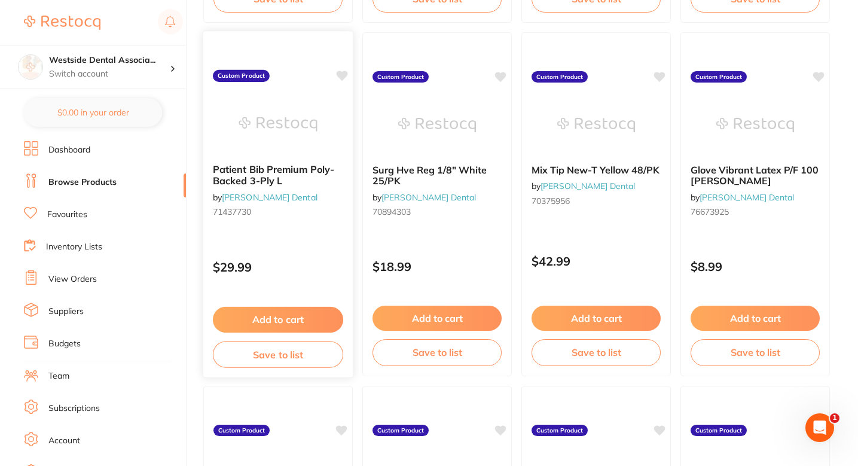
click at [340, 71] on icon at bounding box center [342, 76] width 11 height 10
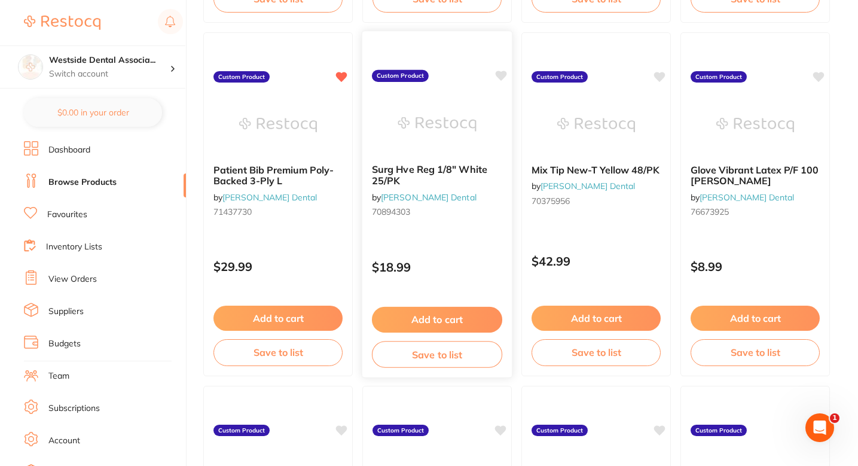
click at [503, 75] on icon at bounding box center [501, 76] width 11 height 10
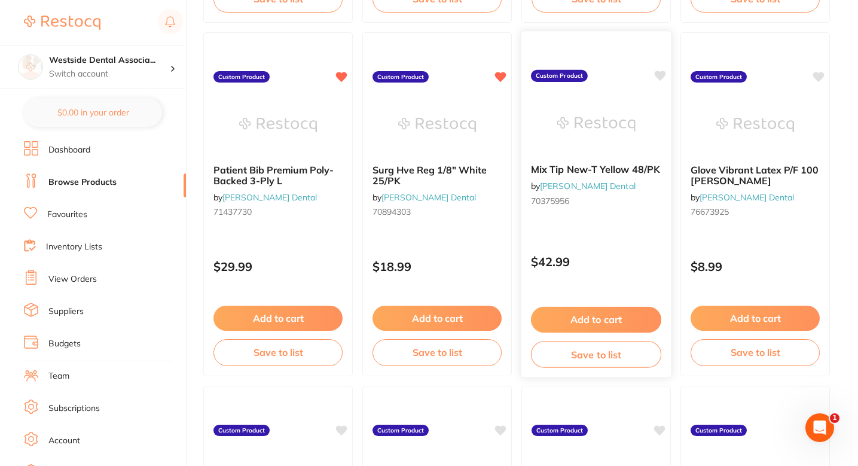
click at [664, 78] on icon at bounding box center [660, 76] width 12 height 12
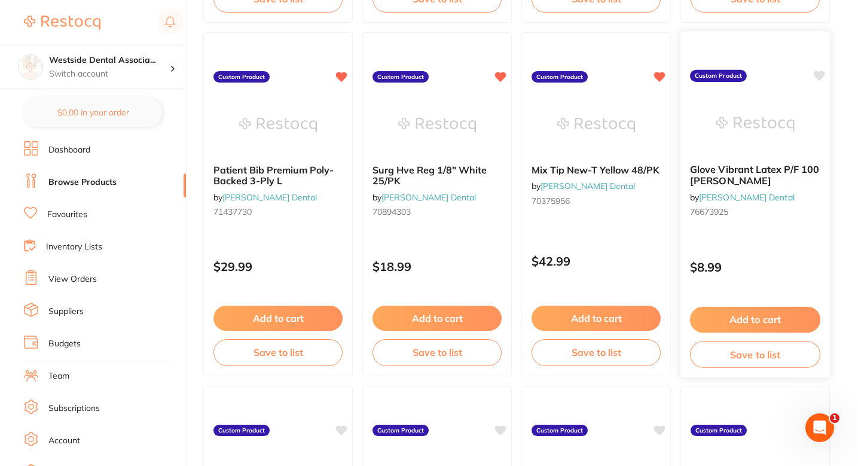
click at [819, 77] on icon at bounding box center [819, 76] width 11 height 10
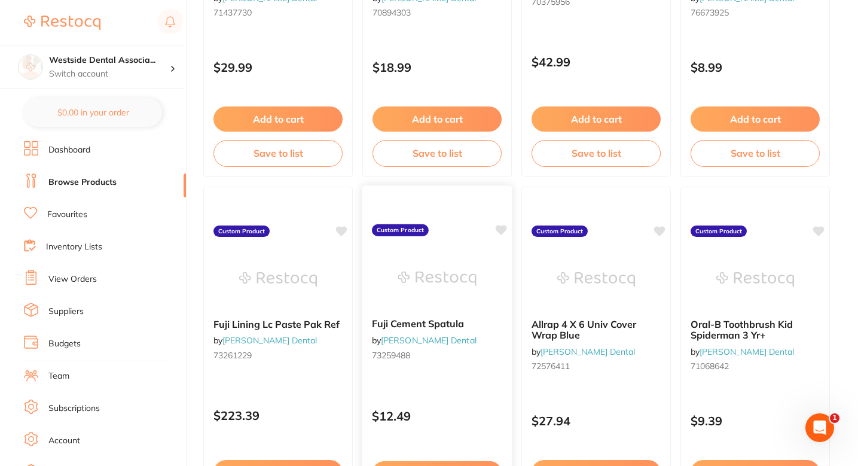
scroll to position [3574, 0]
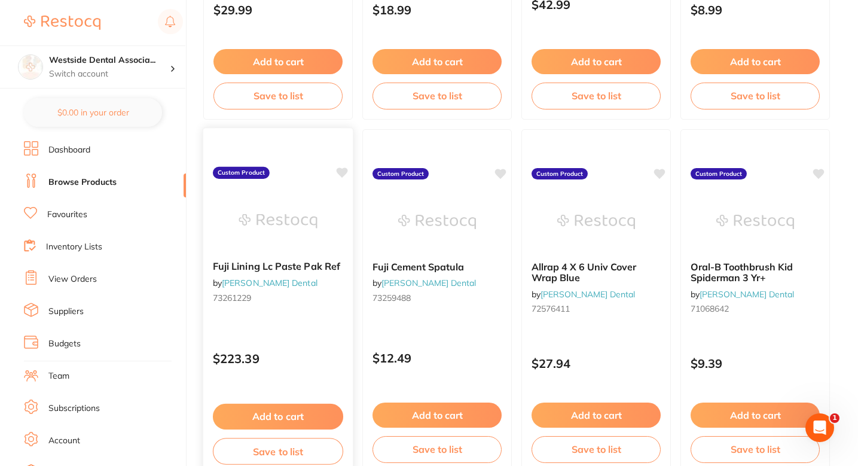
click at [341, 175] on icon at bounding box center [342, 172] width 11 height 10
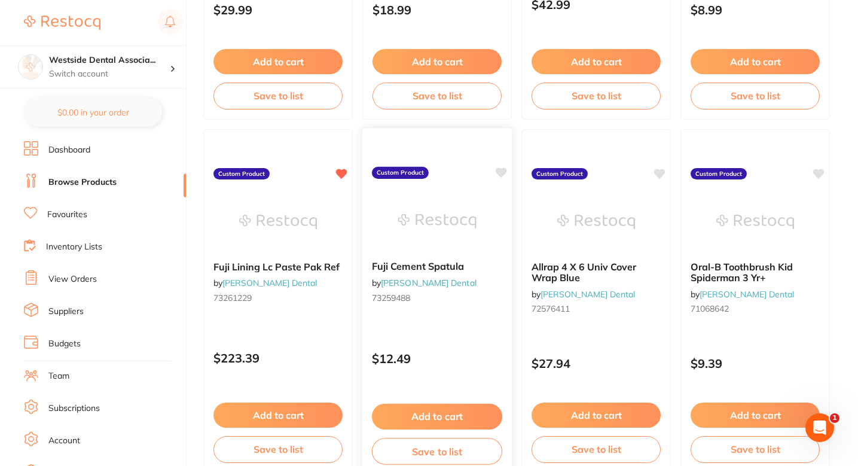
click at [502, 169] on icon at bounding box center [501, 172] width 11 height 10
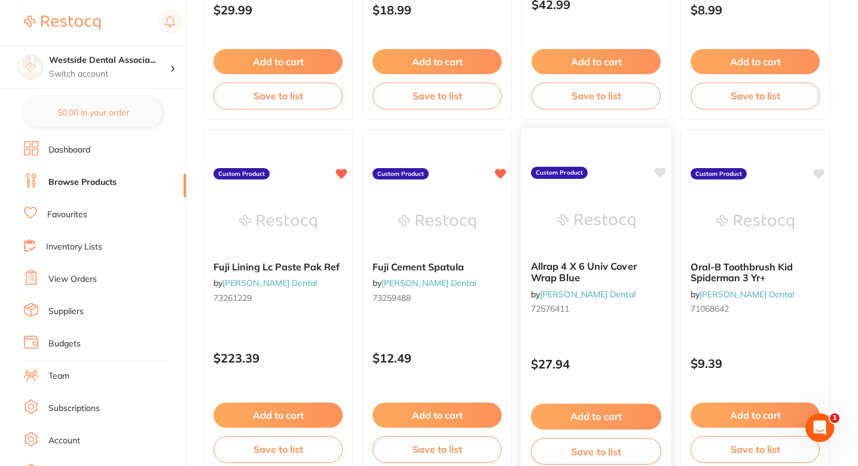
click at [664, 169] on icon at bounding box center [660, 172] width 11 height 10
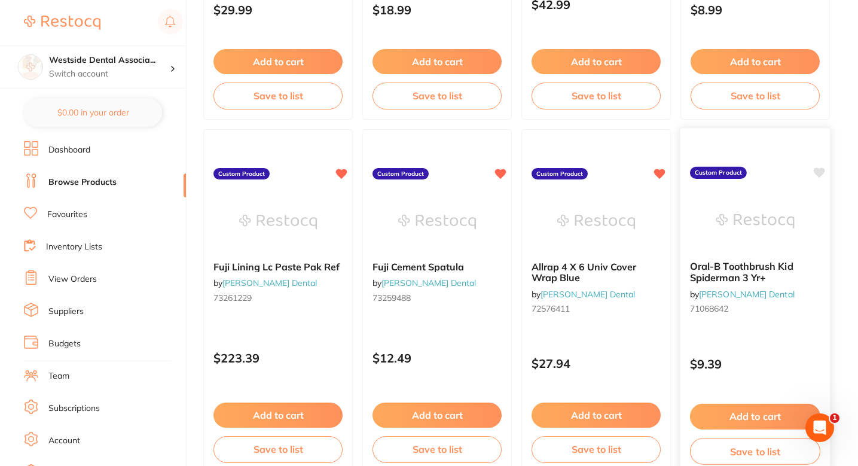
click at [819, 175] on icon at bounding box center [819, 172] width 11 height 10
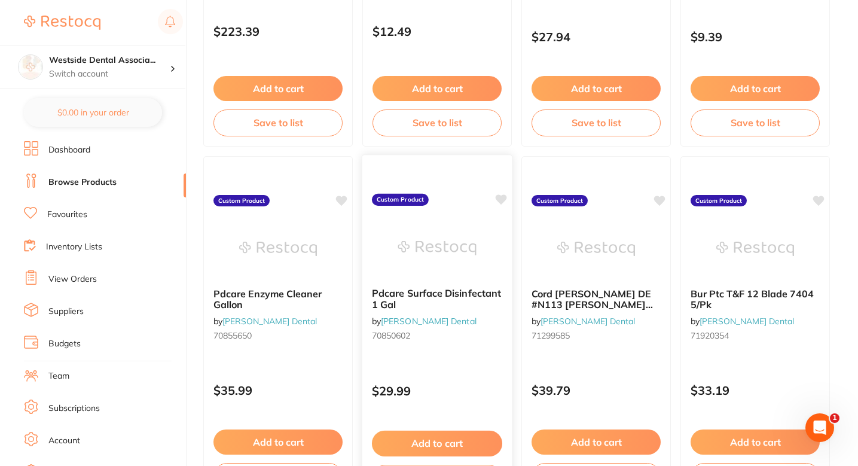
scroll to position [3919, 0]
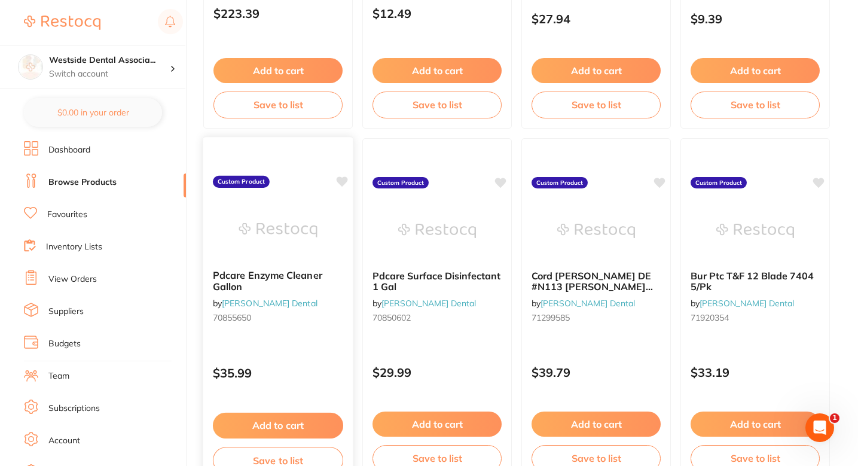
click at [342, 184] on icon at bounding box center [342, 181] width 11 height 10
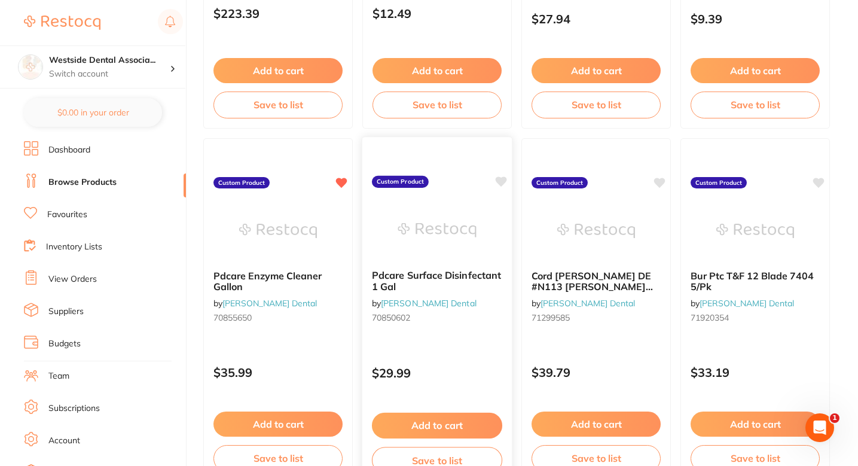
click at [499, 182] on icon at bounding box center [501, 181] width 11 height 10
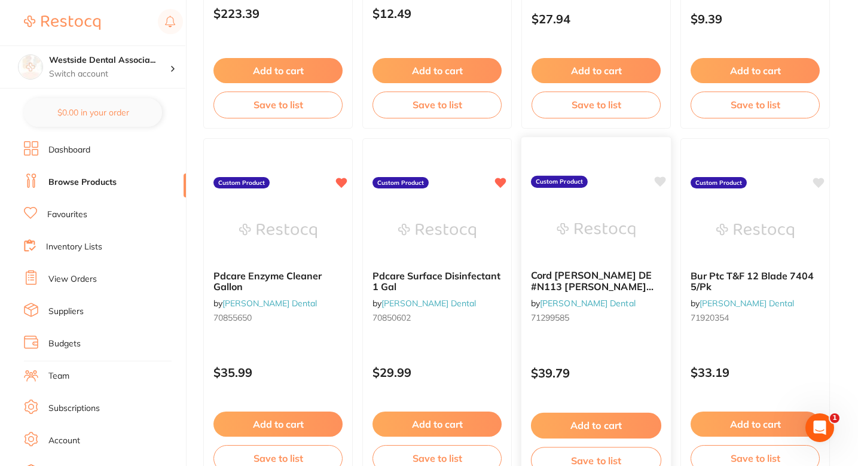
click at [660, 185] on icon at bounding box center [660, 181] width 11 height 10
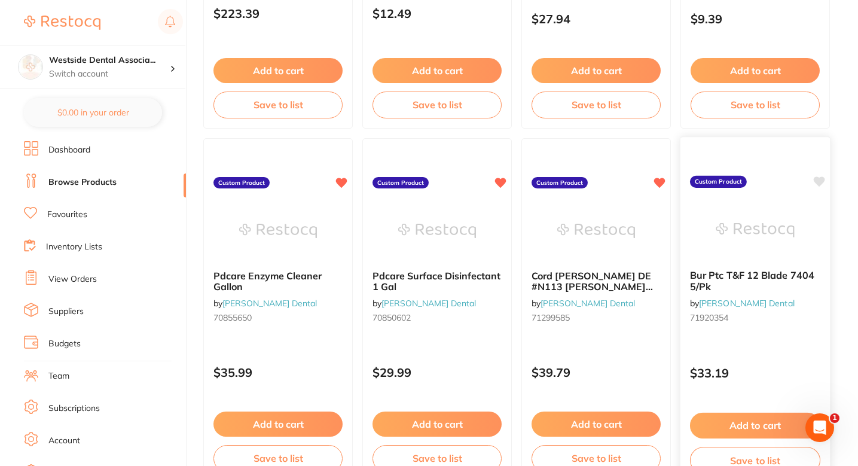
click at [816, 179] on icon at bounding box center [819, 181] width 11 height 10
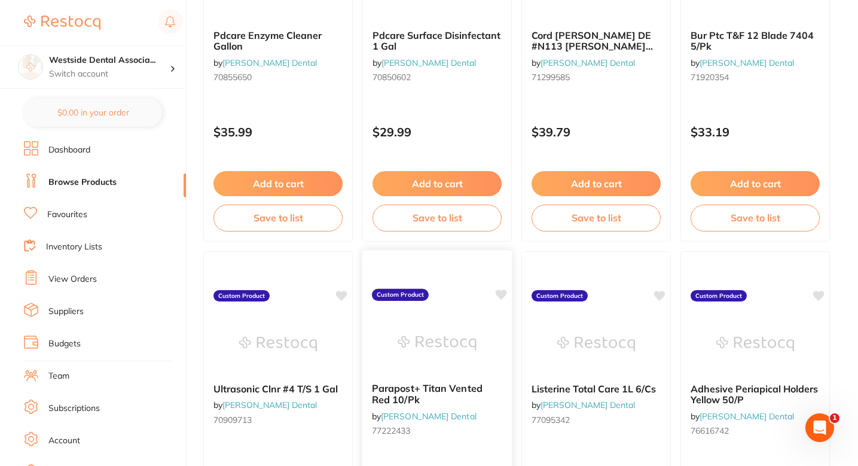
scroll to position [4189, 0]
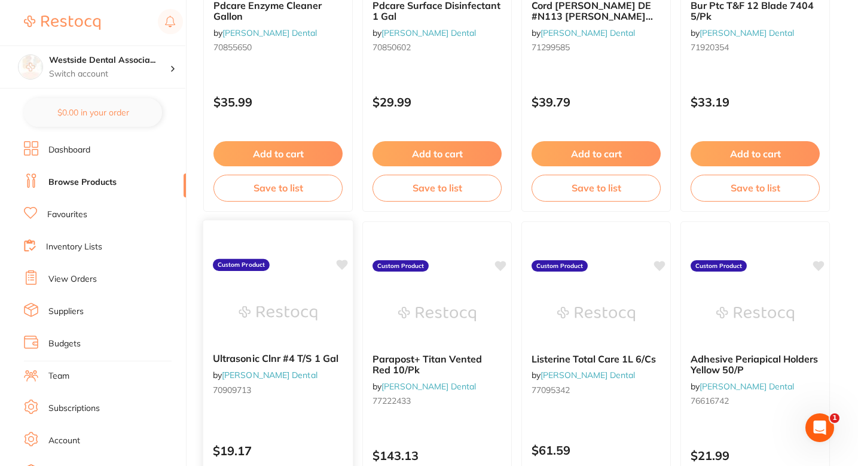
click at [343, 259] on icon at bounding box center [342, 265] width 12 height 12
click at [498, 264] on icon at bounding box center [501, 265] width 11 height 10
click at [661, 265] on icon at bounding box center [660, 265] width 11 height 10
click at [819, 264] on icon at bounding box center [819, 265] width 11 height 10
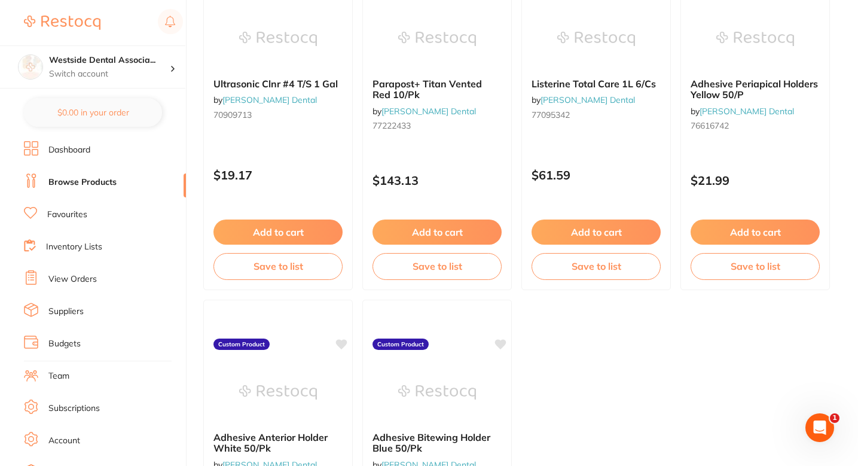
scroll to position [4566, 0]
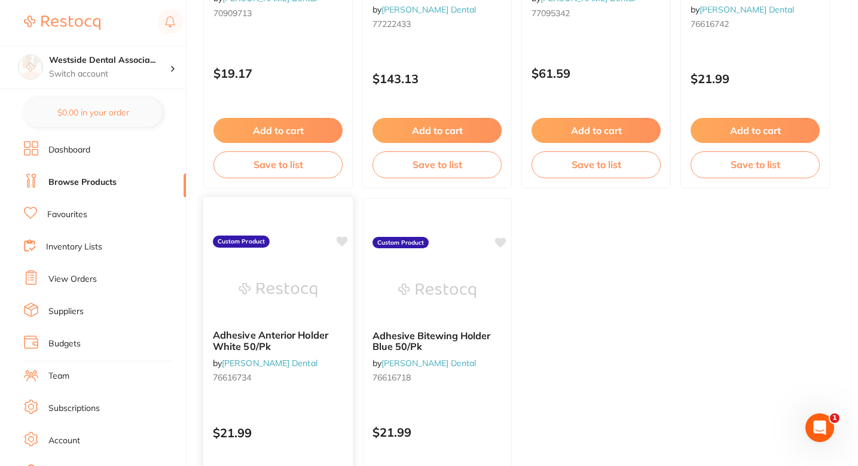
click at [335, 243] on div "Adhesive Anterior Holder White 50/Pk by Patterson Dental 76616734 Custom Produc…" at bounding box center [278, 369] width 151 height 347
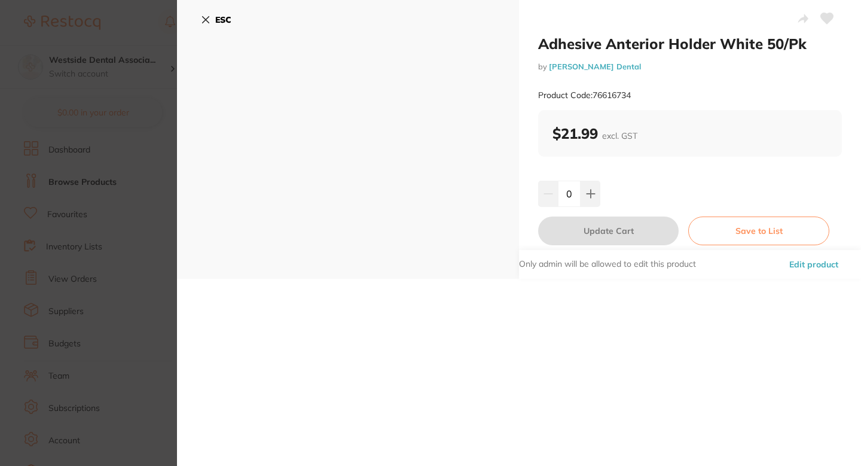
click at [61, 169] on section "Adhesive Anterior Holder White 50/Pk by Patterson Dental Product Code: 76616734…" at bounding box center [430, 233] width 861 height 466
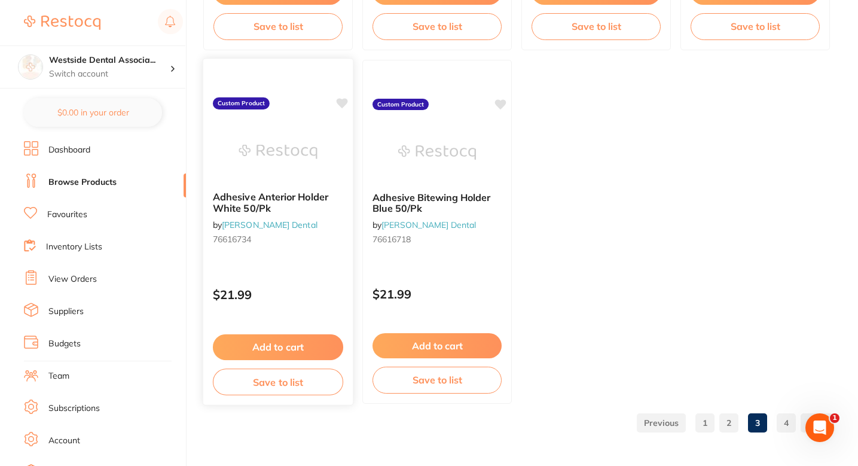
click at [343, 103] on icon at bounding box center [342, 103] width 11 height 10
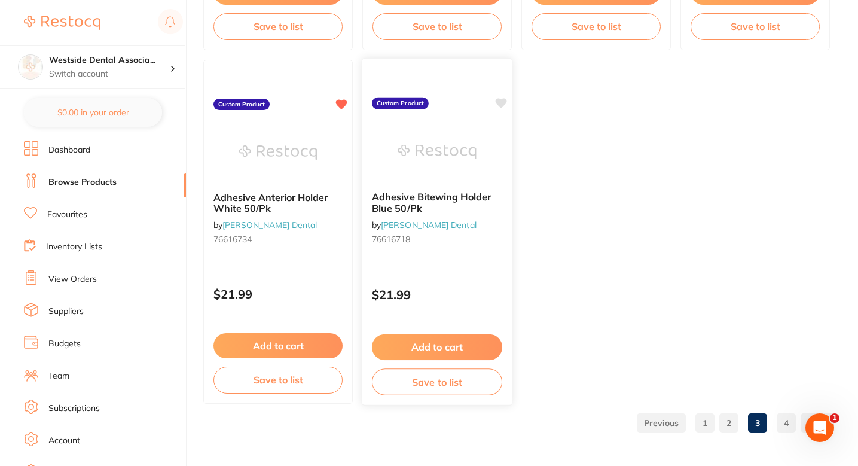
click at [504, 105] on icon at bounding box center [501, 103] width 11 height 10
click at [782, 421] on link "4" at bounding box center [786, 423] width 19 height 24
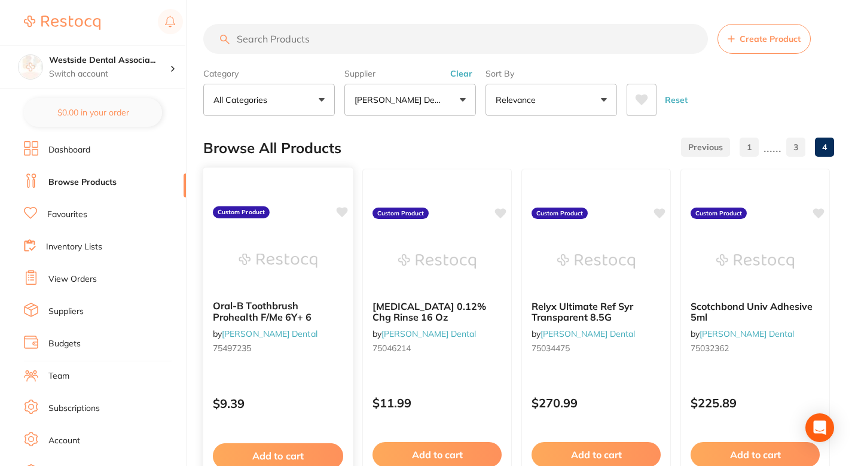
click at [342, 211] on icon at bounding box center [342, 212] width 11 height 10
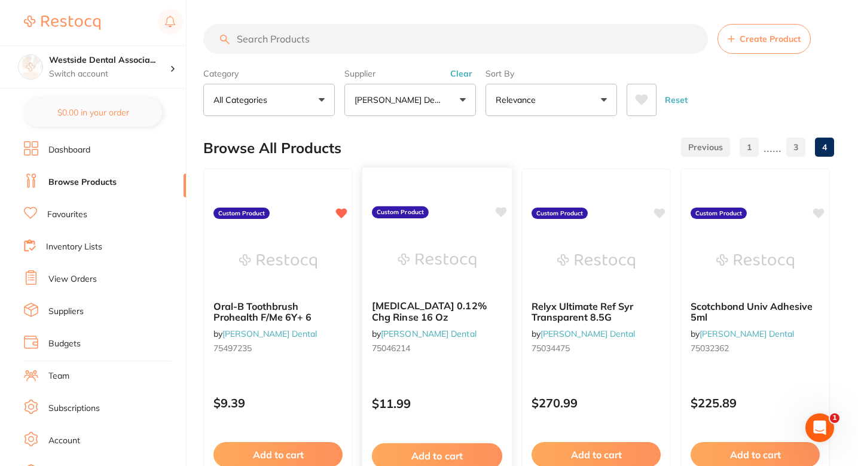
click at [503, 211] on icon at bounding box center [501, 212] width 11 height 10
click at [661, 212] on icon at bounding box center [660, 212] width 11 height 10
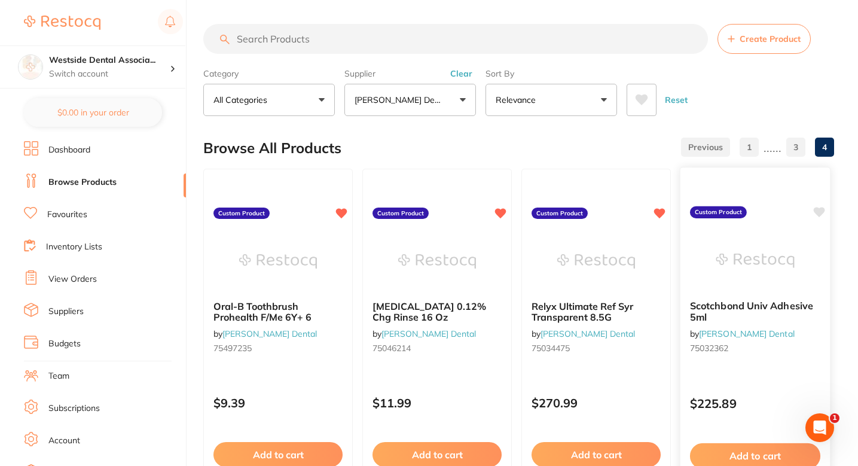
click at [819, 211] on icon at bounding box center [819, 212] width 11 height 10
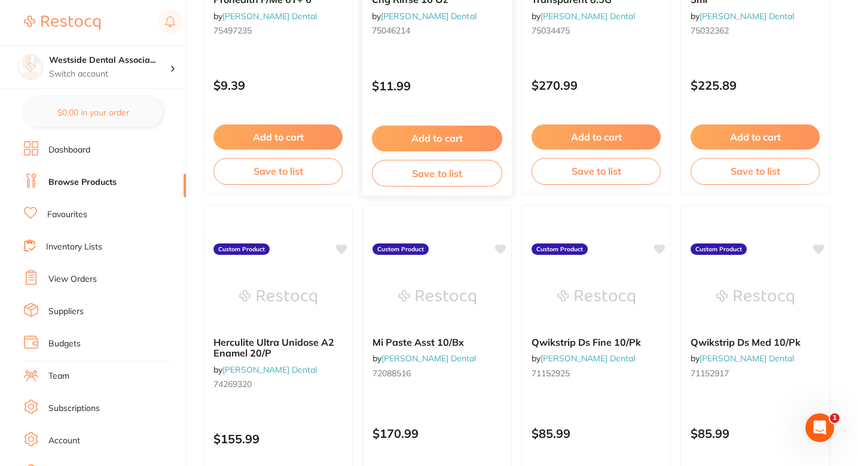
scroll to position [344, 0]
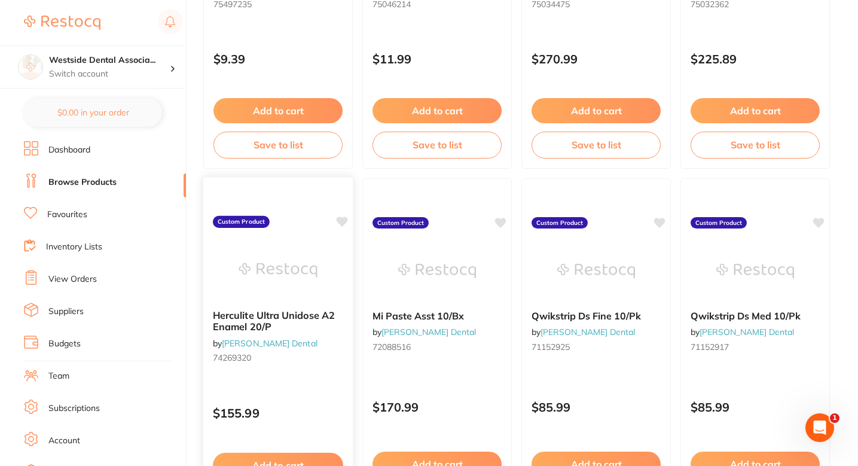
click at [343, 225] on icon at bounding box center [342, 222] width 12 height 12
click at [501, 224] on icon at bounding box center [501, 221] width 11 height 10
click at [660, 219] on icon at bounding box center [660, 221] width 11 height 10
click at [823, 221] on icon at bounding box center [819, 221] width 11 height 10
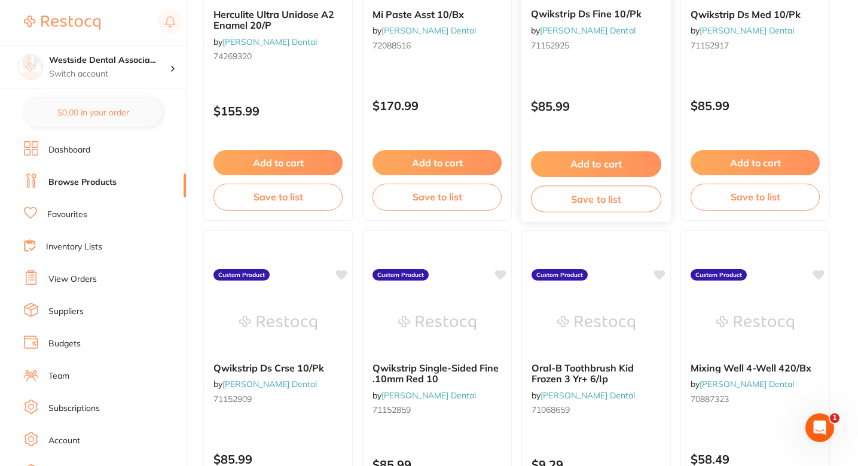
scroll to position [677, 0]
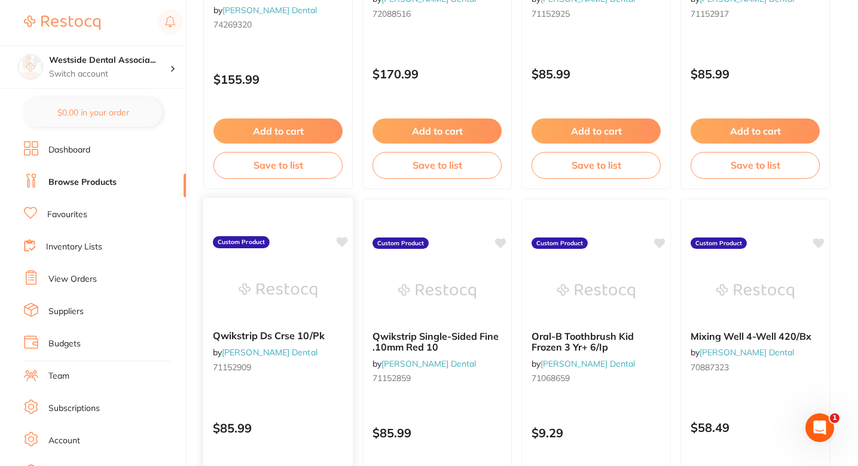
click at [343, 241] on icon at bounding box center [342, 242] width 11 height 10
click at [505, 240] on icon at bounding box center [501, 242] width 11 height 10
click at [665, 240] on icon at bounding box center [660, 242] width 11 height 10
click at [819, 239] on icon at bounding box center [819, 242] width 11 height 10
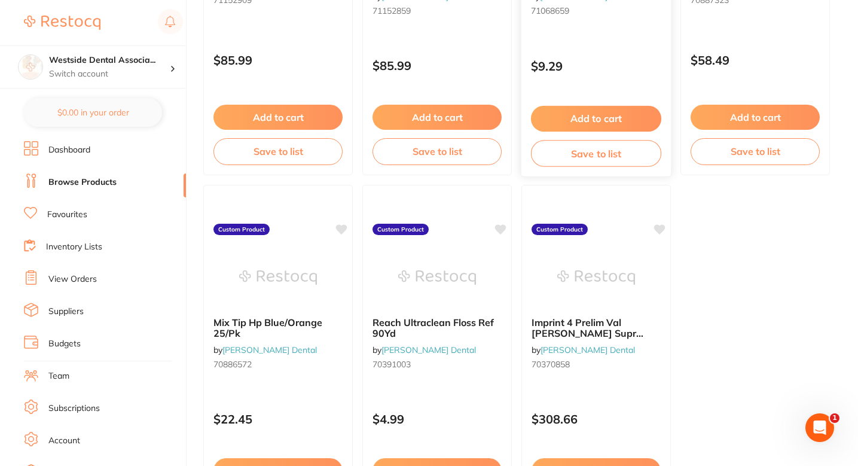
scroll to position [1071, 0]
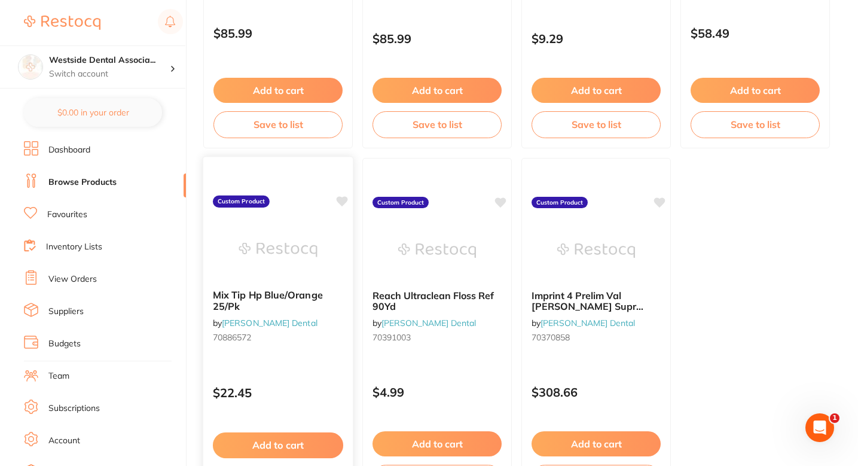
click at [342, 198] on icon at bounding box center [342, 201] width 11 height 10
click at [502, 204] on icon at bounding box center [501, 201] width 11 height 10
click at [660, 203] on icon at bounding box center [660, 201] width 11 height 10
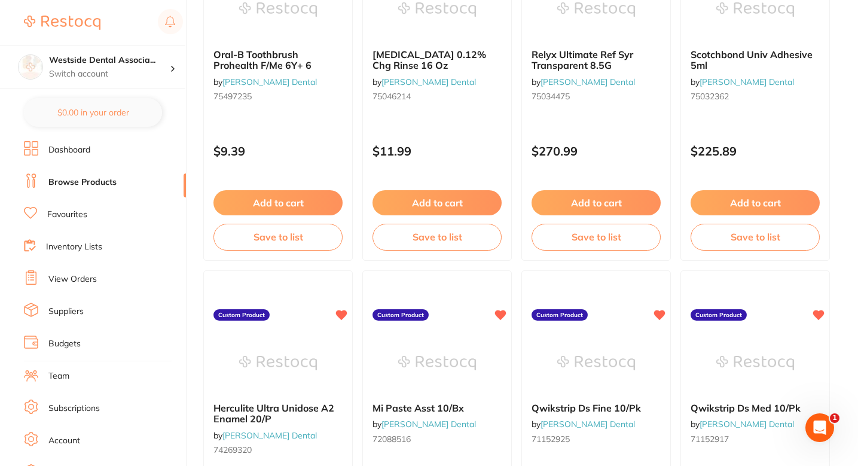
scroll to position [0, 0]
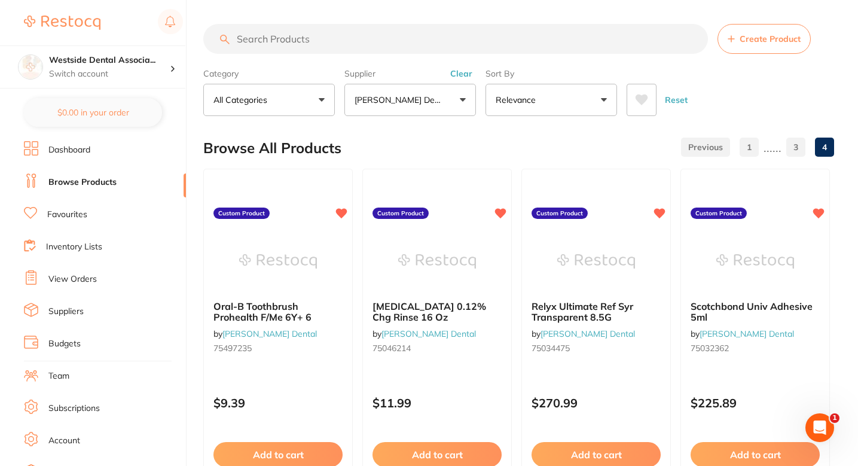
click at [588, 153] on div "Browse All Products 1 ...... 3 4" at bounding box center [518, 148] width 631 height 40
click at [746, 149] on link "1" at bounding box center [749, 147] width 19 height 24
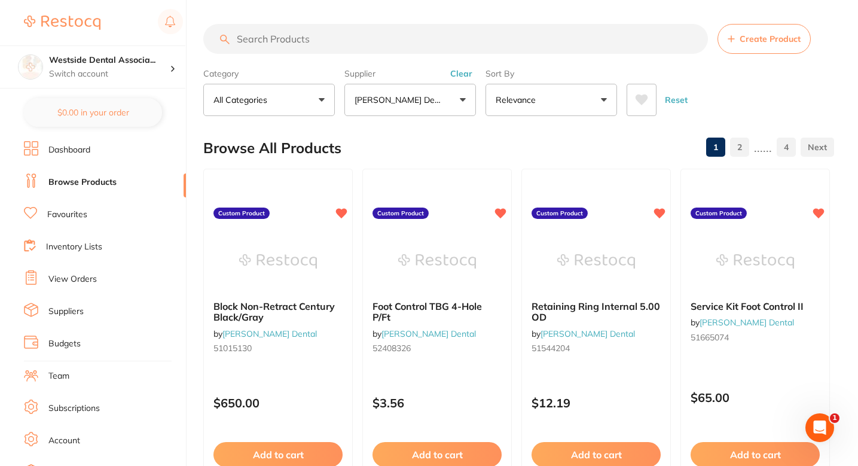
click at [501, 157] on div "Browse All Products 1 2 ...... 4" at bounding box center [518, 148] width 631 height 40
click at [527, 144] on div "Browse All Products 1 2 ...... 4" at bounding box center [518, 148] width 631 height 40
click at [407, 99] on p "[PERSON_NAME] Dental" at bounding box center [400, 100] width 91 height 12
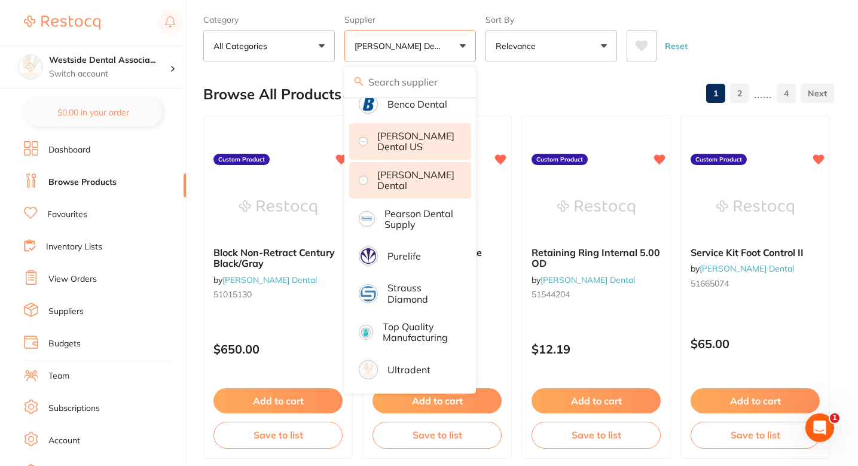
scroll to position [67, 0]
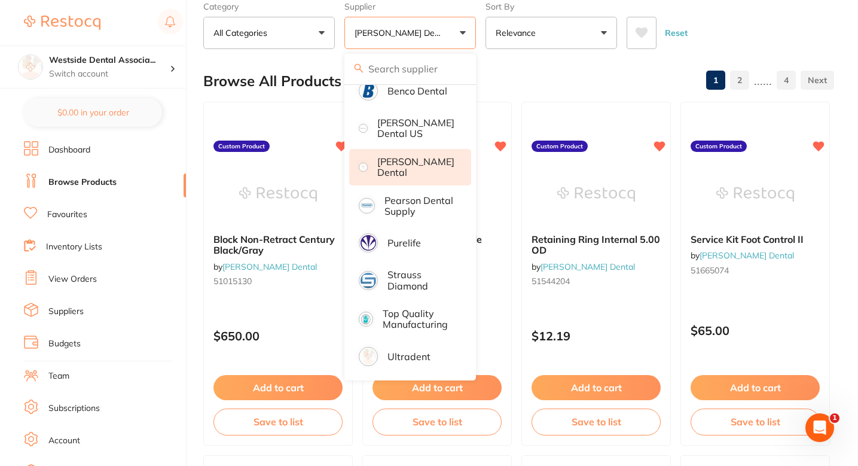
click at [563, 84] on div "Browse All Products 1 2 ...... 4" at bounding box center [518, 81] width 631 height 40
